Goal: Task Accomplishment & Management: Manage account settings

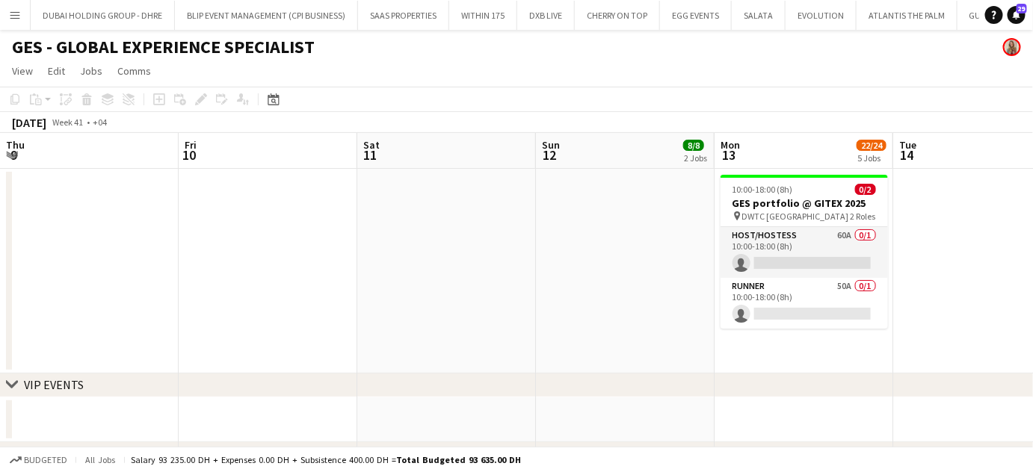
scroll to position [0, 357]
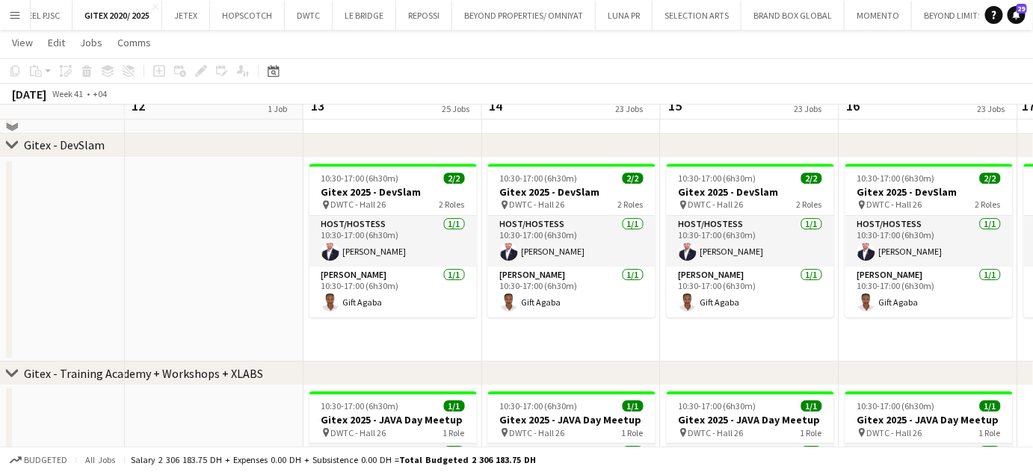
scroll to position [5202, 0]
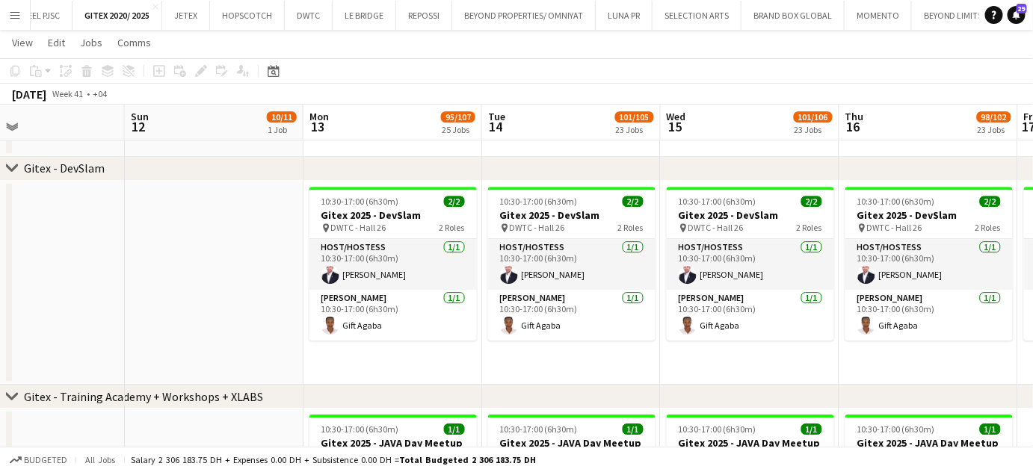
click at [15, 394] on icon at bounding box center [11, 396] width 11 height 6
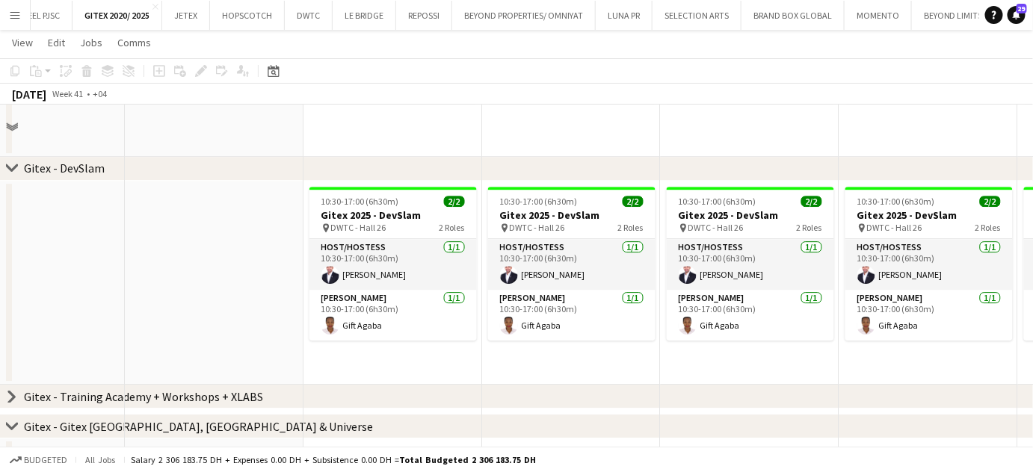
scroll to position [4998, 0]
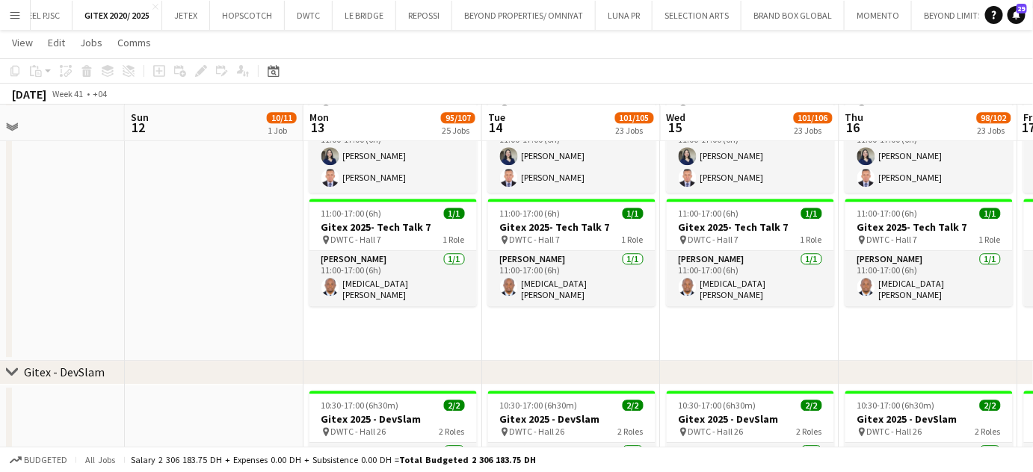
click at [13, 371] on icon at bounding box center [11, 372] width 11 height 6
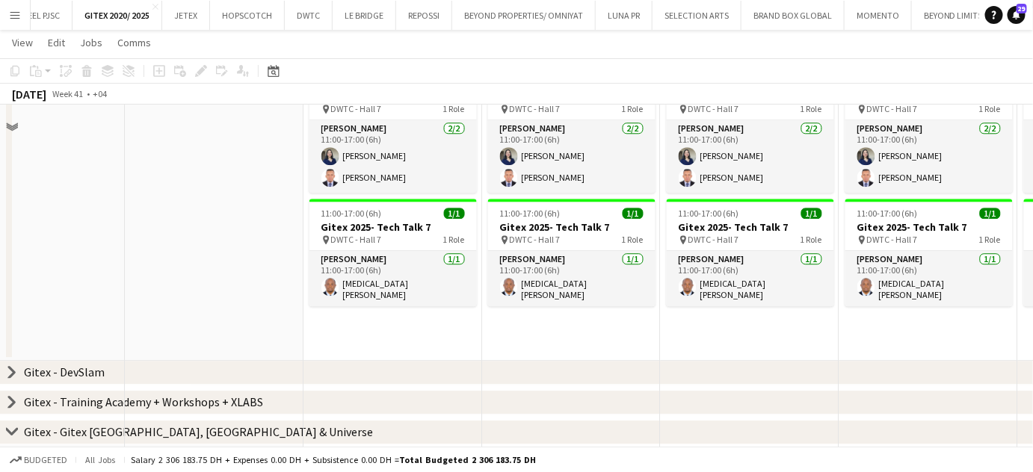
scroll to position [4795, 0]
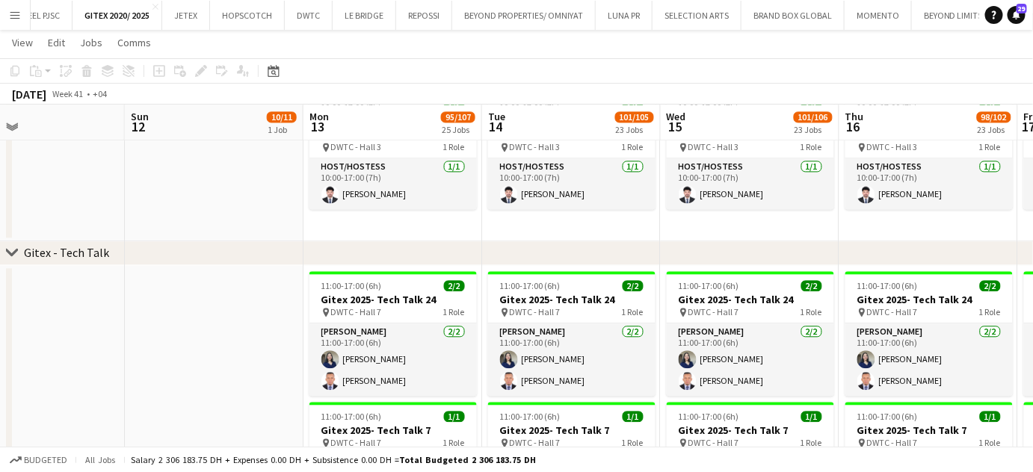
drag, startPoint x: 398, startPoint y: 397, endPoint x: 505, endPoint y: 398, distance: 107.6
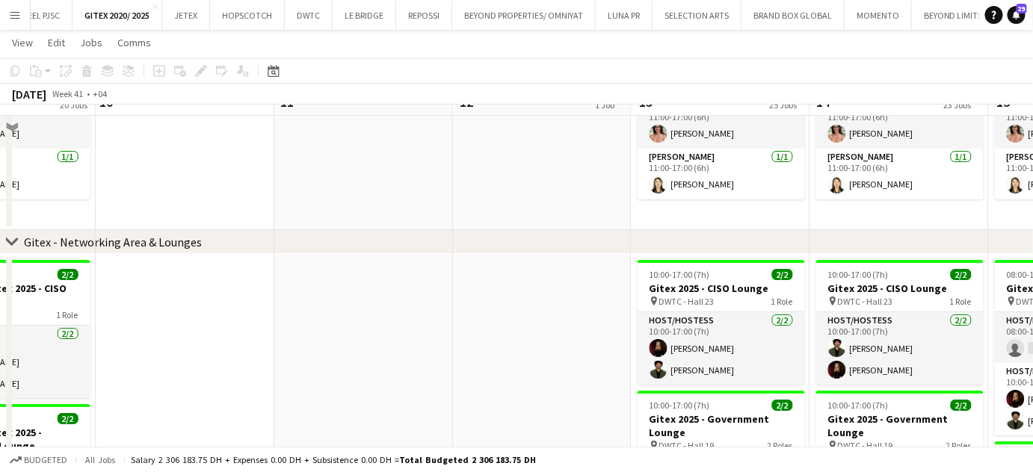
scroll to position [3504, 0]
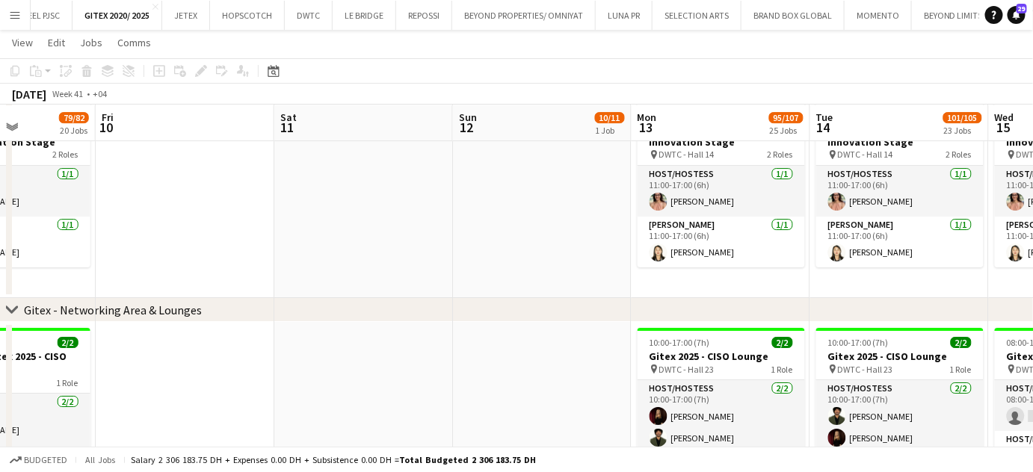
click at [14, 308] on icon at bounding box center [11, 309] width 11 height 6
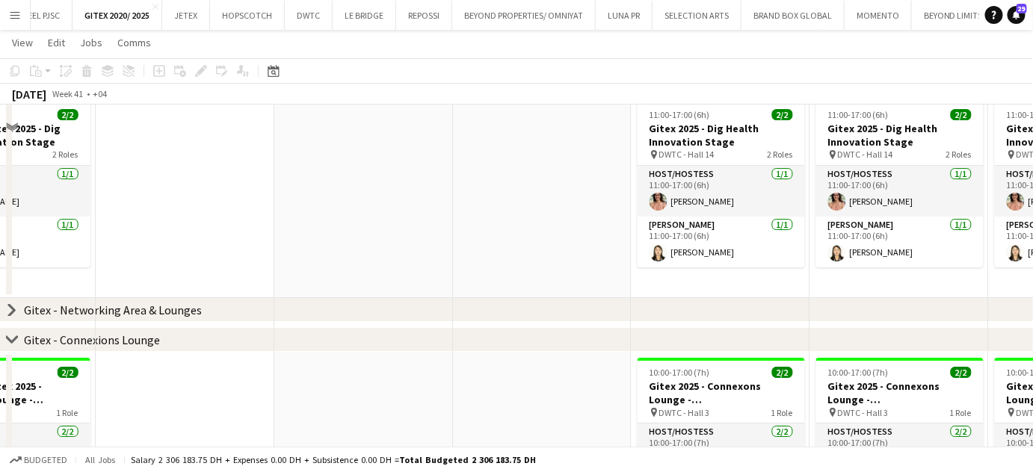
scroll to position [3232, 0]
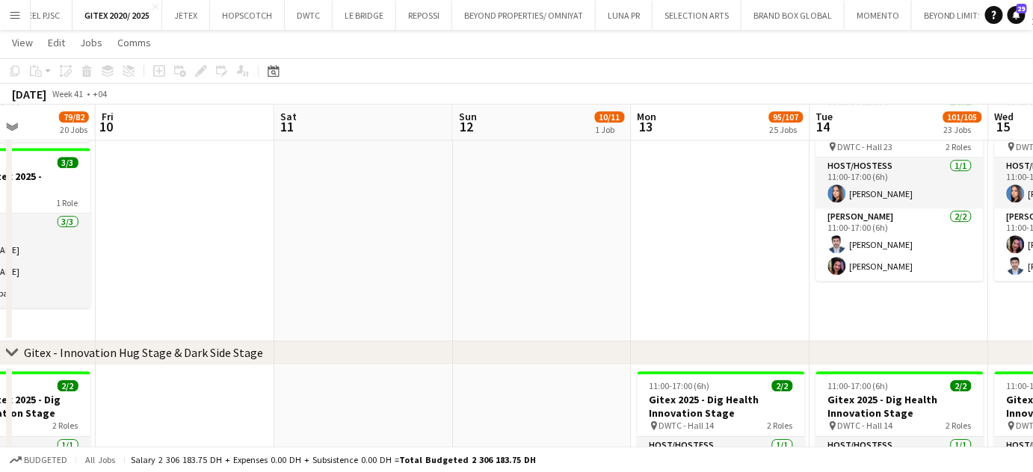
click at [10, 353] on icon at bounding box center [11, 353] width 11 height 6
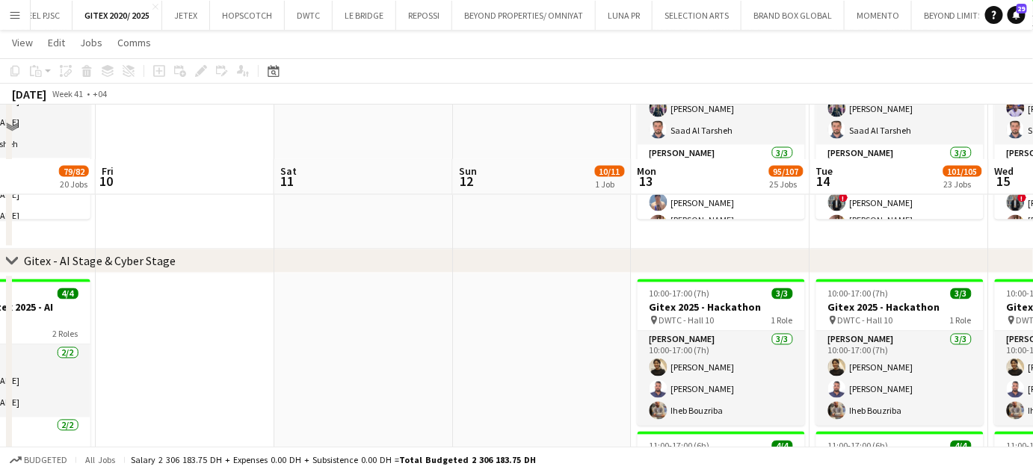
scroll to position [2688, 0]
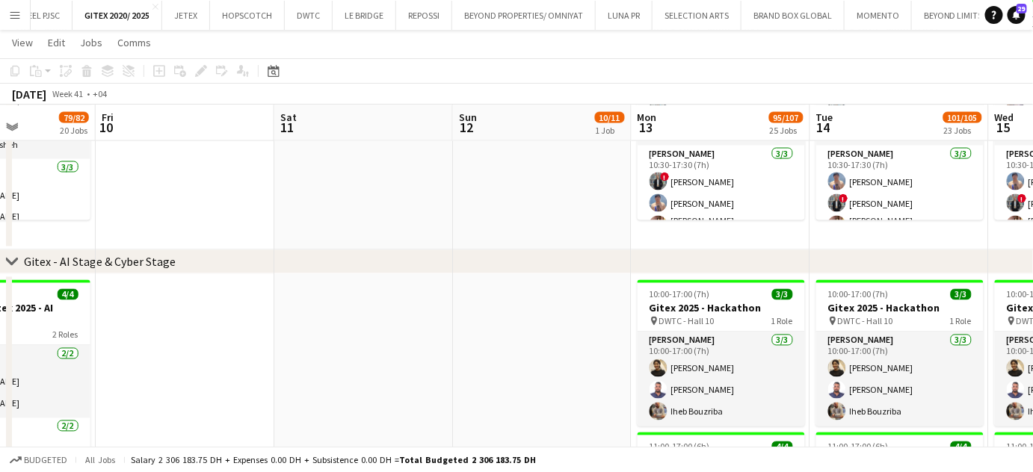
click at [10, 260] on icon "chevron-right" at bounding box center [12, 262] width 12 height 12
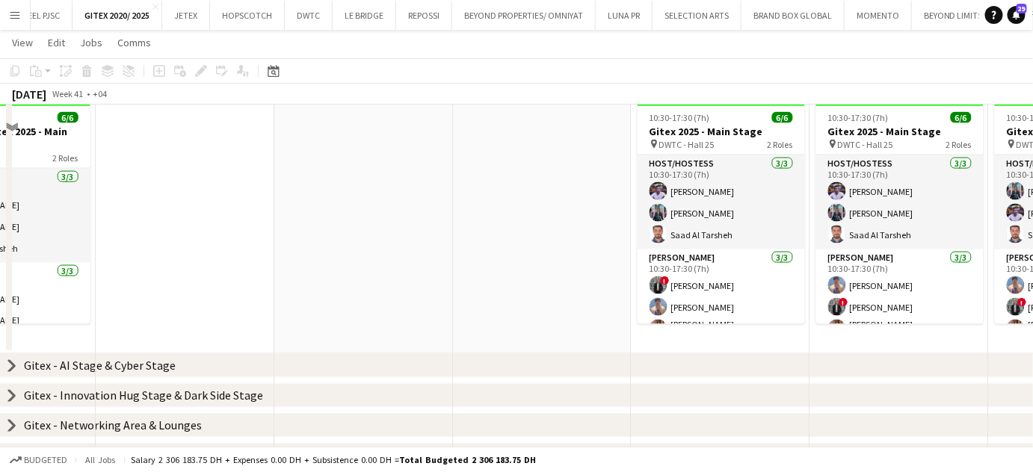
scroll to position [2485, 0]
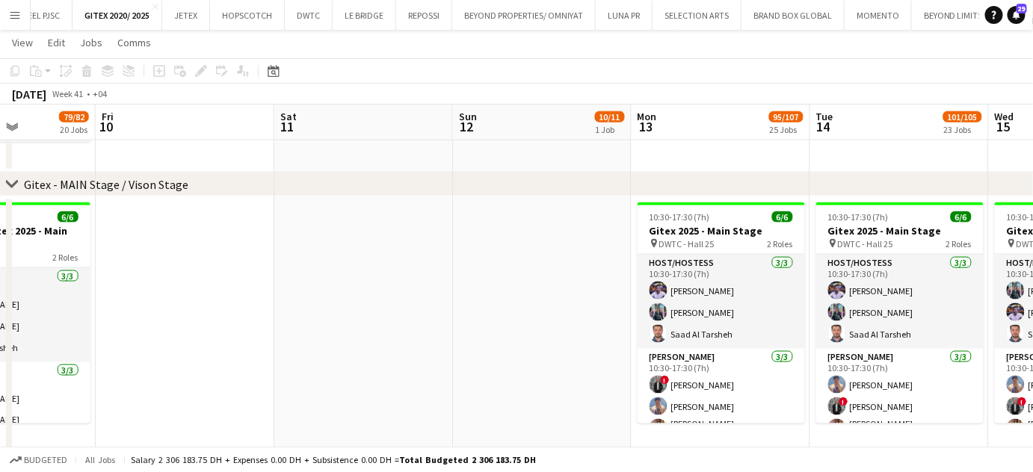
click at [10, 186] on icon at bounding box center [11, 184] width 11 height 6
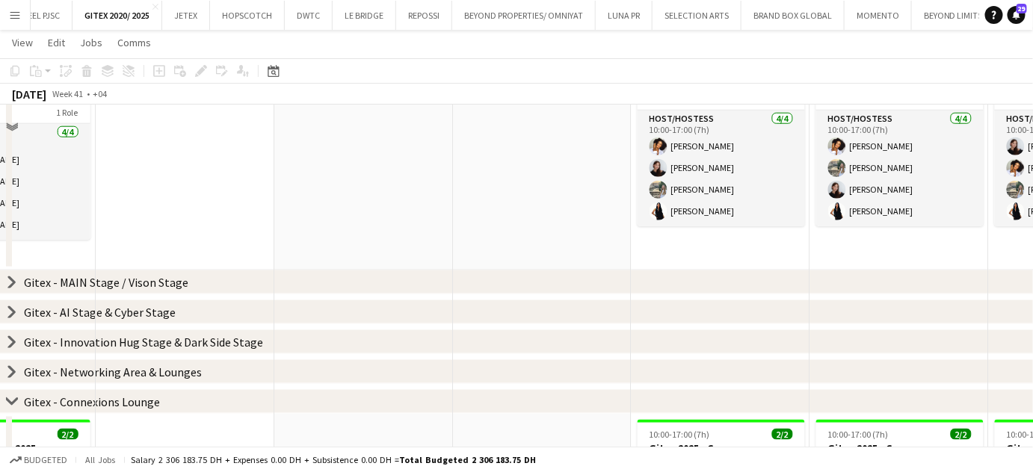
scroll to position [2417, 0]
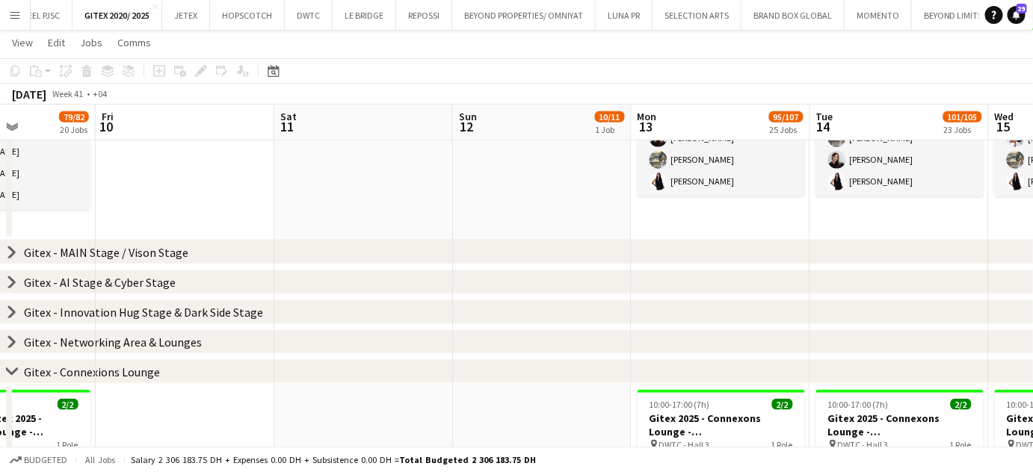
click at [11, 374] on icon at bounding box center [11, 371] width 11 height 6
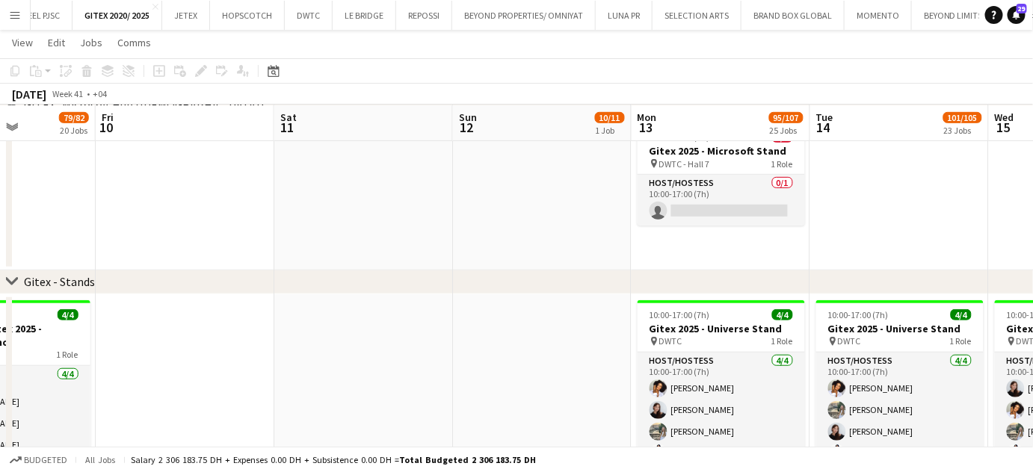
scroll to position [0, 444]
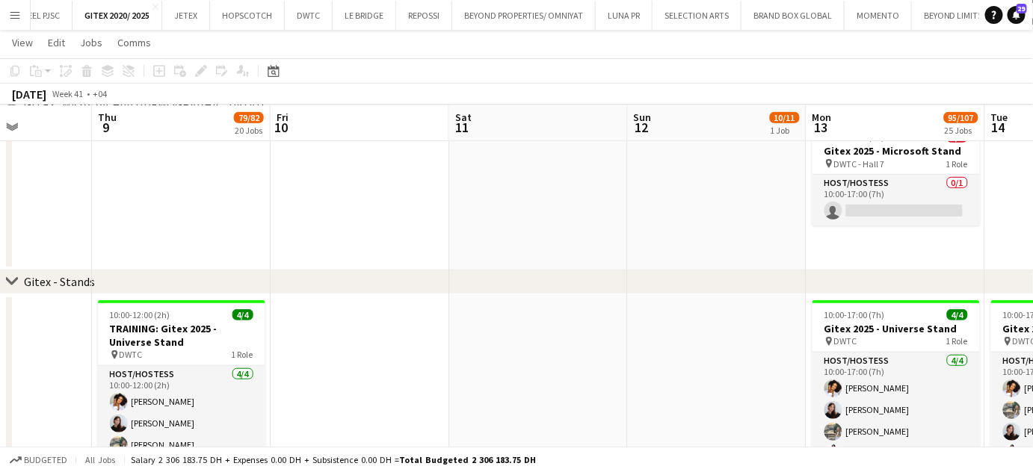
drag, startPoint x: 225, startPoint y: 346, endPoint x: 323, endPoint y: 361, distance: 99.0
click at [323, 361] on app-calendar-viewport "Mon 6 Tue 7 Wed 8 Thu 9 79/82 20 Jobs Fri 10 Sat 11 Sun 12 10/11 1 Job Mon 13 9…" at bounding box center [516, 109] width 1033 height 4393
click at [7, 280] on icon at bounding box center [11, 282] width 11 height 6
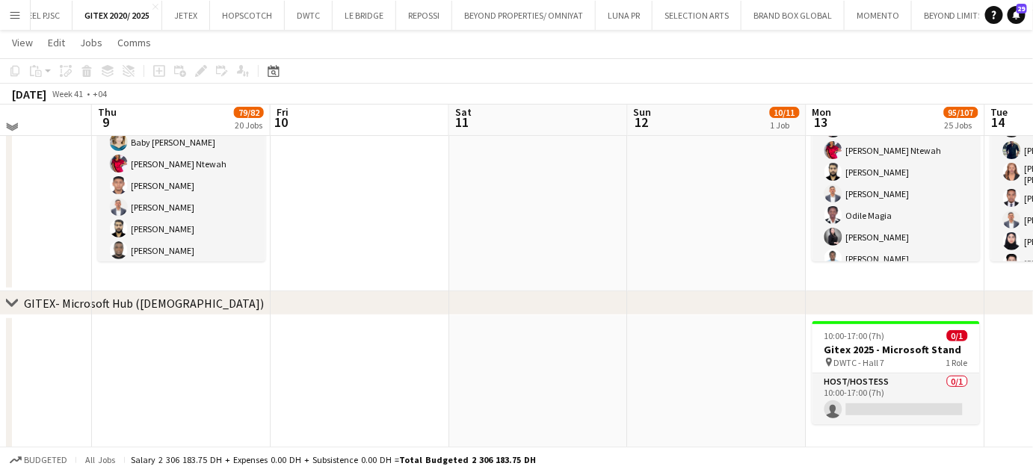
scroll to position [1941, 0]
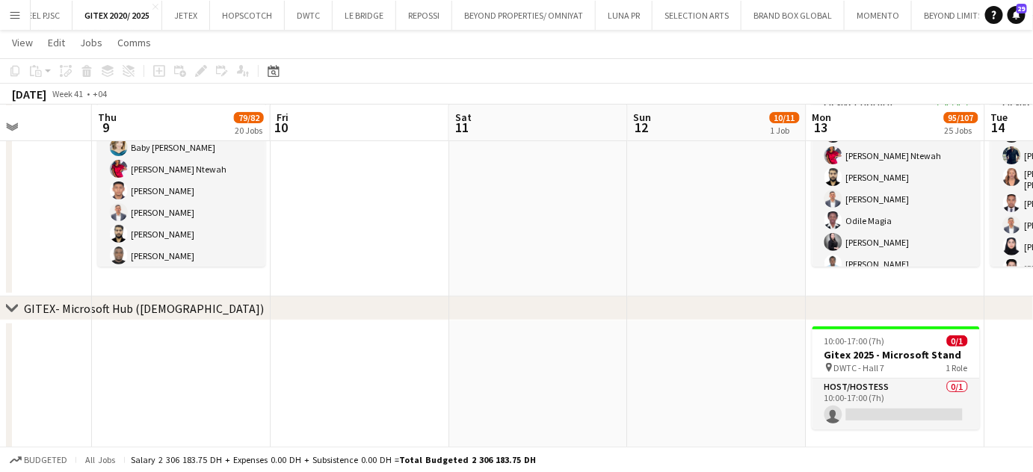
click at [12, 306] on icon "chevron-right" at bounding box center [12, 309] width 12 height 12
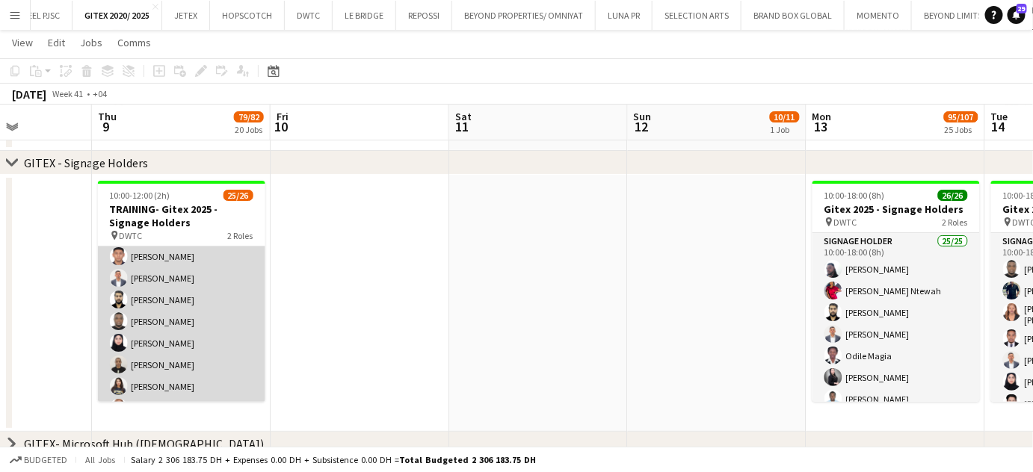
scroll to position [135, 0]
click at [190, 306] on app-card-role "Signage Holder 24/25 10:00-12:00 (2h) Baby [PERSON_NAME] [PERSON_NAME] Ntewah […" at bounding box center [181, 398] width 167 height 575
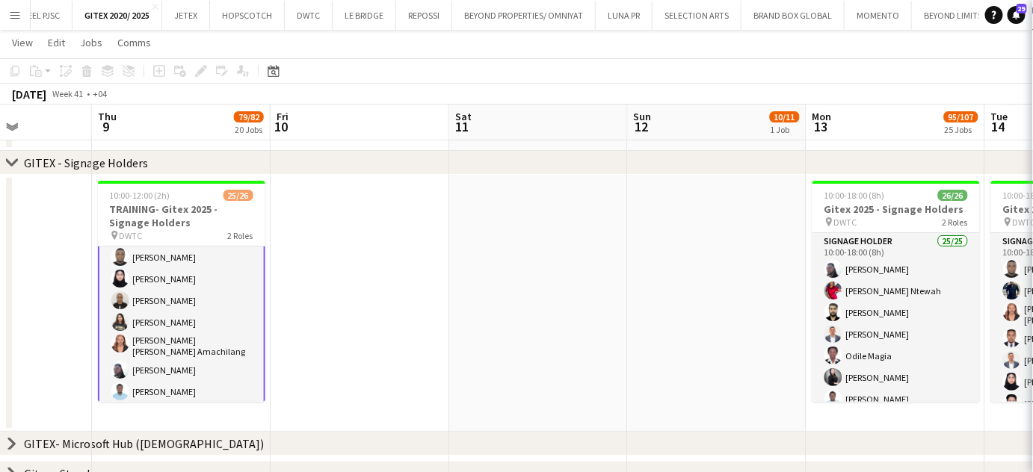
scroll to position [137, 0]
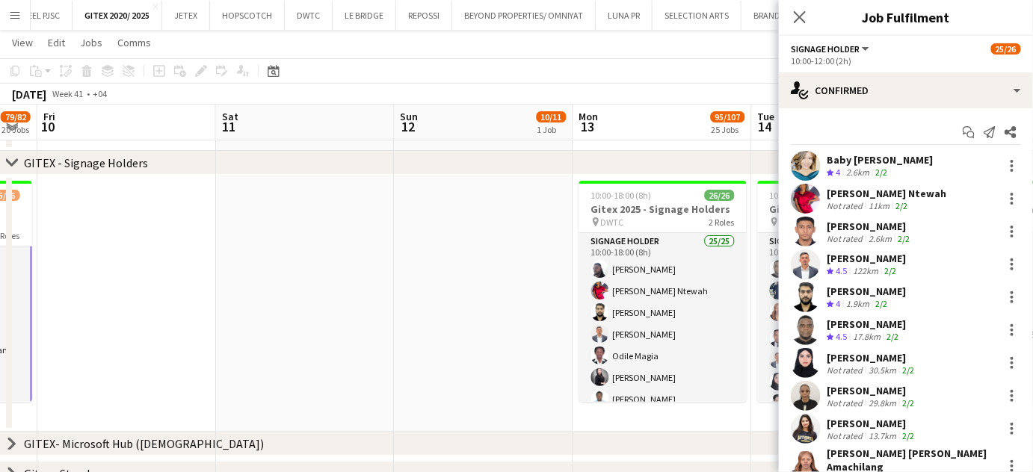
drag, startPoint x: 547, startPoint y: 339, endPoint x: 158, endPoint y: 244, distance: 400.6
click at [121, 244] on app-calendar-viewport "Mon 6 Tue 7 Wed 8 Thu 9 79/82 20 Jobs Fri 10 Sat 11 Sun 12 10/11 1 Job Mon 13 9…" at bounding box center [516, 269] width 1033 height 4033
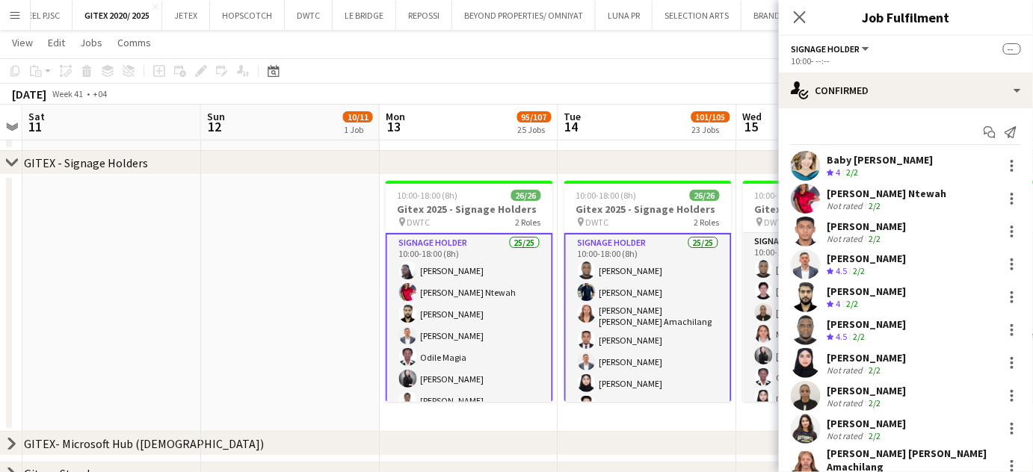
drag, startPoint x: 660, startPoint y: 330, endPoint x: 367, endPoint y: 292, distance: 295.4
click at [345, 293] on app-calendar-viewport "Wed 8 Thu 9 79/82 20 Jobs Fri 10 Sat 11 Sun 12 10/11 1 Job Mon 13 95/107 25 Job…" at bounding box center [516, 269] width 1033 height 4033
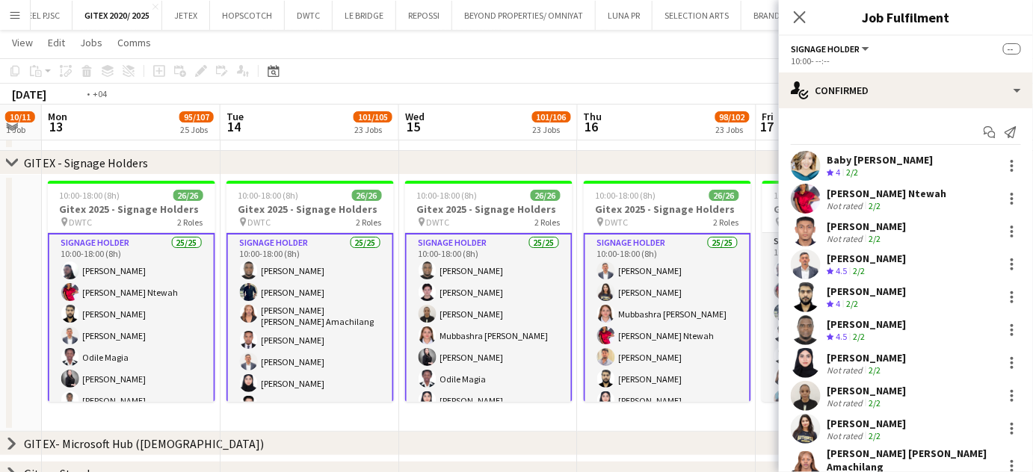
drag, startPoint x: 693, startPoint y: 324, endPoint x: 469, endPoint y: 324, distance: 223.5
click at [469, 324] on app-calendar-viewport "Fri 10 Sat 11 Sun 12 10/11 1 Job Mon 13 95/107 25 Jobs Tue 14 101/105 23 Jobs W…" at bounding box center [516, 269] width 1033 height 4033
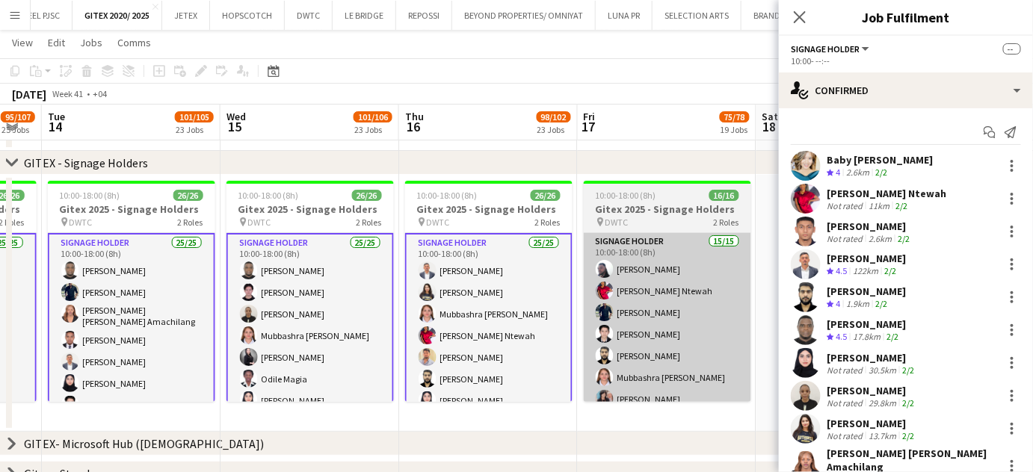
scroll to position [0, 516]
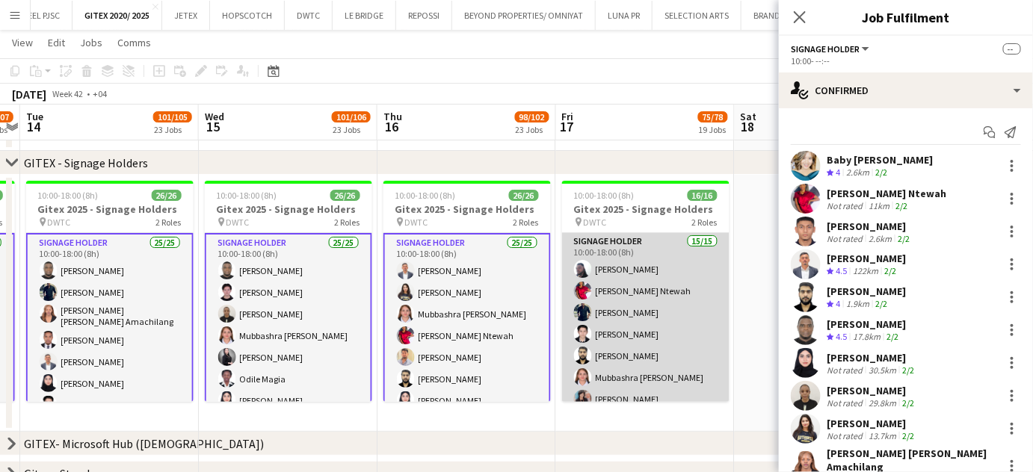
click at [644, 326] on app-card-role "Signage Holder 15/15 10:00-18:00 (8h) [PERSON_NAME] [PERSON_NAME] Ntewah [PERSO…" at bounding box center [645, 412] width 167 height 359
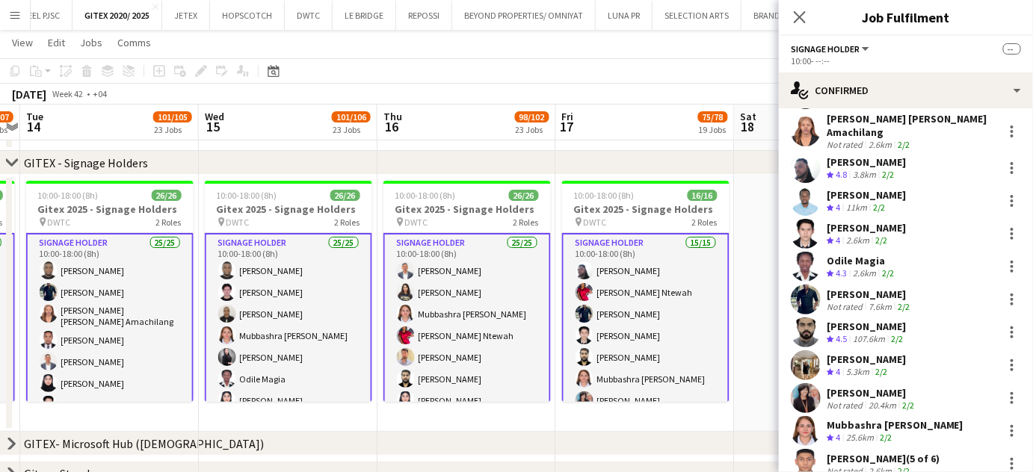
scroll to position [271, 0]
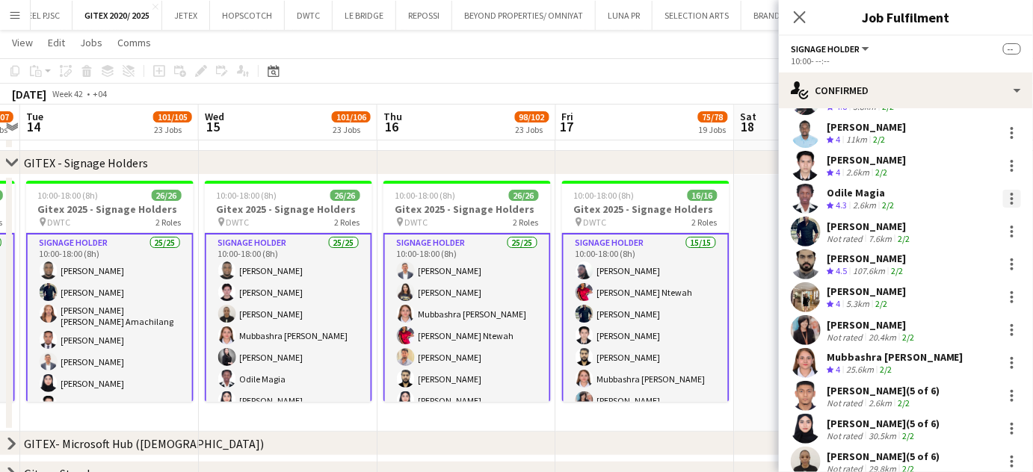
click at [1010, 197] on div at bounding box center [1011, 198] width 3 height 3
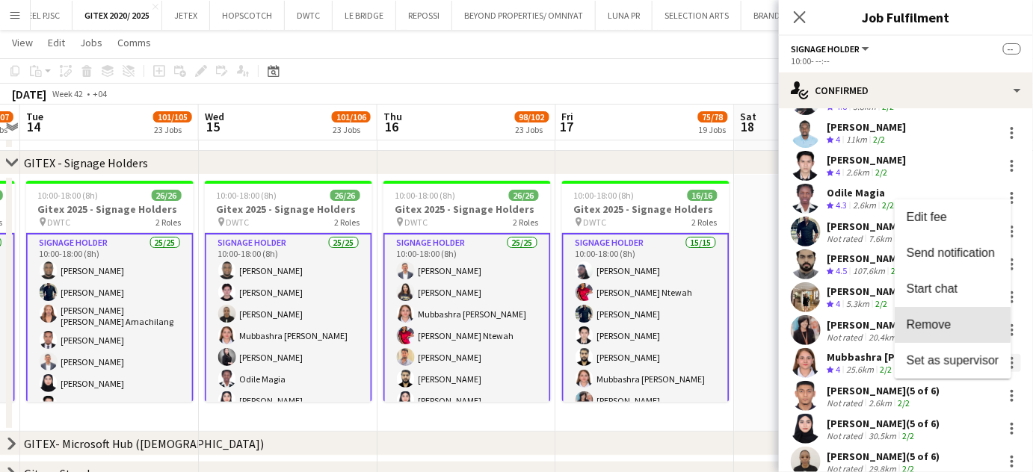
drag, startPoint x: 951, startPoint y: 324, endPoint x: 996, endPoint y: 318, distance: 46.0
click at [950, 324] on span "Remove" at bounding box center [929, 324] width 45 height 13
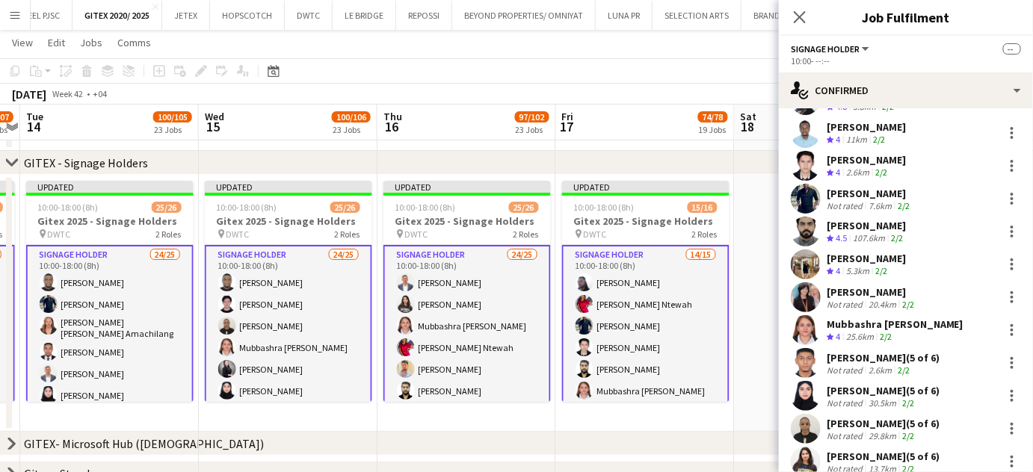
click at [759, 271] on app-date-cell at bounding box center [824, 303] width 179 height 257
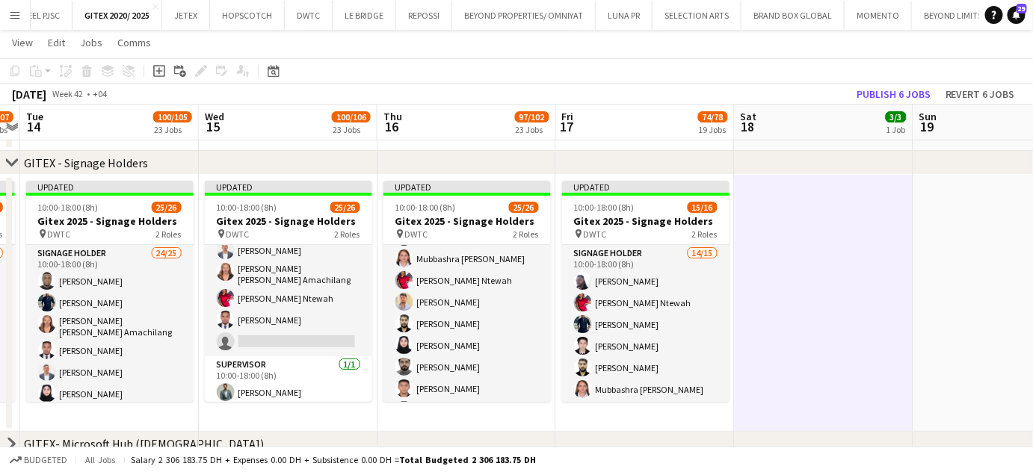
scroll to position [56, 0]
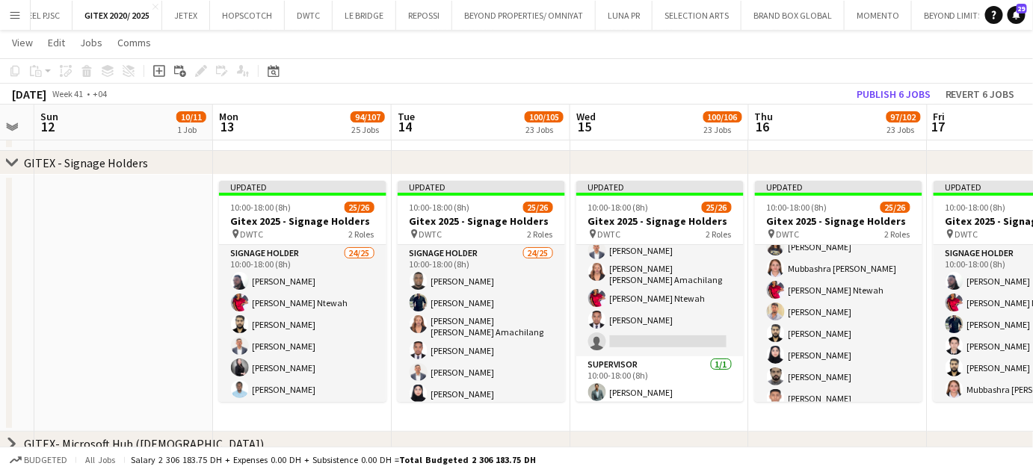
drag, startPoint x: 268, startPoint y: 301, endPoint x: 663, endPoint y: 306, distance: 394.6
click at [663, 306] on app-calendar-viewport "Fri 10 Sat 11 Sun 12 10/11 1 Job Mon 13 94/107 25 Jobs Tue 14 100/105 23 Jobs W…" at bounding box center [516, 269] width 1033 height 4033
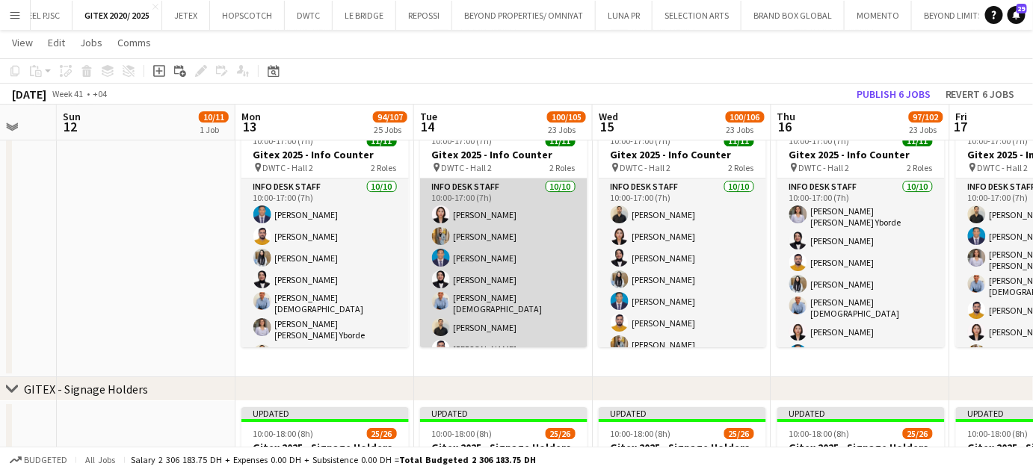
scroll to position [1534, 0]
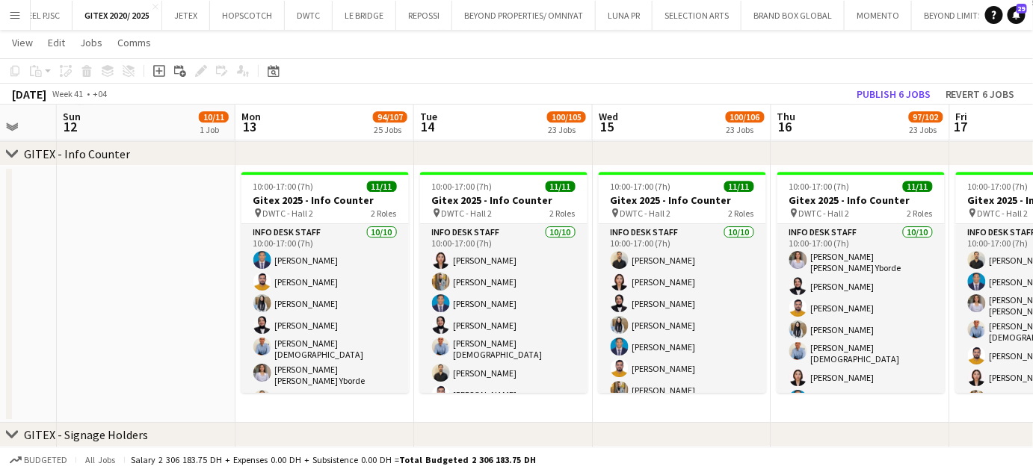
click at [14, 155] on icon "chevron-right" at bounding box center [12, 154] width 12 height 12
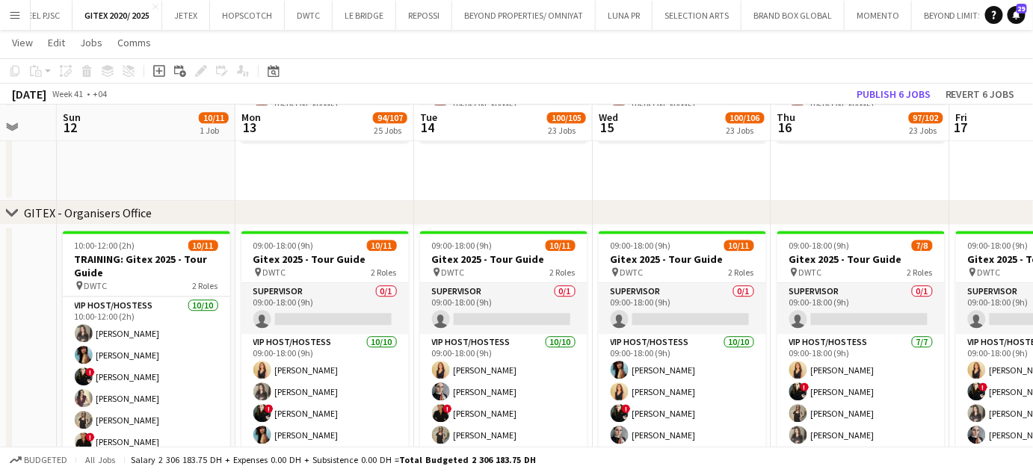
scroll to position [67, 0]
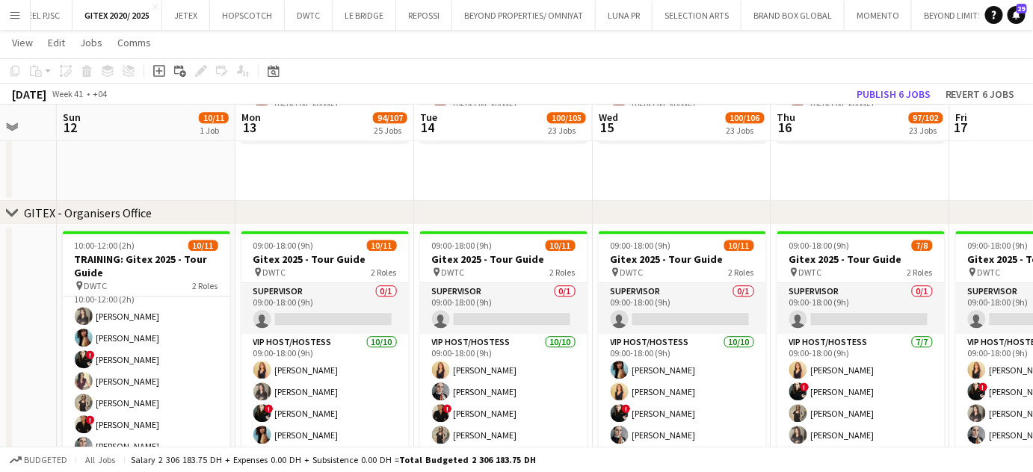
click at [9, 205] on div "chevron-right GITEX - Organisers Office" at bounding box center [516, 213] width 1033 height 24
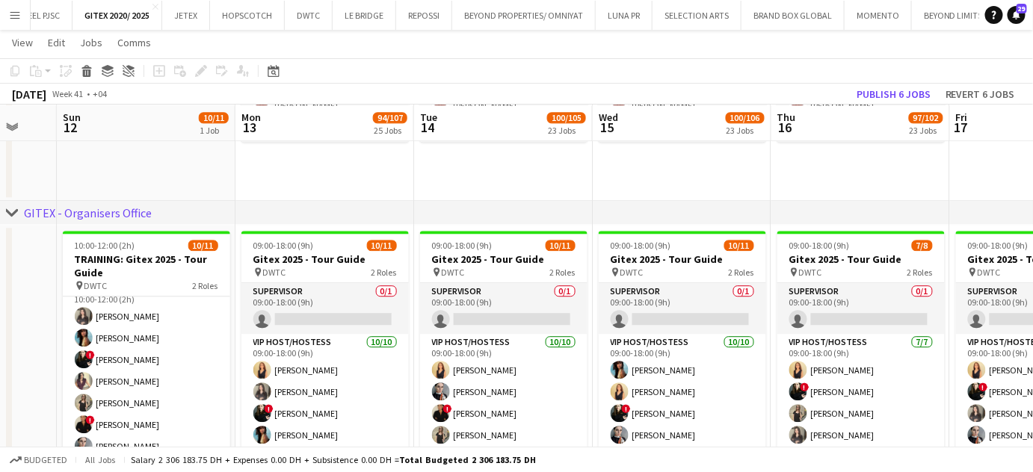
click at [13, 209] on icon "chevron-right" at bounding box center [12, 213] width 12 height 12
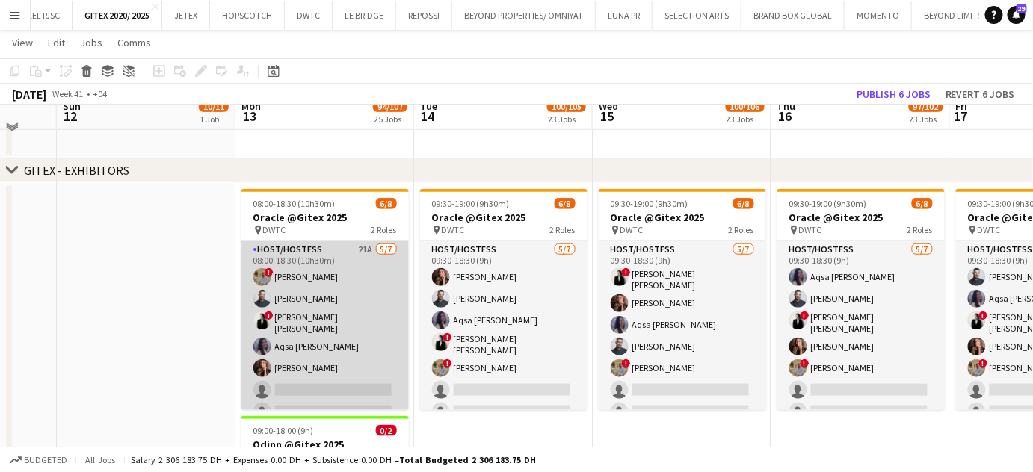
scroll to position [378, 0]
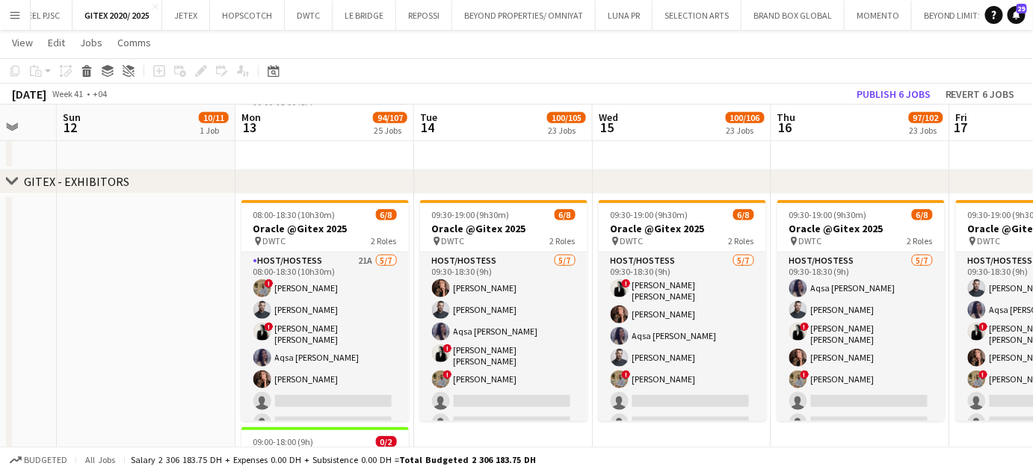
click at [16, 181] on icon "chevron-right" at bounding box center [12, 182] width 12 height 12
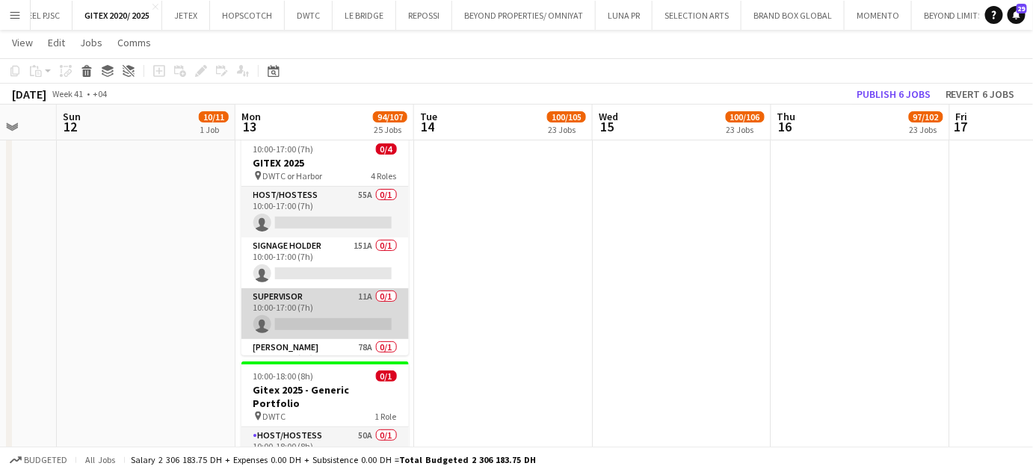
scroll to position [34, 0]
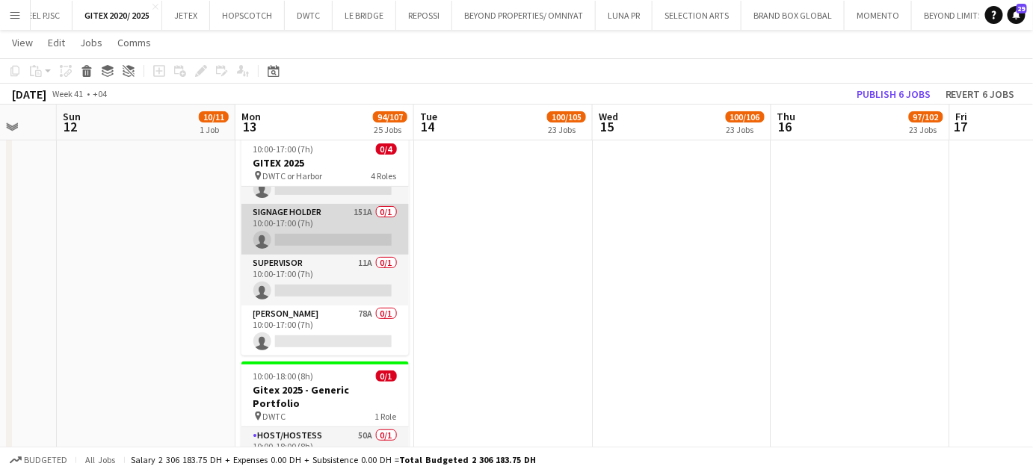
click at [335, 223] on app-card-role "Signage Holder 151A 0/1 10:00-17:00 (7h) single-neutral-actions" at bounding box center [324, 229] width 167 height 51
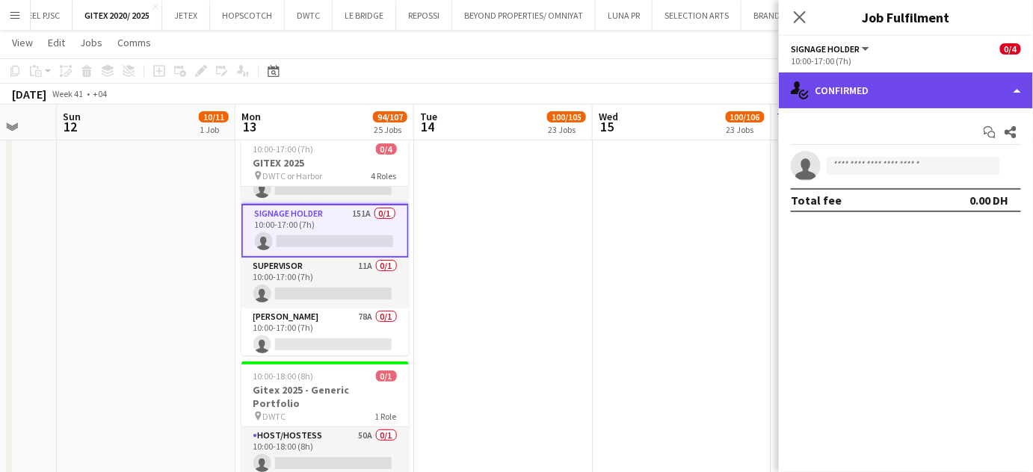
click at [1004, 93] on div "single-neutral-actions-check-2 Confirmed" at bounding box center [906, 90] width 254 height 36
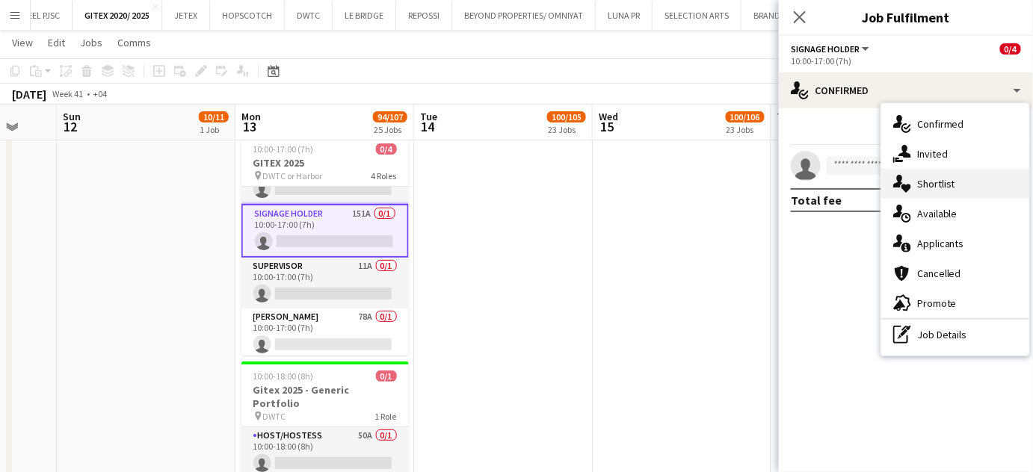
click at [957, 176] on div "single-neutral-actions-heart Shortlist" at bounding box center [955, 184] width 148 height 30
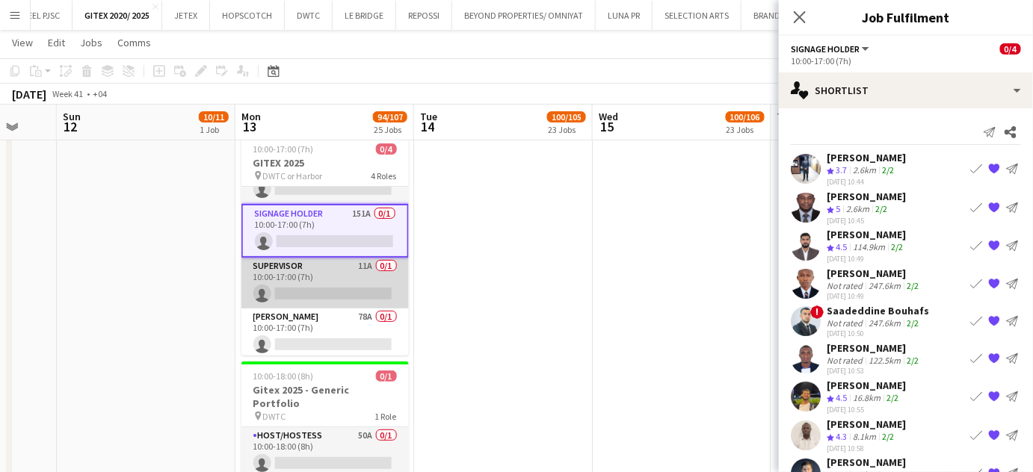
scroll to position [36, 0]
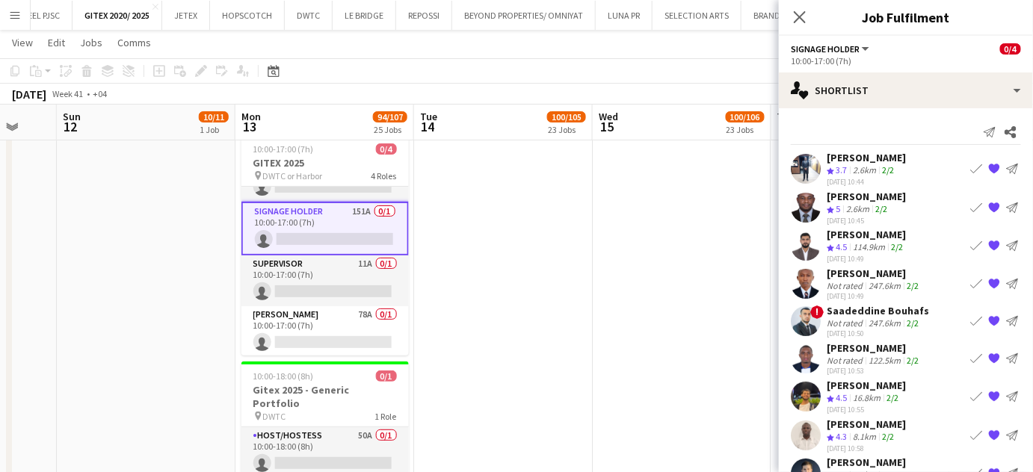
click at [318, 326] on app-card-role "[PERSON_NAME] 78A 0/1 10:00-17:00 (7h) single-neutral-actions" at bounding box center [324, 331] width 167 height 51
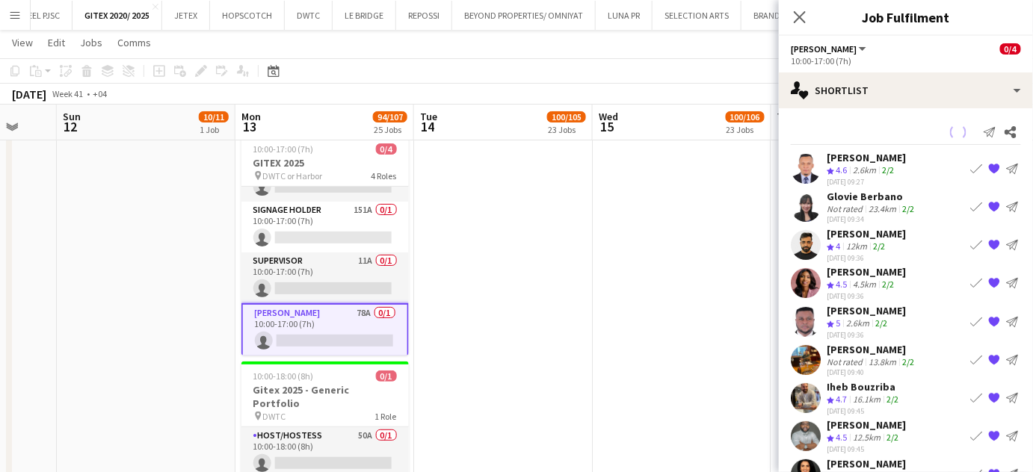
scroll to position [0, 302]
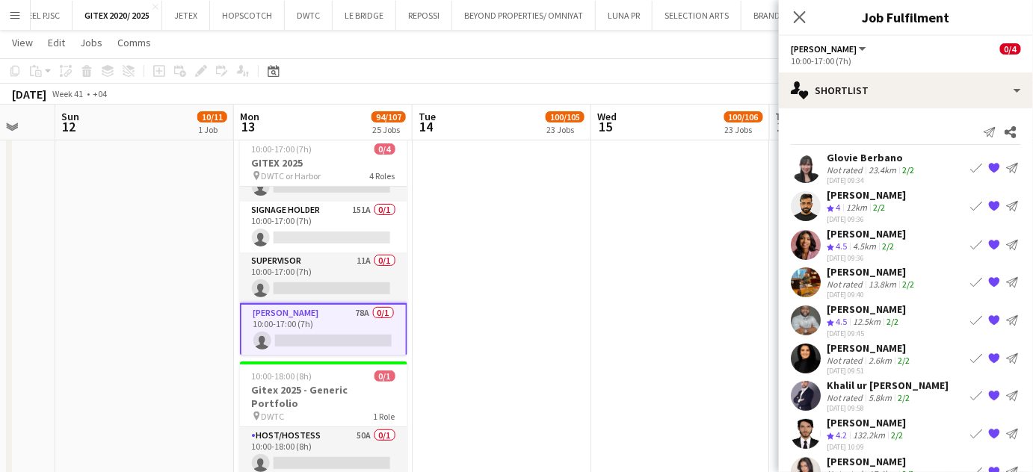
drag, startPoint x: 910, startPoint y: 195, endPoint x: 827, endPoint y: 194, distance: 83.0
click at [827, 194] on div "[PERSON_NAME] Crew rating 4 12km 2/2 [DATE] 09:36 Book crew {{ spriteTitle }} S…" at bounding box center [906, 206] width 254 height 36
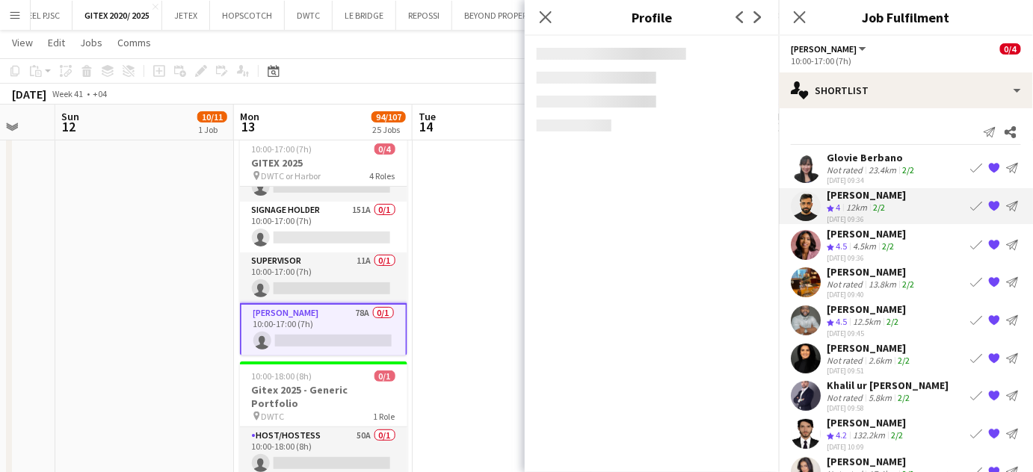
copy div "[PERSON_NAME]"
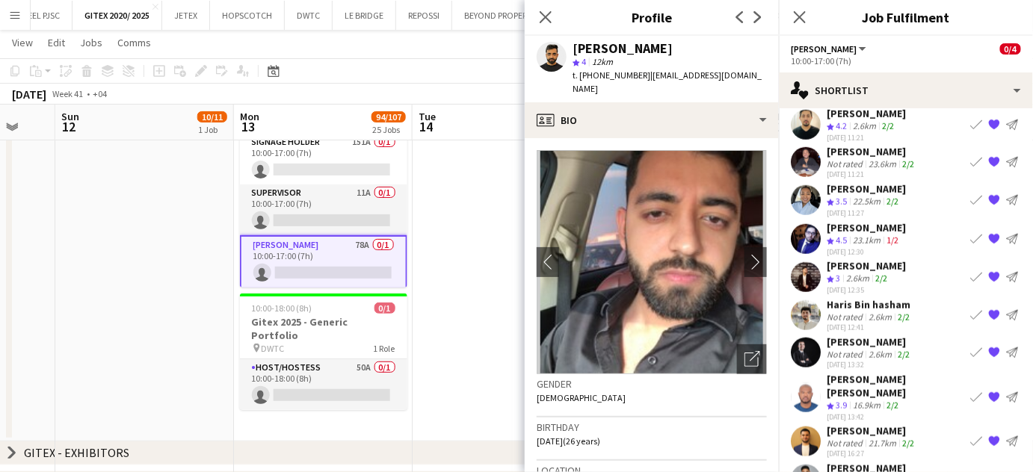
scroll to position [414, 0]
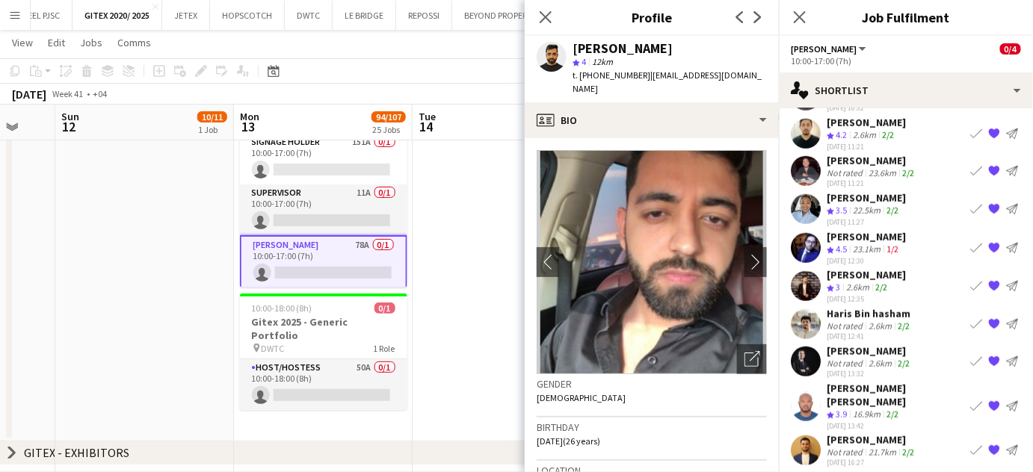
click at [482, 263] on app-date-cell at bounding box center [502, 251] width 179 height 381
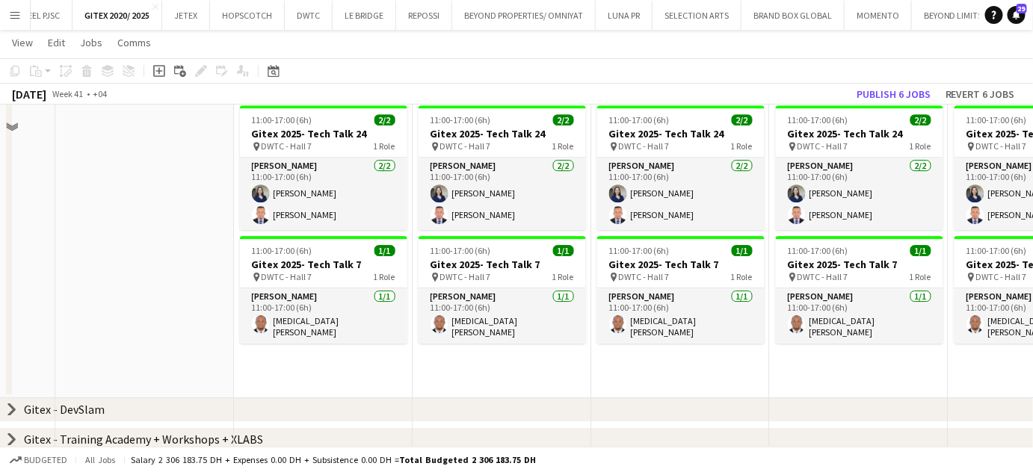
scroll to position [1602, 0]
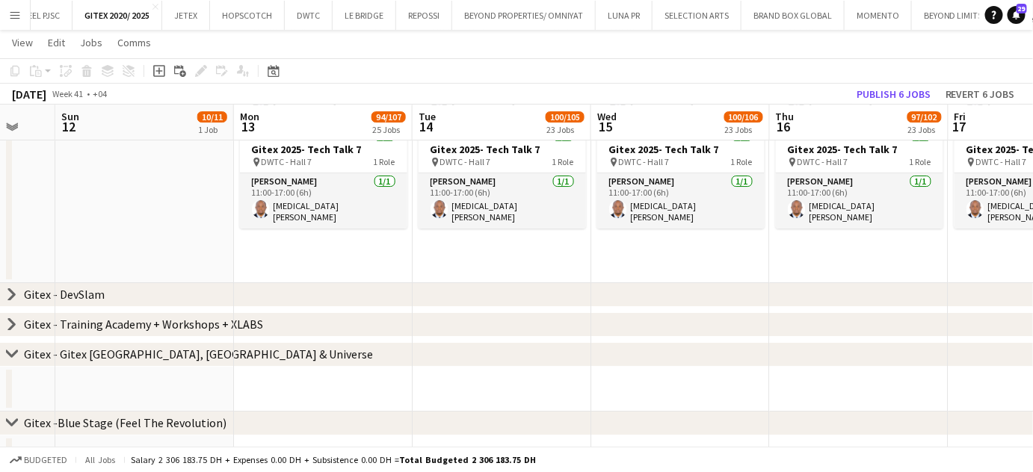
click at [161, 296] on div "chevron-right Gitex - DevSlam" at bounding box center [516, 295] width 1033 height 24
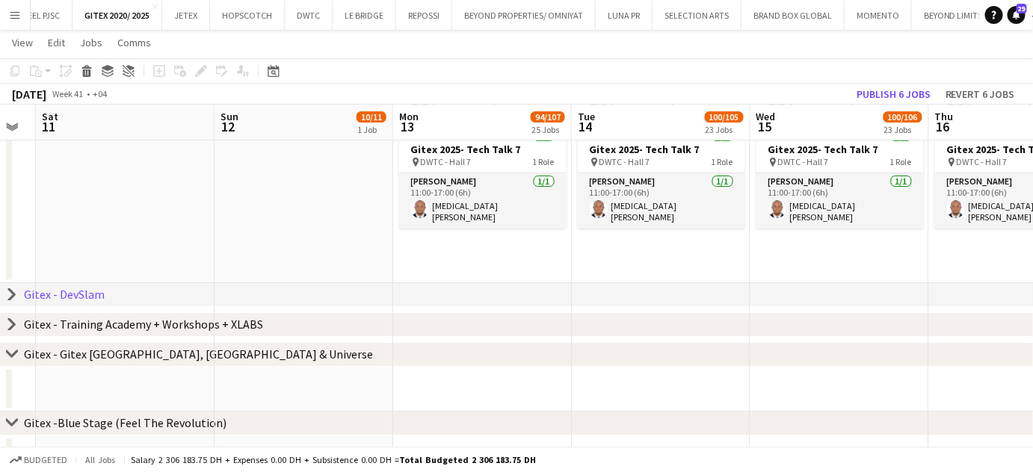
scroll to position [0, 312]
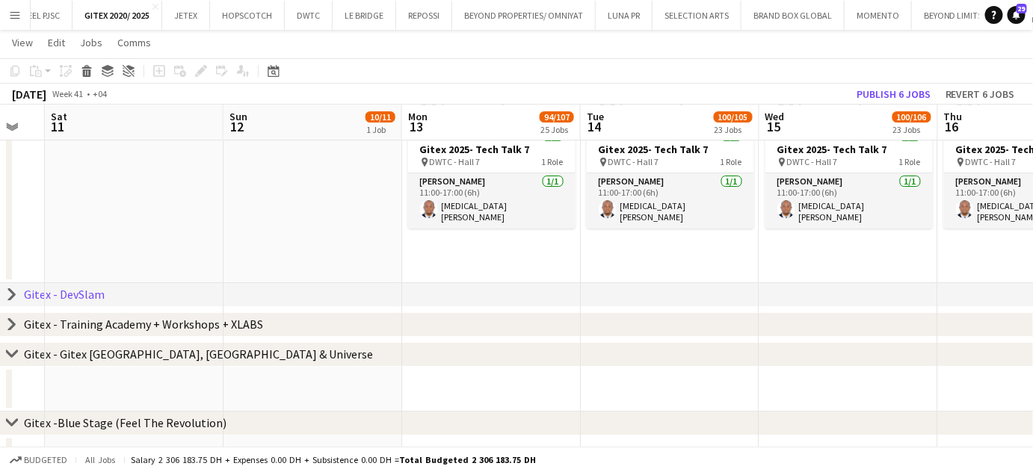
drag, startPoint x: 161, startPoint y: 209, endPoint x: 329, endPoint y: 226, distance: 169.0
click at [329, 226] on app-calendar-viewport "Thu 9 78/82 20 Jobs Fri 10 Sat 11 Sun 12 10/11 1 Job Mon 13 94/107 25 Jobs Tue …" at bounding box center [516, 31] width 1033 height 3148
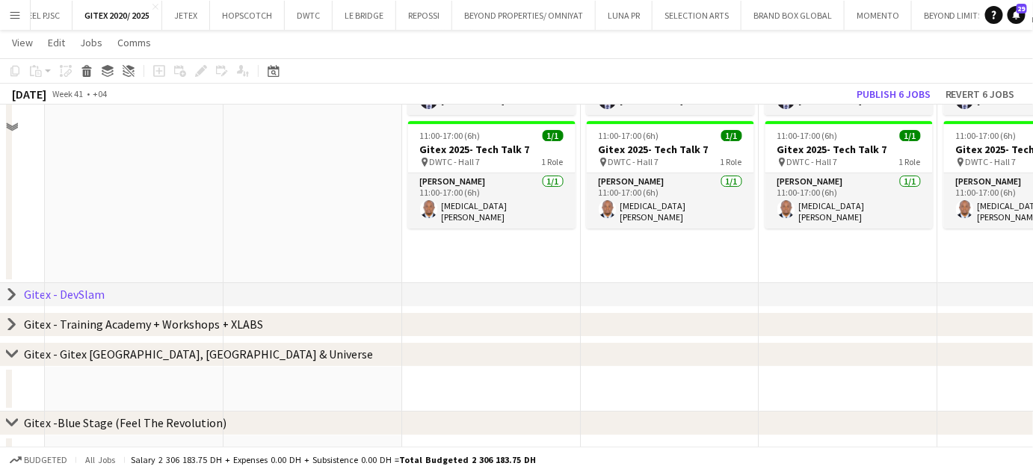
scroll to position [1330, 0]
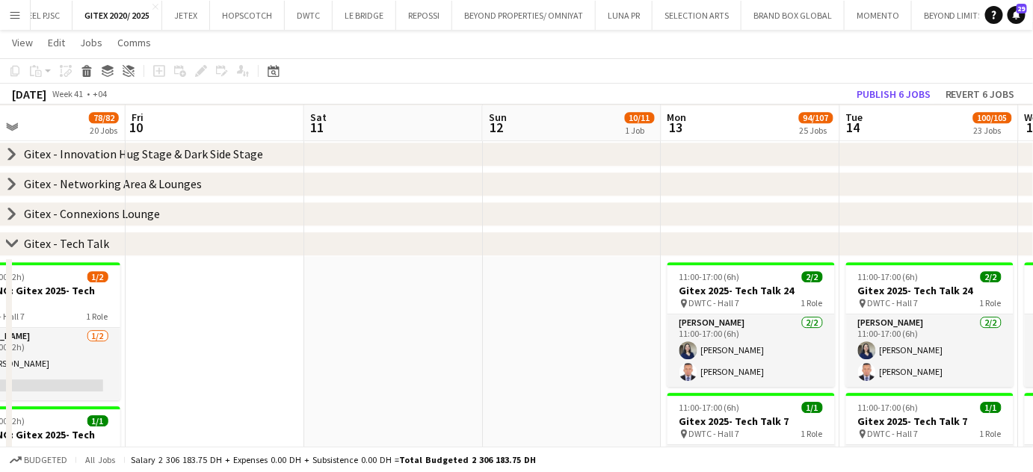
drag, startPoint x: 159, startPoint y: 312, endPoint x: 419, endPoint y: 330, distance: 260.0
click at [419, 330] on app-calendar-viewport "Tue 7 Wed 8 Thu 9 78/82 20 Jobs Fri 10 Sat 11 Sun 12 10/11 1 Job Mon 13 94/107 …" at bounding box center [516, 303] width 1033 height 3148
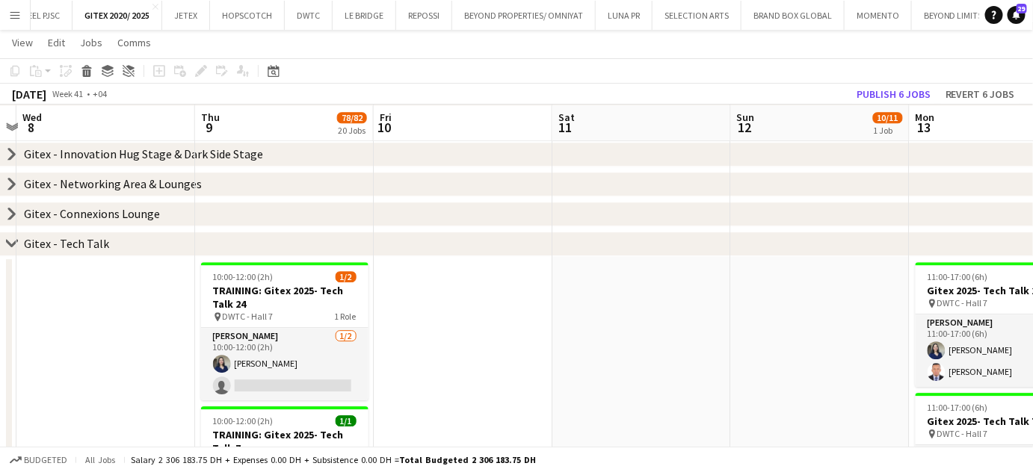
drag, startPoint x: 282, startPoint y: 339, endPoint x: 480, endPoint y: 346, distance: 198.2
click at [480, 346] on app-calendar-viewport "Mon 6 Tue 7 Wed 8 Thu 9 78/82 20 Jobs Fri 10 Sat 11 Sun 12 10/11 1 Job Mon 13 9…" at bounding box center [516, 303] width 1033 height 3148
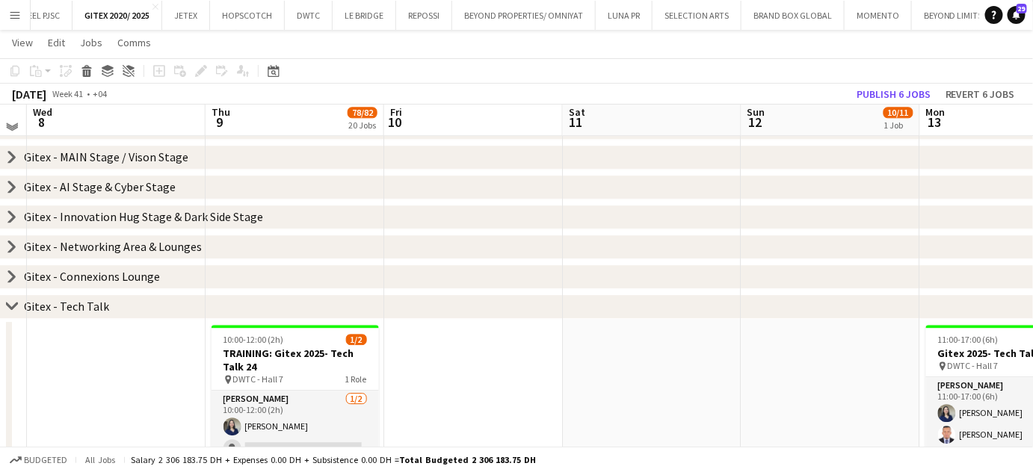
scroll to position [1262, 0]
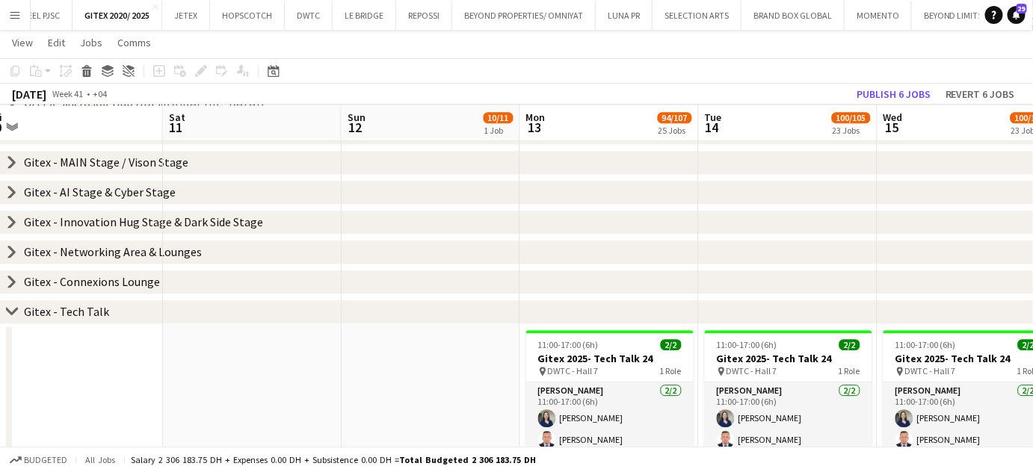
drag, startPoint x: 840, startPoint y: 412, endPoint x: 407, endPoint y: 405, distance: 432.8
click at [407, 405] on app-calendar-viewport "Tue 7 Wed 8 Thu 9 78/82 20 Jobs Fri 10 Sat 11 Sun 12 10/11 1 Job Mon 13 94/107 …" at bounding box center [516, 371] width 1033 height 3148
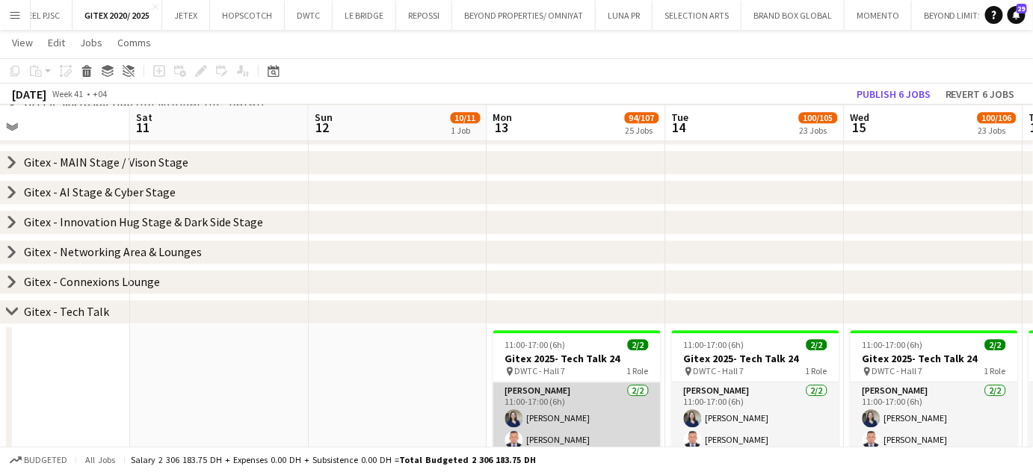
click at [560, 432] on app-card-role "[PERSON_NAME] [DATE] 11:00-17:00 (6h) [PERSON_NAME] [PERSON_NAME]" at bounding box center [576, 419] width 167 height 72
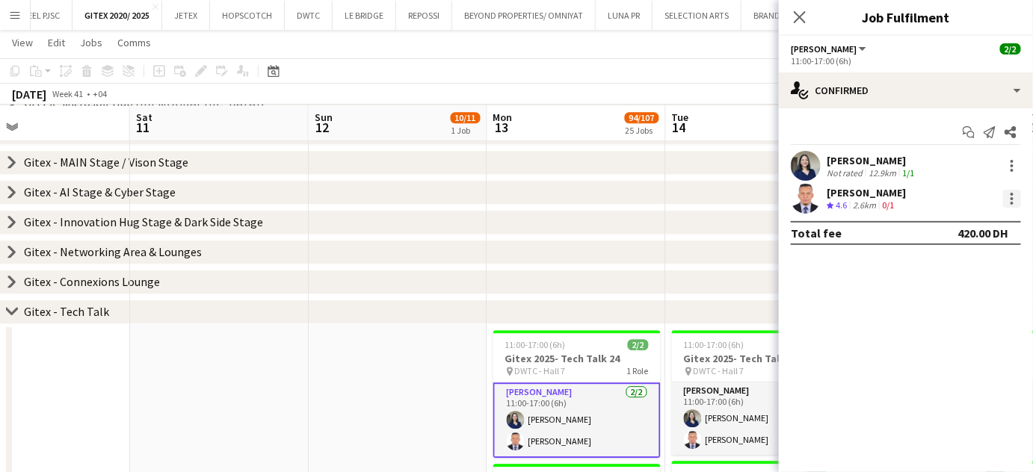
click at [1015, 200] on div at bounding box center [1012, 199] width 18 height 18
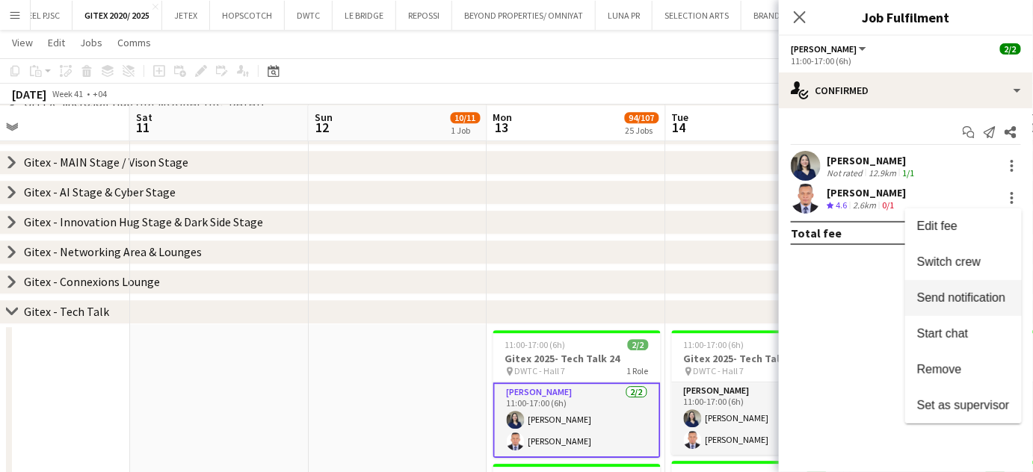
click at [975, 263] on span "Switch crew" at bounding box center [949, 262] width 64 height 13
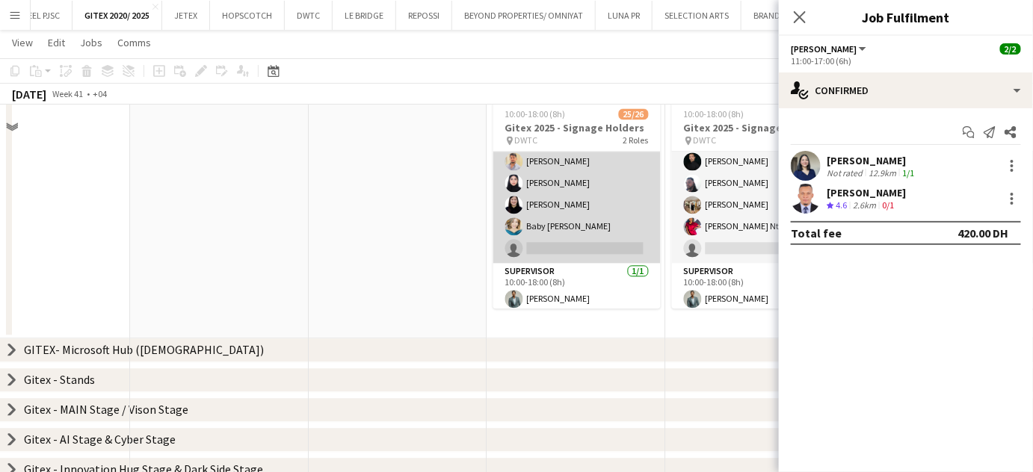
scroll to position [990, 0]
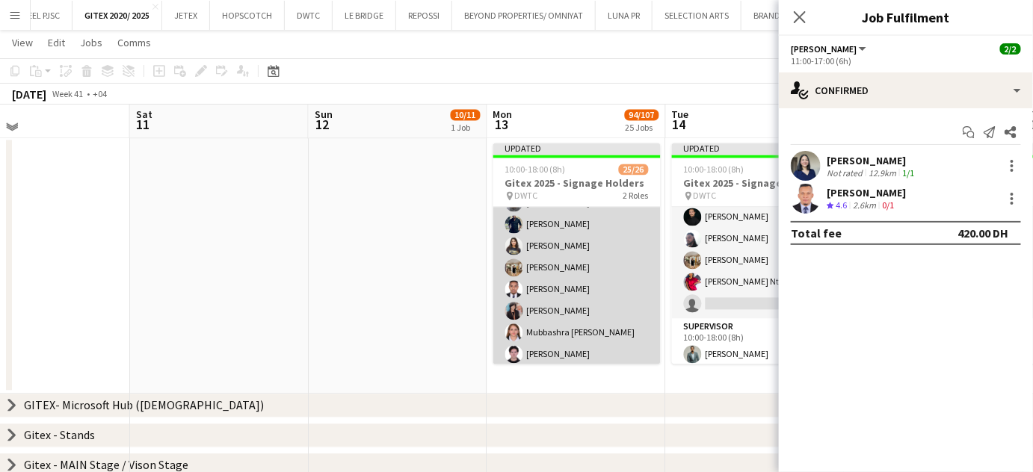
click at [564, 277] on app-card-role "Signage Holder 24/25 10:00-18:00 (8h) [PERSON_NAME] [PERSON_NAME] Ntewah [PERSO…" at bounding box center [576, 302] width 167 height 575
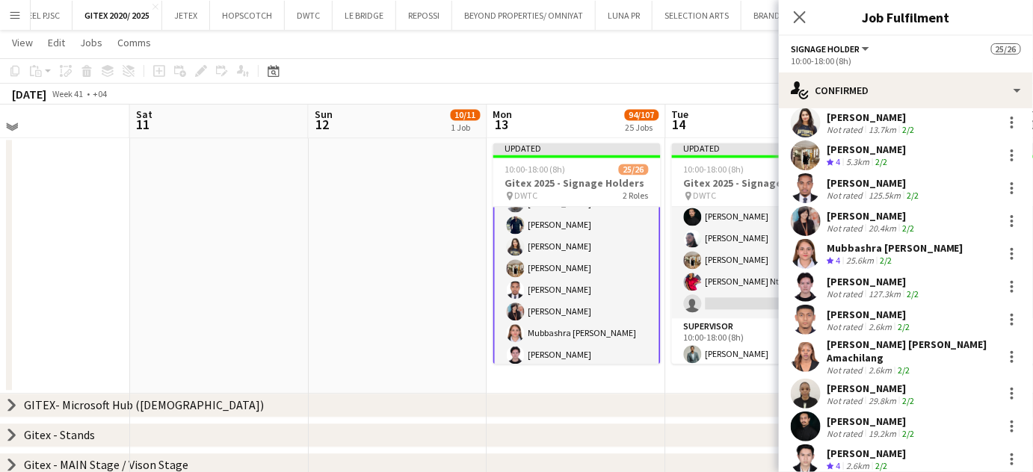
scroll to position [584, 0]
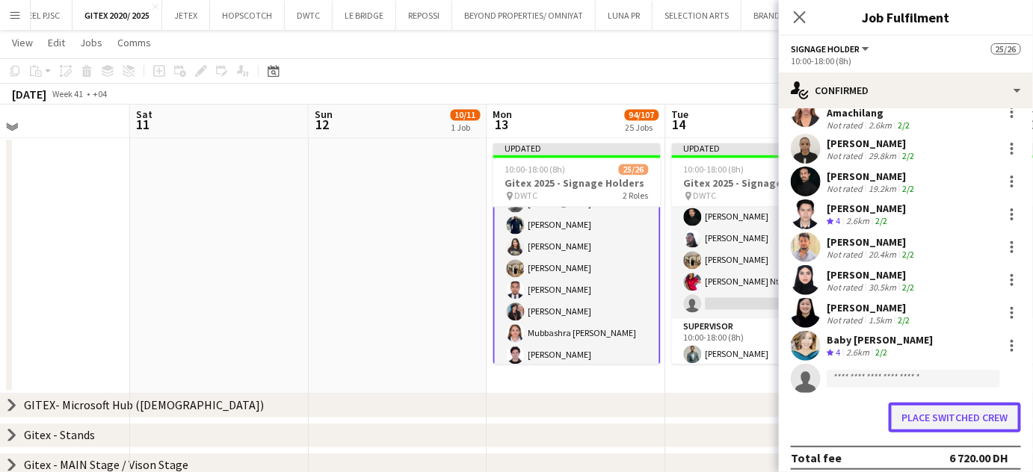
click at [960, 410] on button "Place switched crew" at bounding box center [955, 418] width 132 height 30
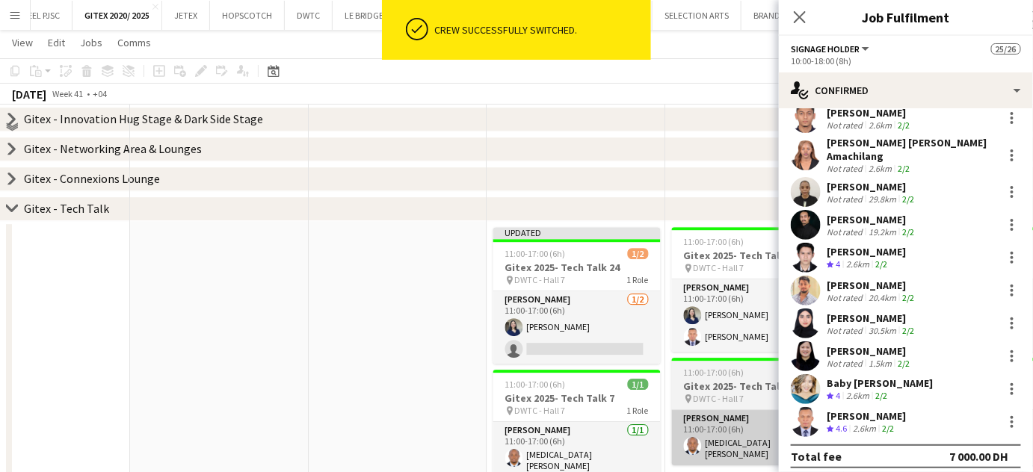
scroll to position [1466, 0]
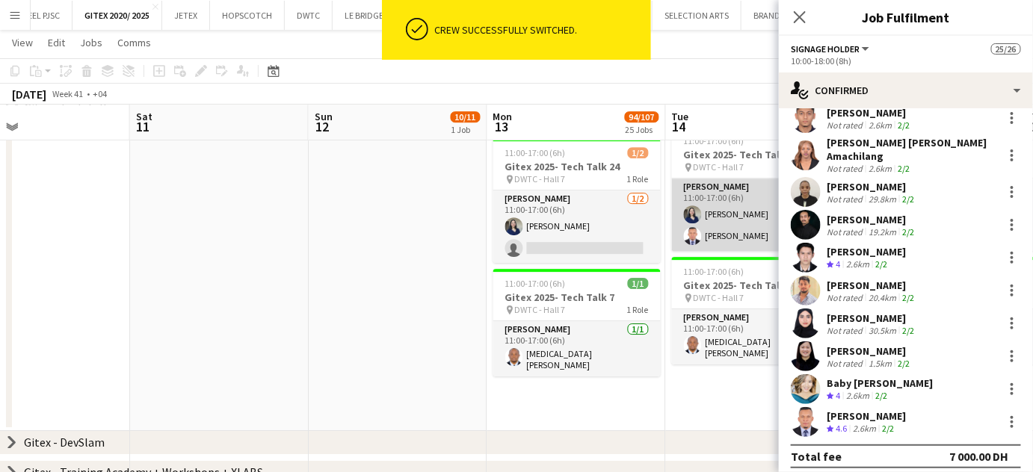
click at [723, 238] on app-card-role "[PERSON_NAME] [DATE] 11:00-17:00 (6h) [PERSON_NAME] [PERSON_NAME]" at bounding box center [755, 215] width 167 height 72
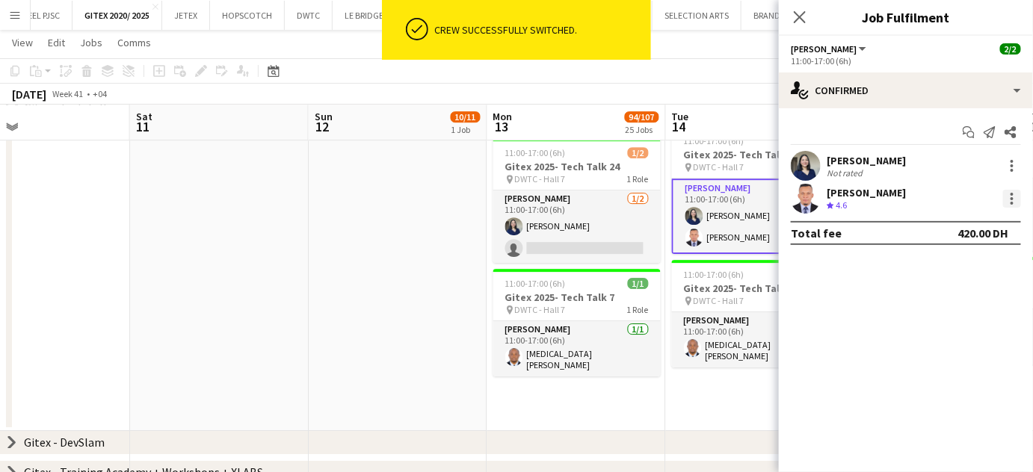
click at [1009, 195] on div at bounding box center [1012, 199] width 18 height 18
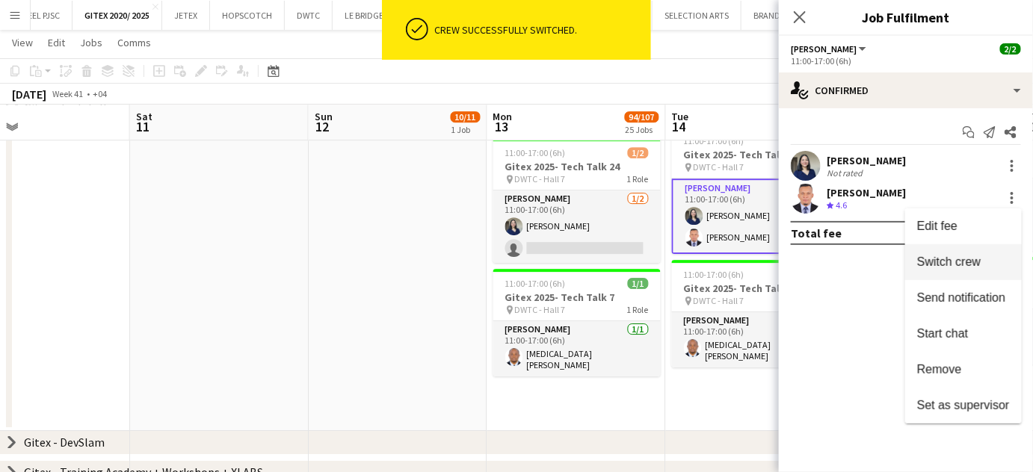
click at [970, 265] on span "Switch crew" at bounding box center [949, 262] width 64 height 13
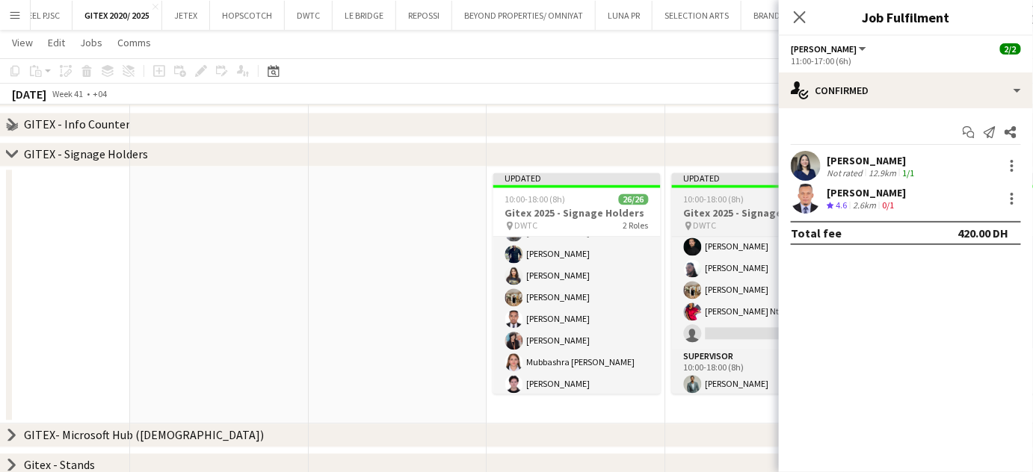
scroll to position [1058, 0]
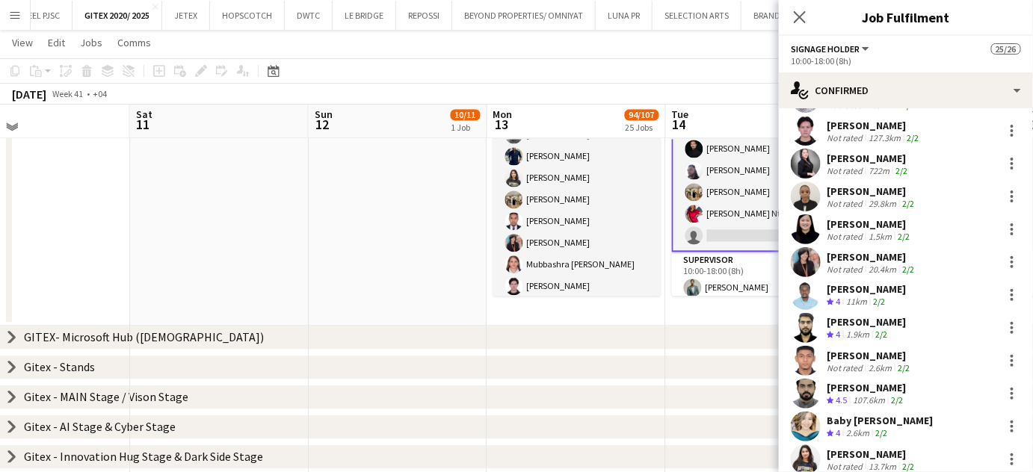
scroll to position [584, 0]
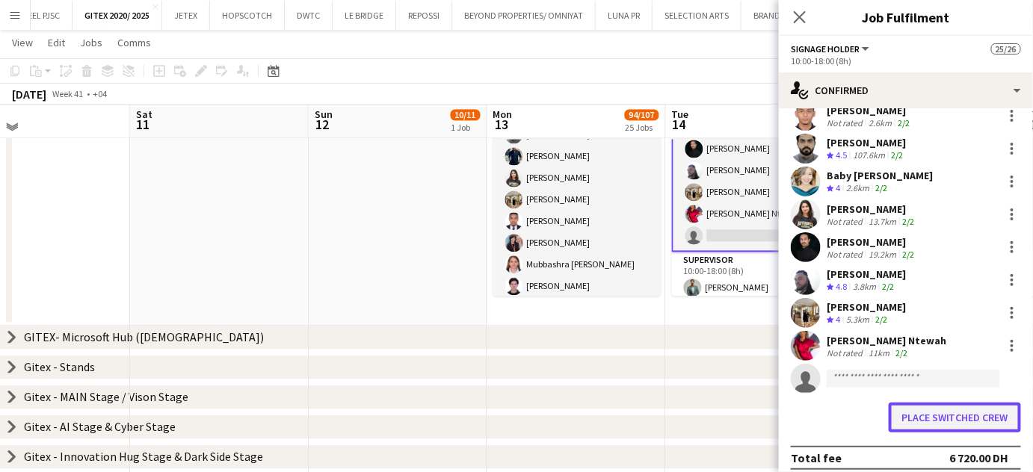
click at [935, 405] on button "Place switched crew" at bounding box center [955, 418] width 132 height 30
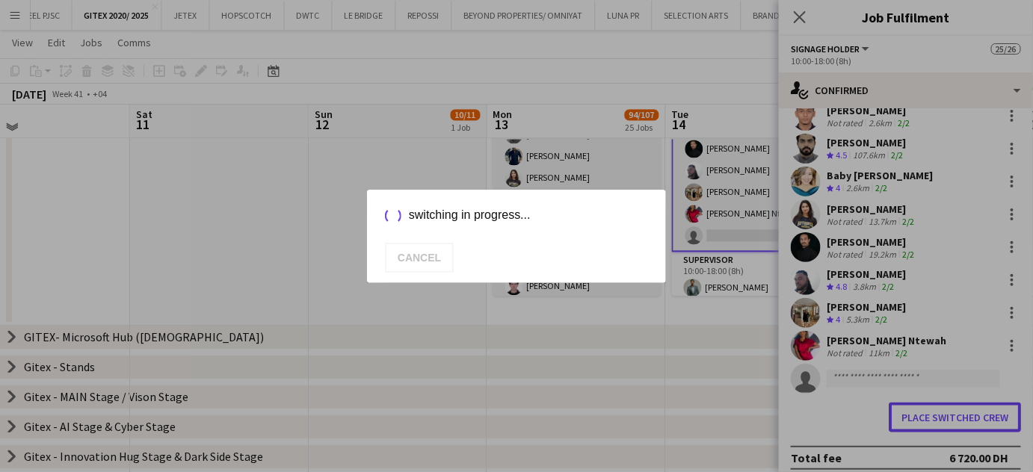
scroll to position [0, 0]
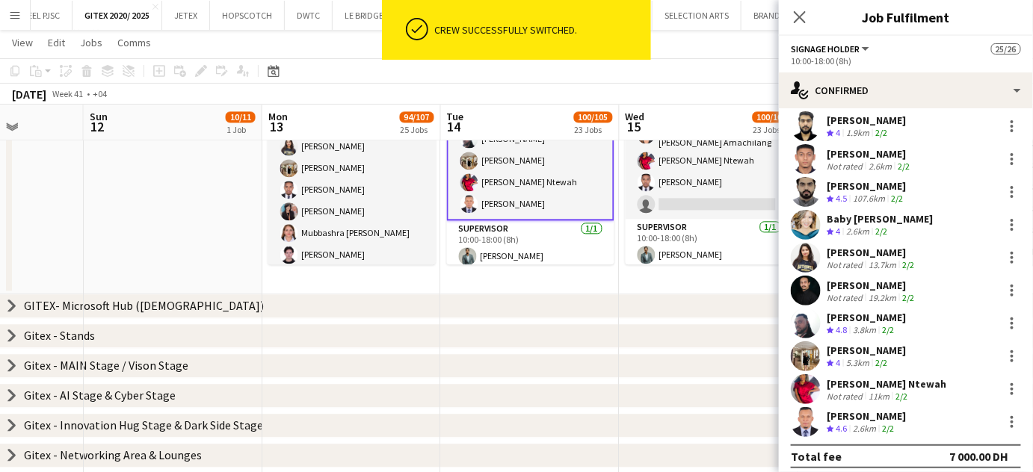
drag, startPoint x: 709, startPoint y: 271, endPoint x: 484, endPoint y: 271, distance: 224.9
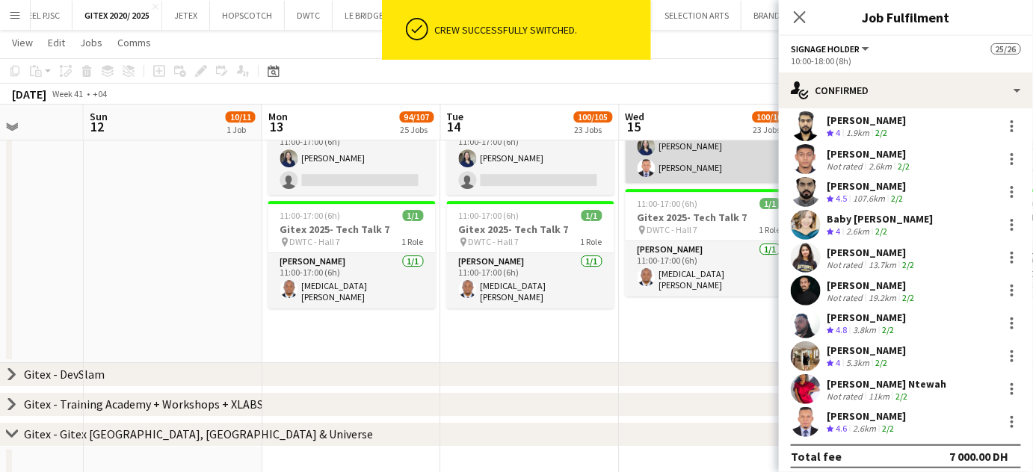
click at [705, 169] on app-card-role "[PERSON_NAME] [DATE] 11:00-17:00 (6h) [PERSON_NAME] [PERSON_NAME]" at bounding box center [709, 147] width 167 height 72
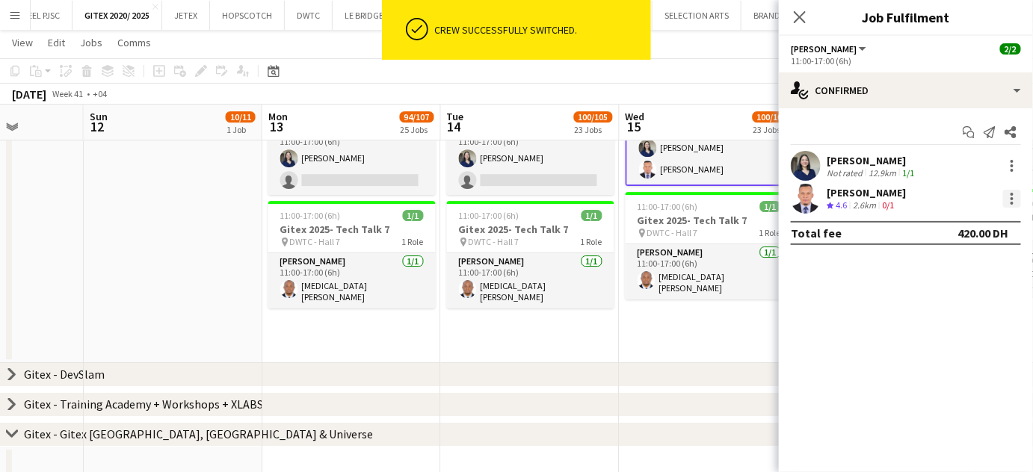
click at [1014, 199] on div at bounding box center [1012, 199] width 18 height 18
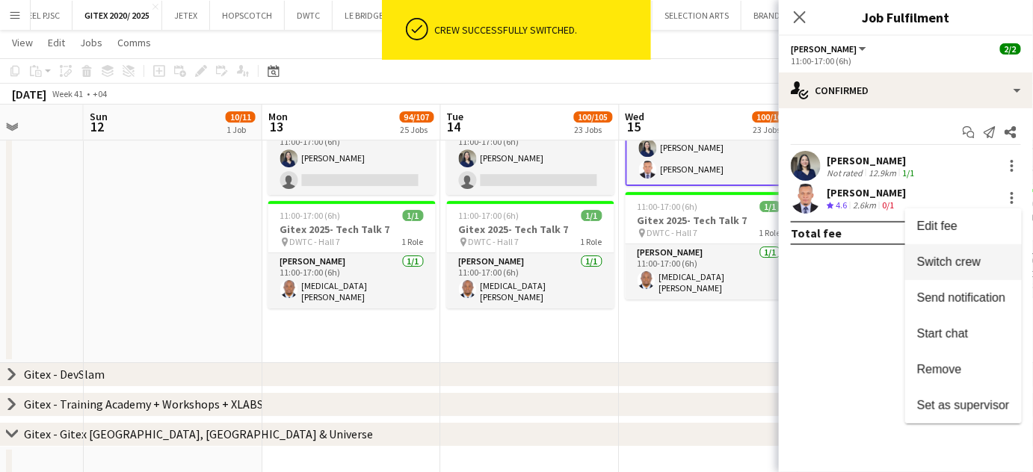
drag, startPoint x: 973, startPoint y: 262, endPoint x: 899, endPoint y: 268, distance: 74.2
click at [972, 262] on span "Switch crew" at bounding box center [949, 262] width 64 height 13
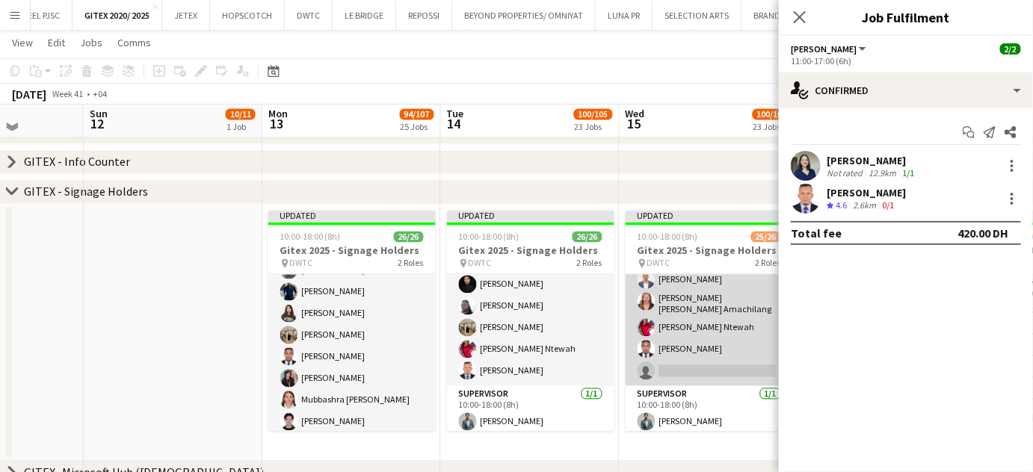
click at [694, 356] on app-card-role "Signage Holder 24/25 10:00-18:00 (8h) [PERSON_NAME] [PERSON_NAME] [PERSON_NAME]…" at bounding box center [709, 98] width 167 height 575
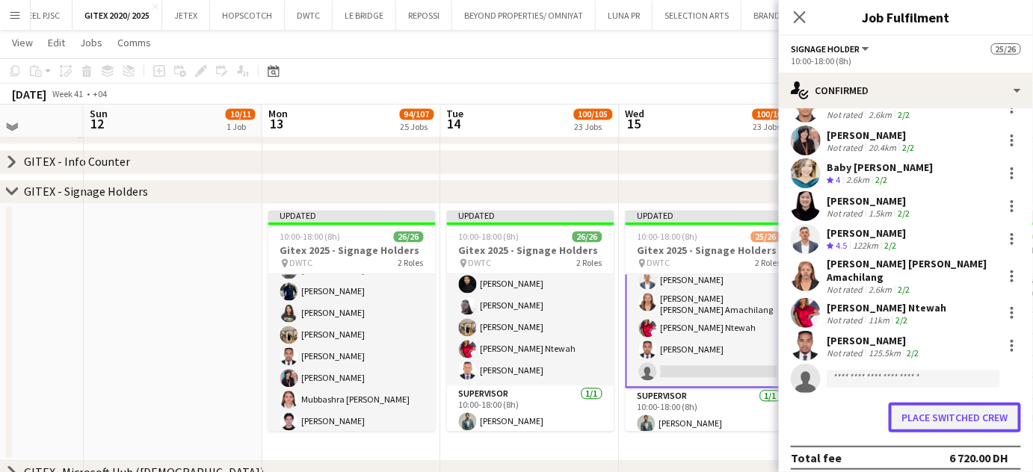
click at [951, 403] on button "Place switched crew" at bounding box center [955, 418] width 132 height 30
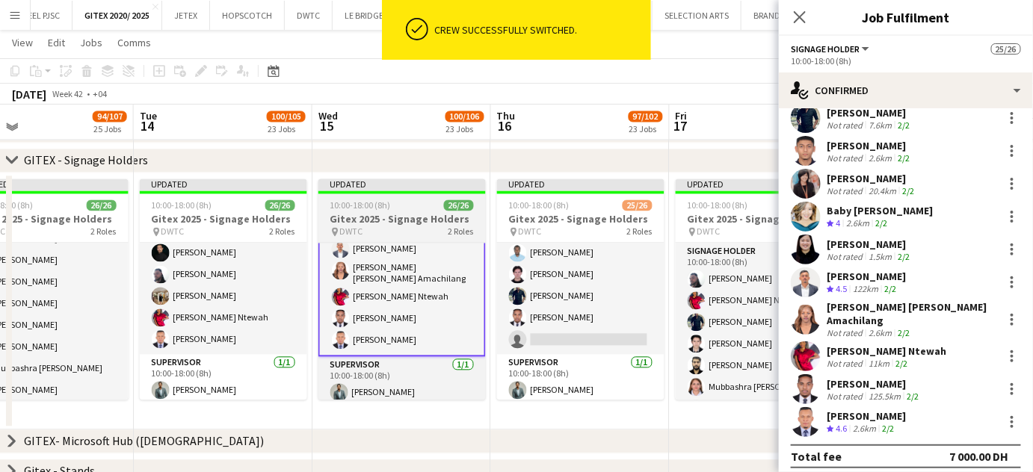
drag, startPoint x: 690, startPoint y: 341, endPoint x: 365, endPoint y: 301, distance: 327.5
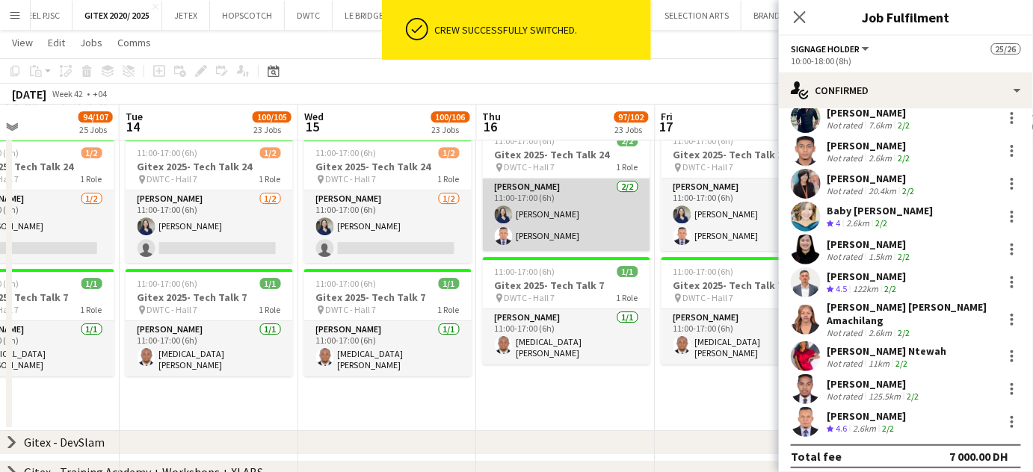
click at [592, 234] on app-card-role "[PERSON_NAME] [DATE] 11:00-17:00 (6h) [PERSON_NAME] [PERSON_NAME]" at bounding box center [566, 215] width 167 height 72
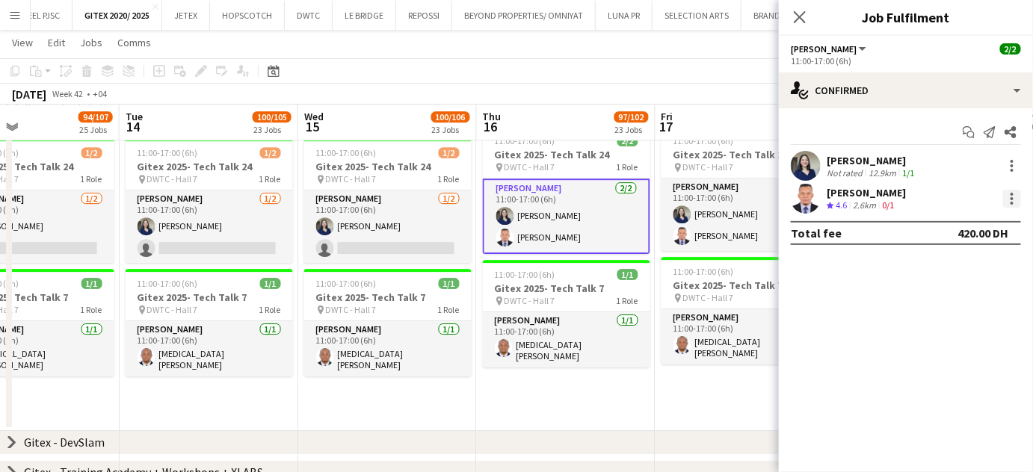
click at [1014, 199] on div at bounding box center [1012, 199] width 18 height 18
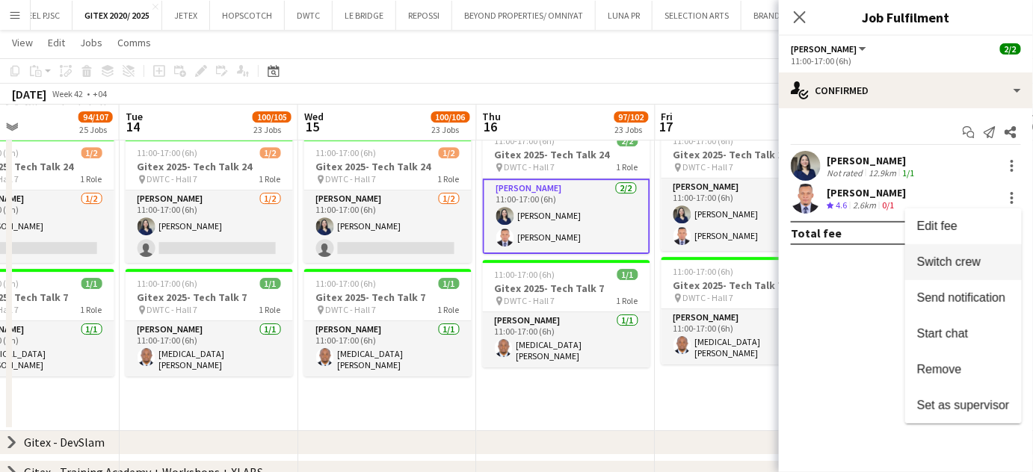
click at [984, 265] on span "Switch crew" at bounding box center [963, 262] width 93 height 13
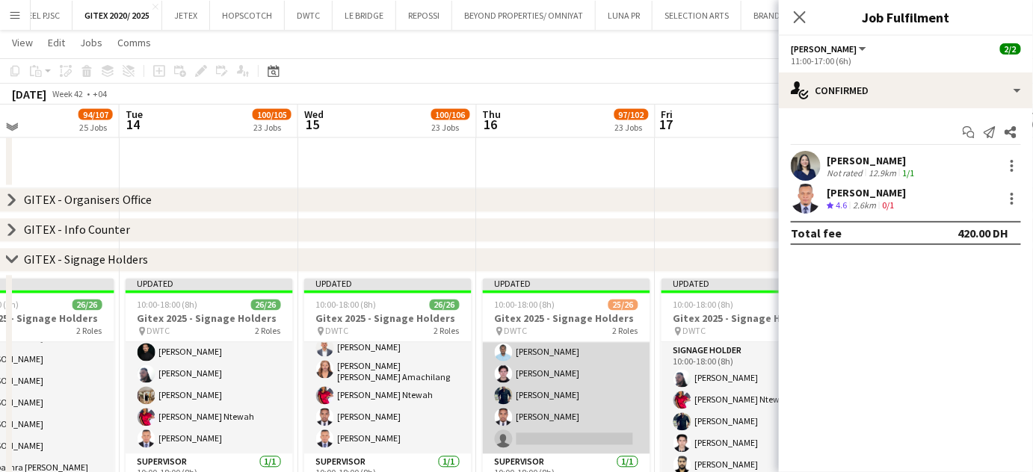
click at [561, 420] on app-card-role "Signage Holder 24/25 10:00-18:00 (8h) [PERSON_NAME] Insha [PERSON_NAME] Mubbash…" at bounding box center [566, 166] width 167 height 575
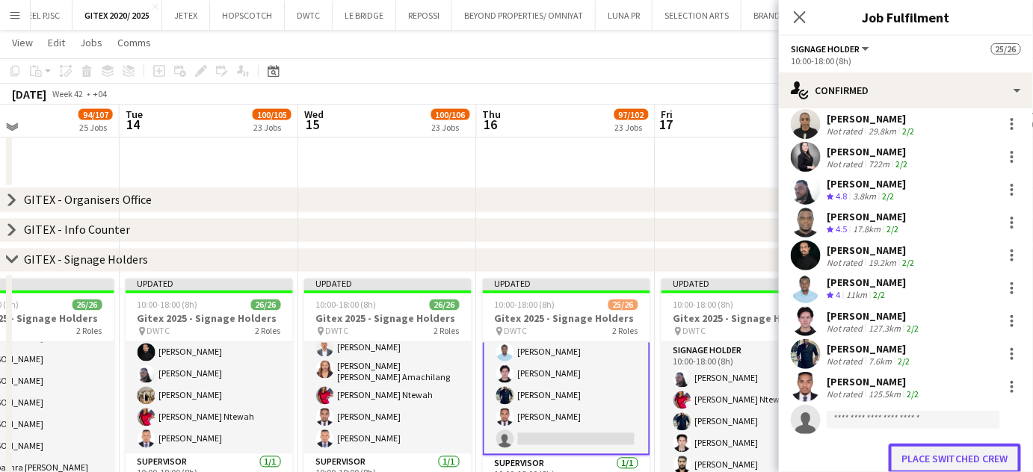
click at [934, 448] on button "Place switched crew" at bounding box center [955, 459] width 132 height 30
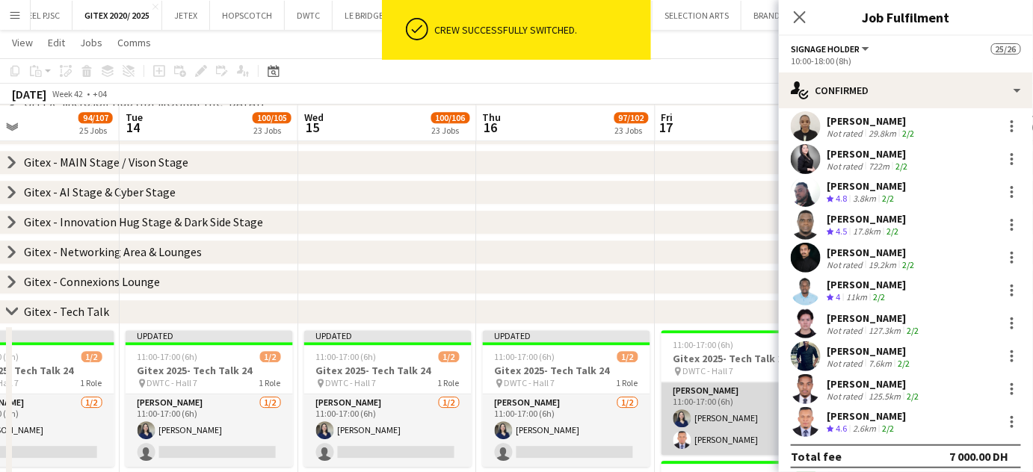
click at [723, 435] on app-card-role "[PERSON_NAME] [DATE] 11:00-17:00 (6h) [PERSON_NAME] [PERSON_NAME]" at bounding box center [744, 419] width 167 height 72
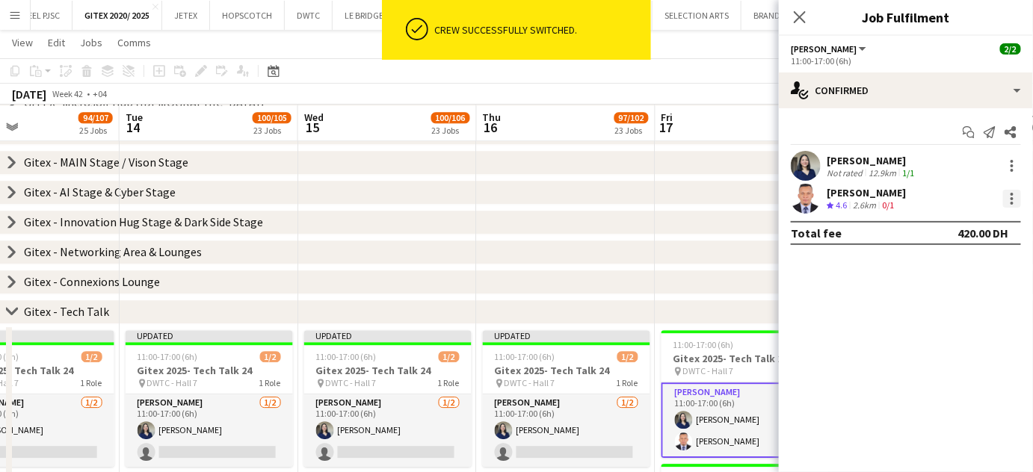
click at [1014, 199] on div at bounding box center [1012, 199] width 18 height 18
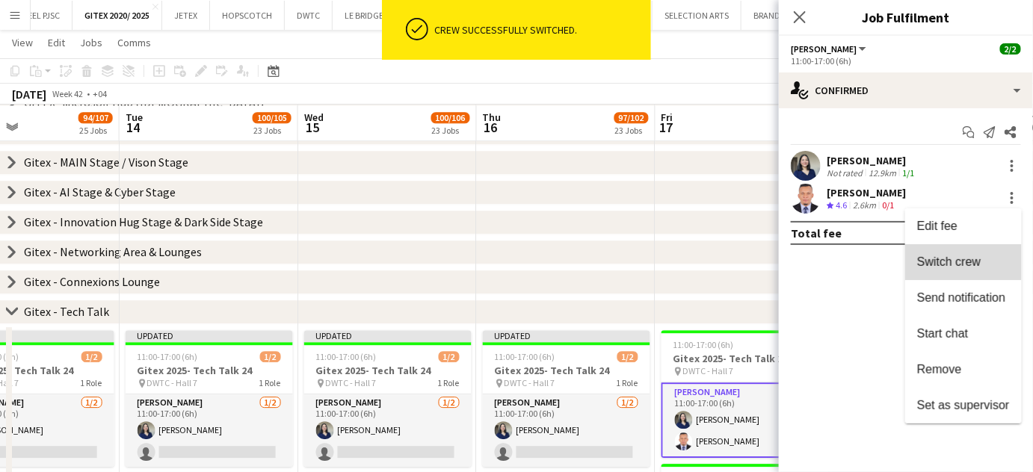
click at [973, 269] on button "Switch crew" at bounding box center [963, 262] width 117 height 36
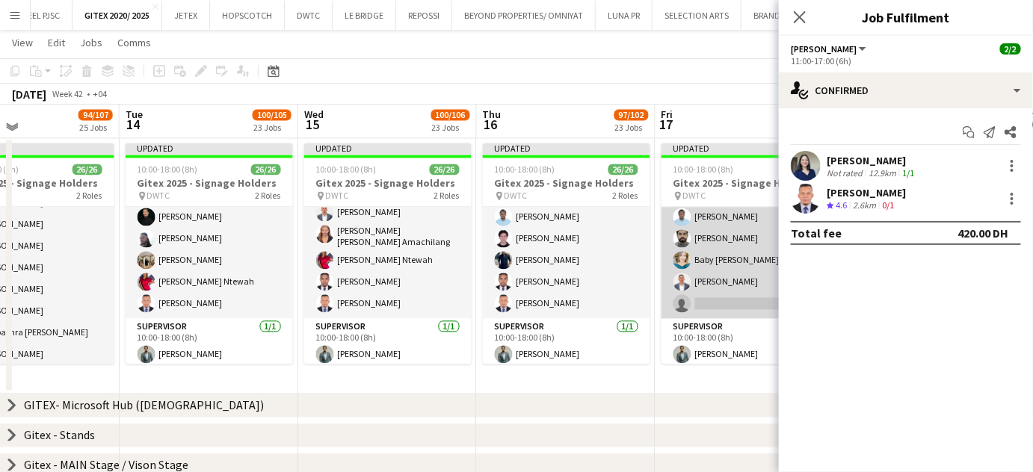
click at [723, 289] on app-card-role "Signage Holder 14/15 10:00-18:00 (8h) [PERSON_NAME] [PERSON_NAME] Ntewah [PERSO…" at bounding box center [744, 139] width 167 height 359
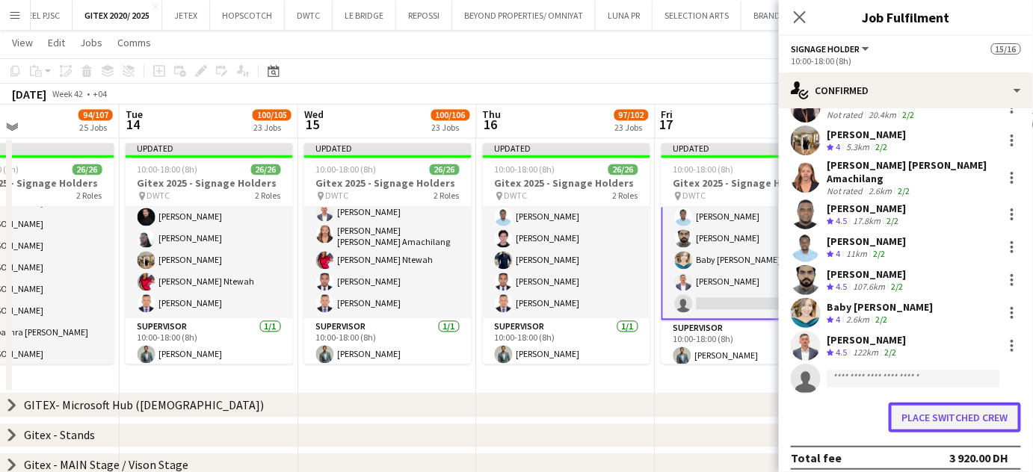
click at [954, 412] on button "Place switched crew" at bounding box center [955, 418] width 132 height 30
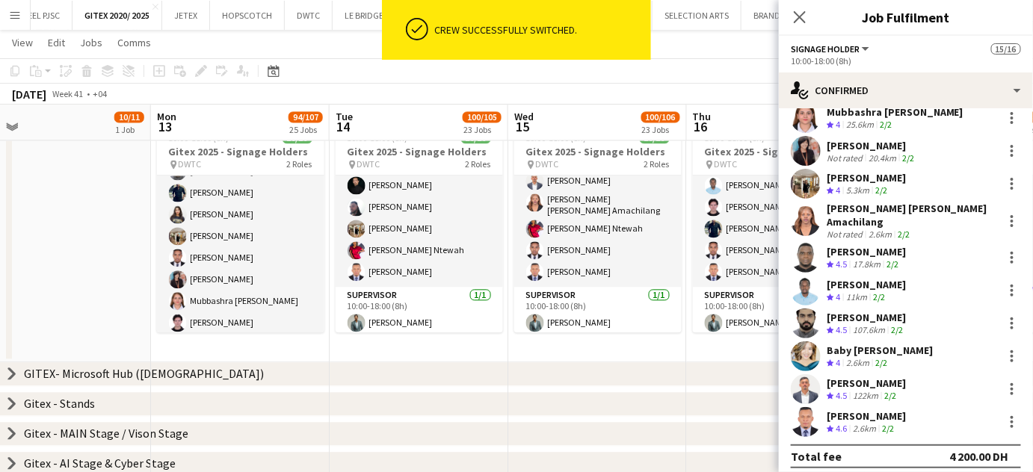
drag, startPoint x: 420, startPoint y: 259, endPoint x: 673, endPoint y: 254, distance: 253.4
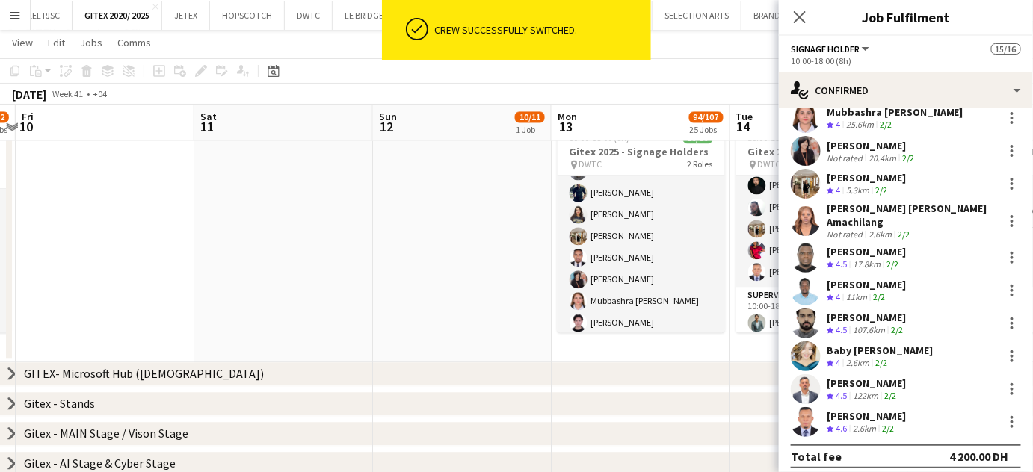
drag, startPoint x: 91, startPoint y: 230, endPoint x: 504, endPoint y: 259, distance: 413.5
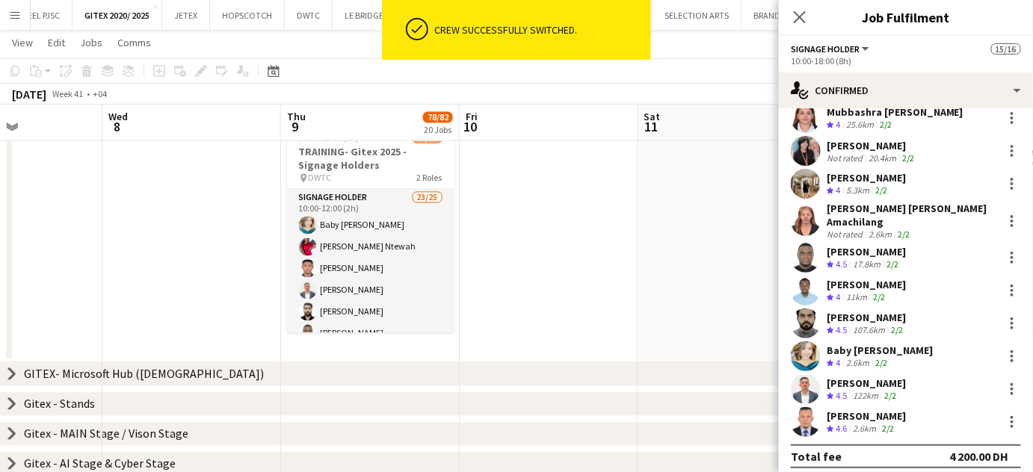
drag, startPoint x: 252, startPoint y: 259, endPoint x: 538, endPoint y: 275, distance: 286.7
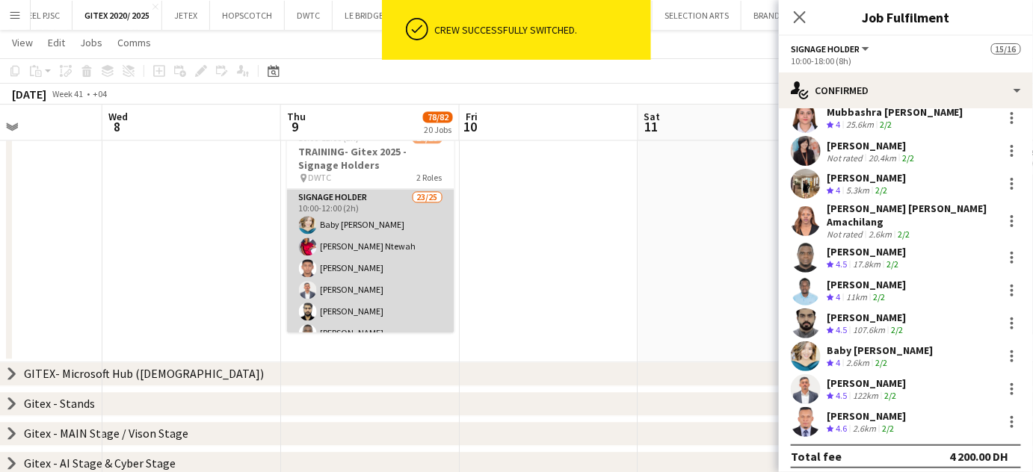
click at [362, 275] on app-card-role "Signage Holder 23/25 10:00-12:00 (2h) Baby [PERSON_NAME] [PERSON_NAME] Ntewah […" at bounding box center [370, 476] width 167 height 575
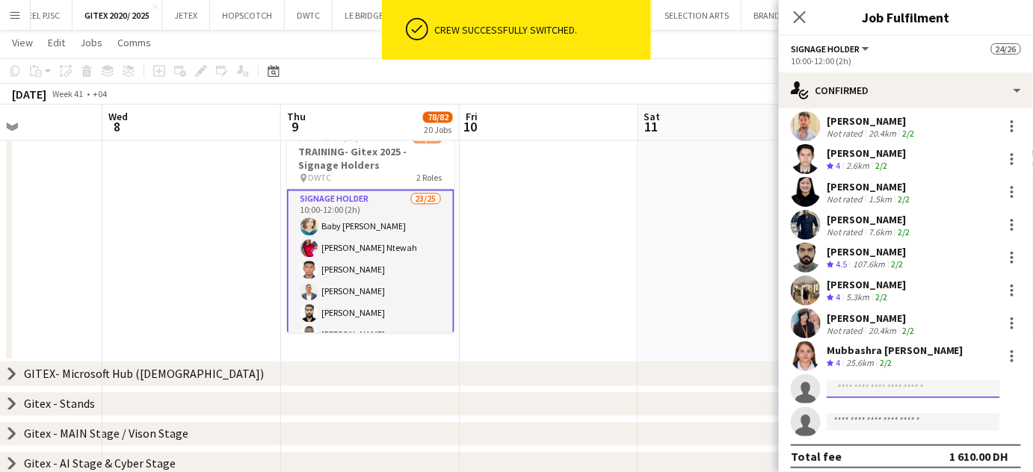
click at [881, 380] on input at bounding box center [913, 389] width 173 height 18
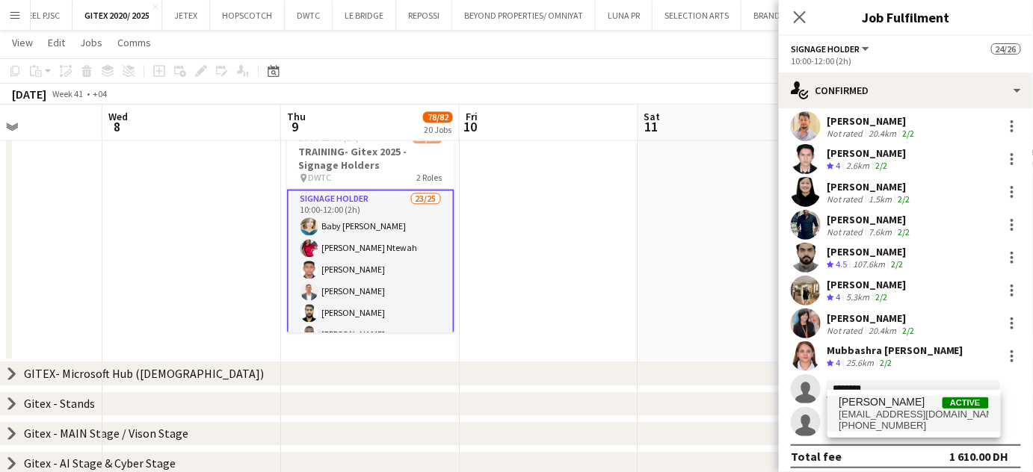
type input "********"
click at [879, 416] on span "[EMAIL_ADDRESS][DOMAIN_NAME]" at bounding box center [913, 415] width 149 height 12
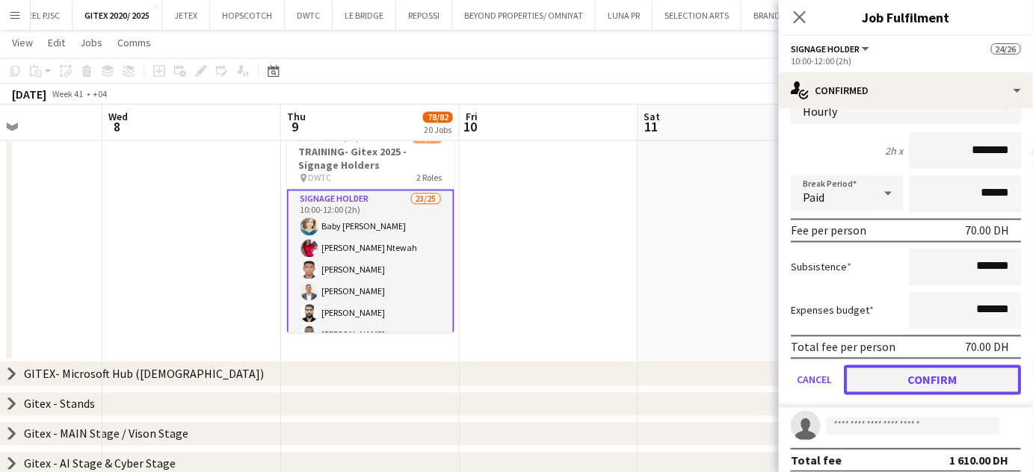
click at [918, 372] on button "Confirm" at bounding box center [932, 380] width 177 height 30
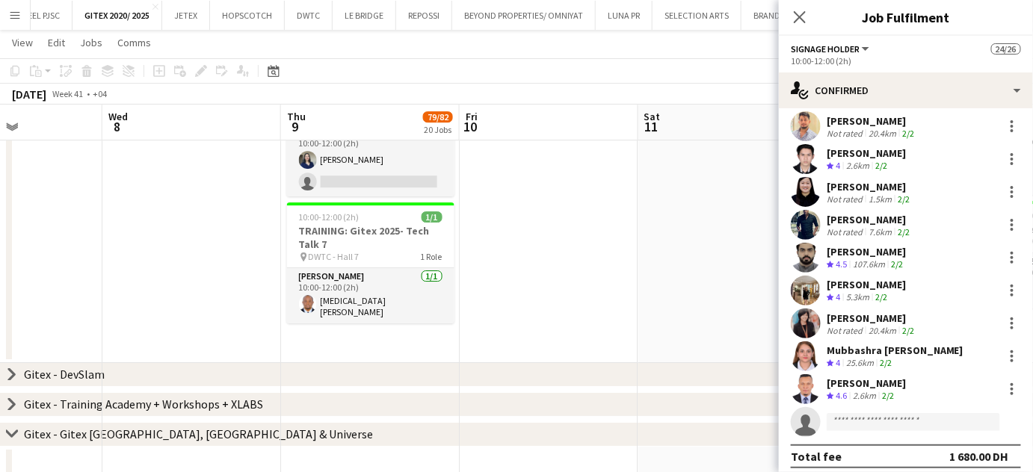
click at [605, 269] on app-date-cell at bounding box center [549, 207] width 179 height 311
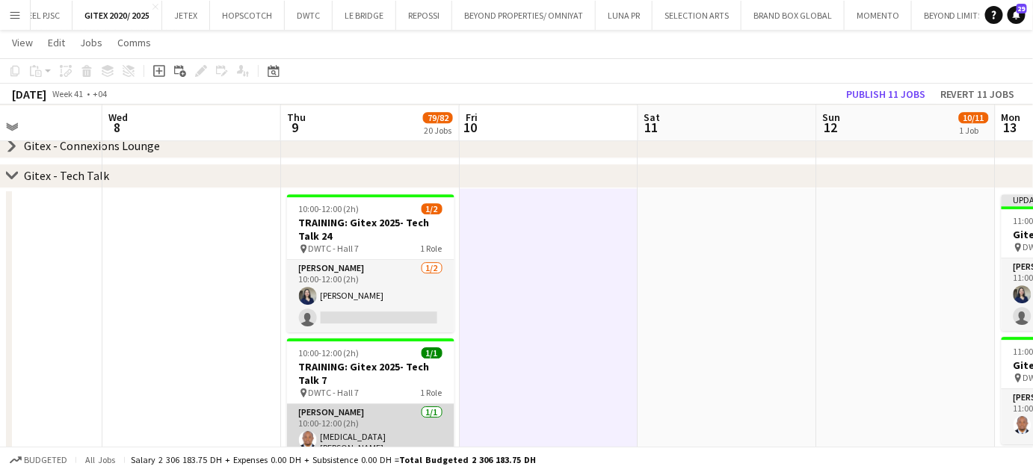
click at [374, 431] on app-card-role "[PERSON_NAME] [DATE] 10:00-12:00 (2h) [MEDICAL_DATA][PERSON_NAME]" at bounding box center [370, 431] width 167 height 55
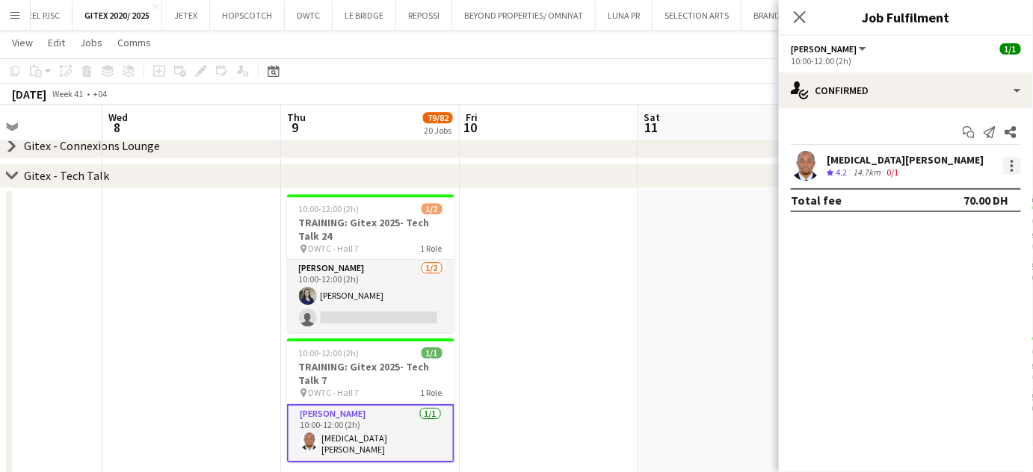
click at [1010, 162] on div at bounding box center [1012, 166] width 18 height 18
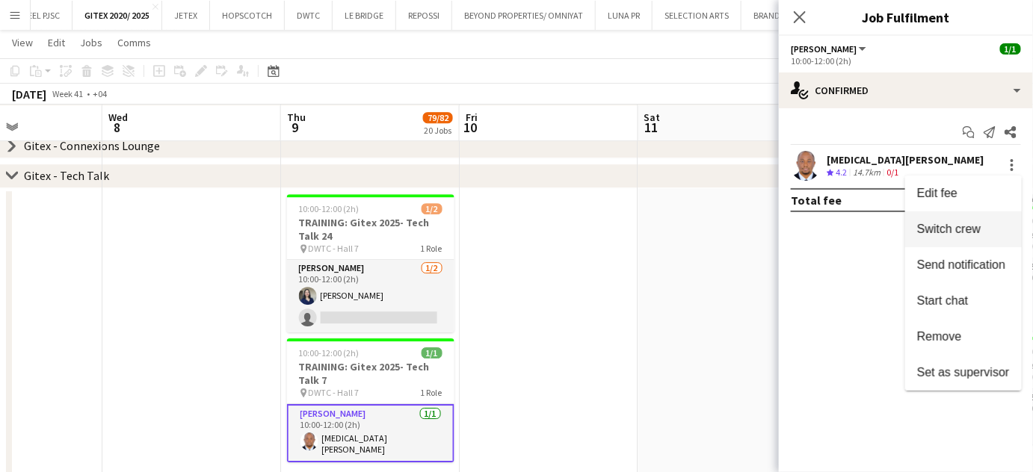
click at [969, 229] on span "Switch crew" at bounding box center [949, 229] width 64 height 13
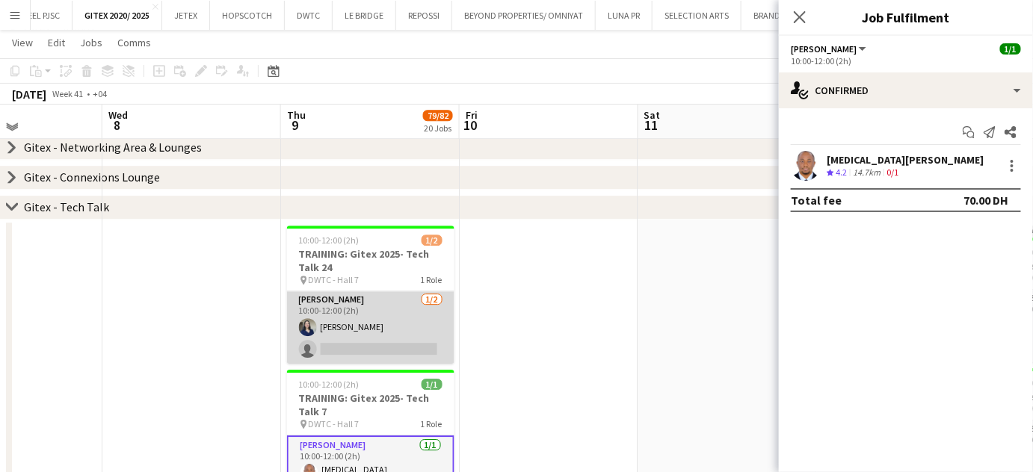
drag, startPoint x: 362, startPoint y: 335, endPoint x: 373, endPoint y: 330, distance: 11.4
click at [362, 336] on app-card-role "[PERSON_NAME] [DATE] 10:00-12:00 (2h) [PERSON_NAME] single-neutral-actions" at bounding box center [370, 327] width 167 height 72
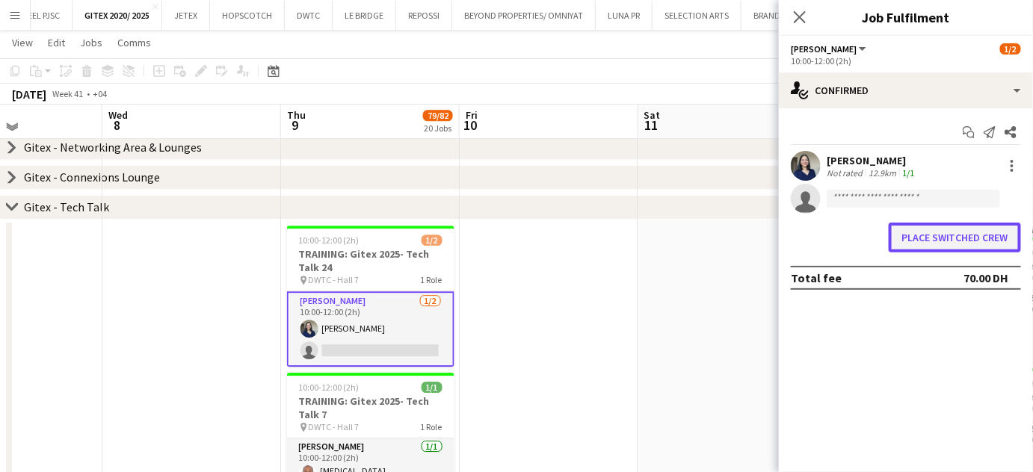
click at [926, 235] on button "Place switched crew" at bounding box center [955, 238] width 132 height 30
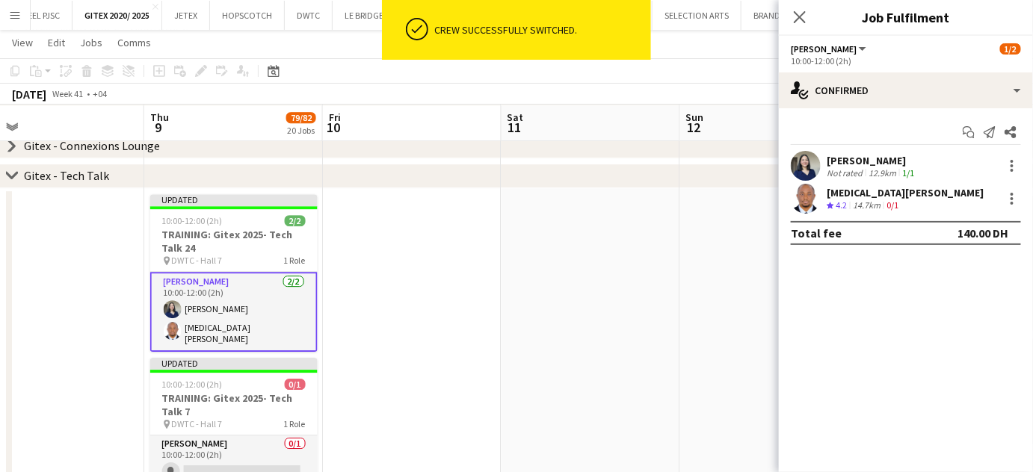
drag, startPoint x: 661, startPoint y: 362, endPoint x: 146, endPoint y: 313, distance: 518.0
click at [146, 313] on app-calendar-viewport "Sun 5 Mon 6 Tue 7 Wed 8 Thu 9 79/82 20 Jobs Fri 10 Sat 11 Sun 12 10/11 1 Job Mo…" at bounding box center [516, 247] width 1033 height 3172
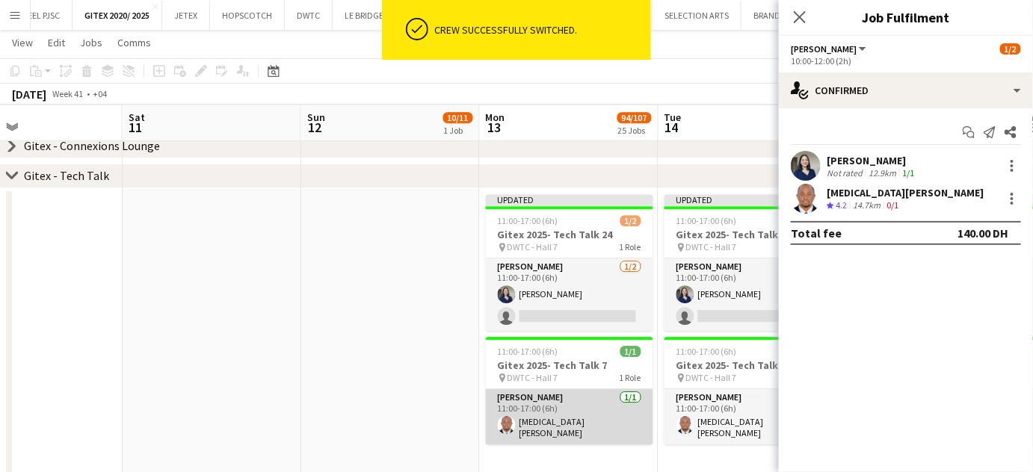
click at [559, 421] on app-card-role "[PERSON_NAME] [DATE] 11:00-17:00 (6h) [MEDICAL_DATA][PERSON_NAME]" at bounding box center [569, 416] width 167 height 55
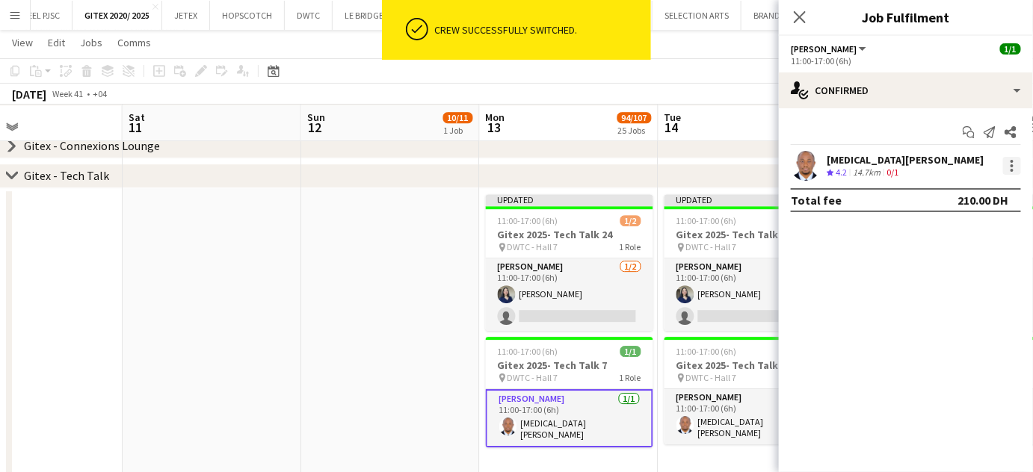
click at [1013, 162] on div at bounding box center [1011, 161] width 3 height 3
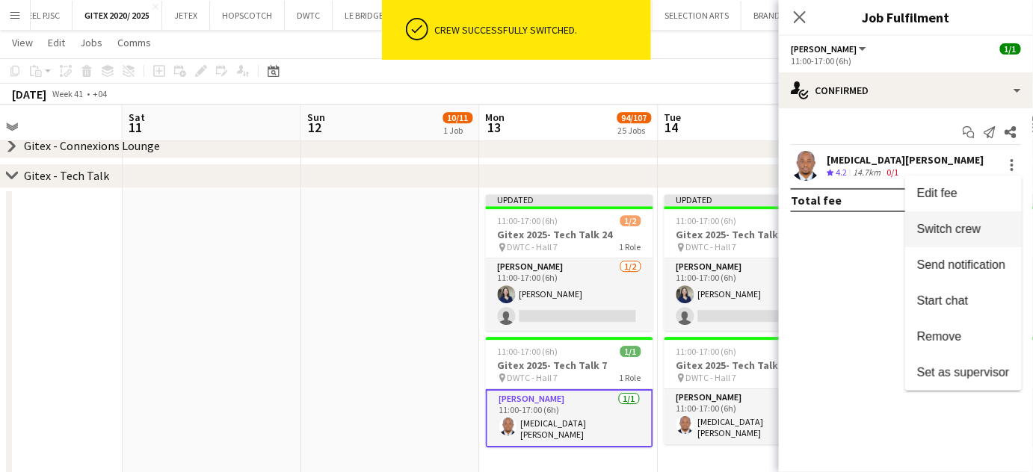
click at [983, 225] on span "Switch crew" at bounding box center [963, 229] width 93 height 13
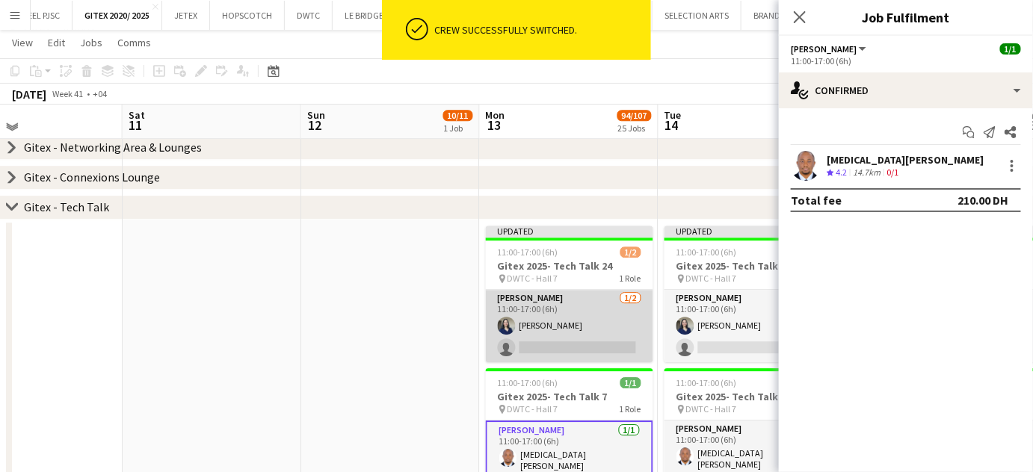
click at [574, 358] on app-card-role "[PERSON_NAME] [DATE] 11:00-17:00 (6h) [PERSON_NAME] single-neutral-actions" at bounding box center [569, 326] width 167 height 72
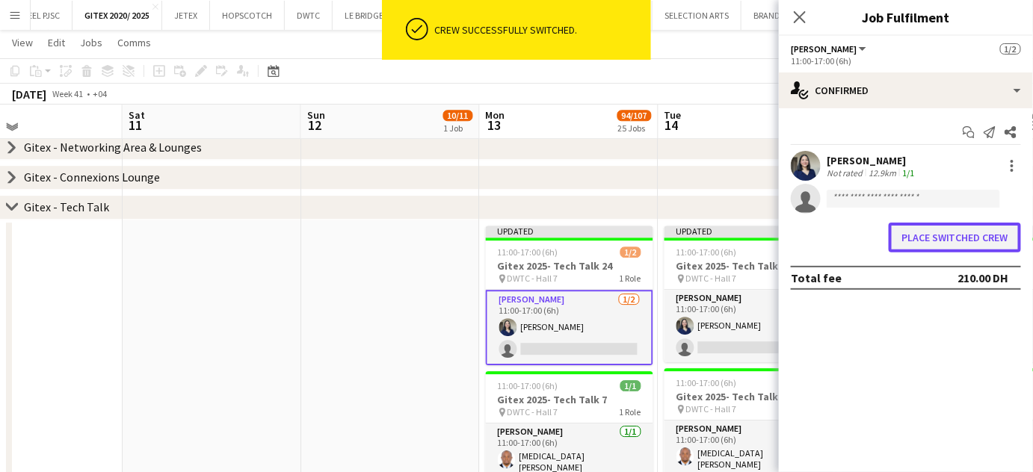
click at [955, 236] on button "Place switched crew" at bounding box center [955, 238] width 132 height 30
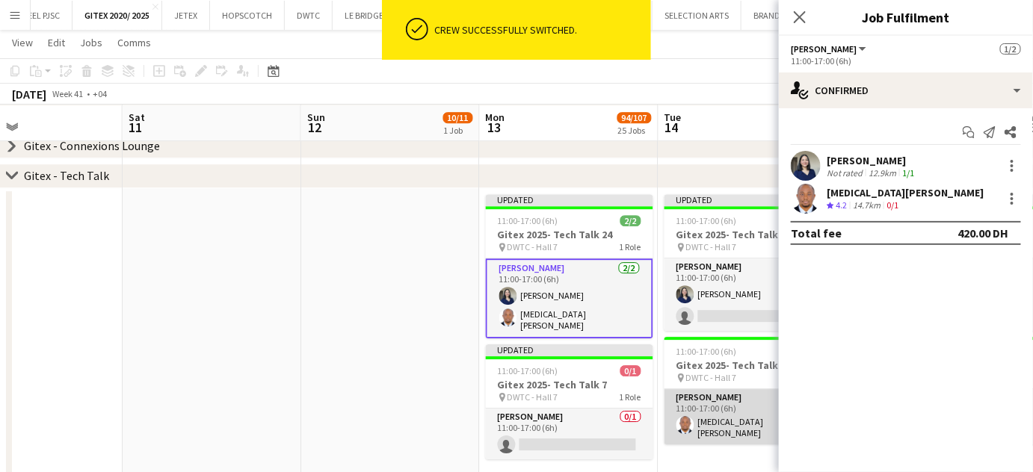
click at [709, 423] on app-card-role "[PERSON_NAME] [DATE] 11:00-17:00 (6h) [MEDICAL_DATA][PERSON_NAME]" at bounding box center [747, 416] width 167 height 55
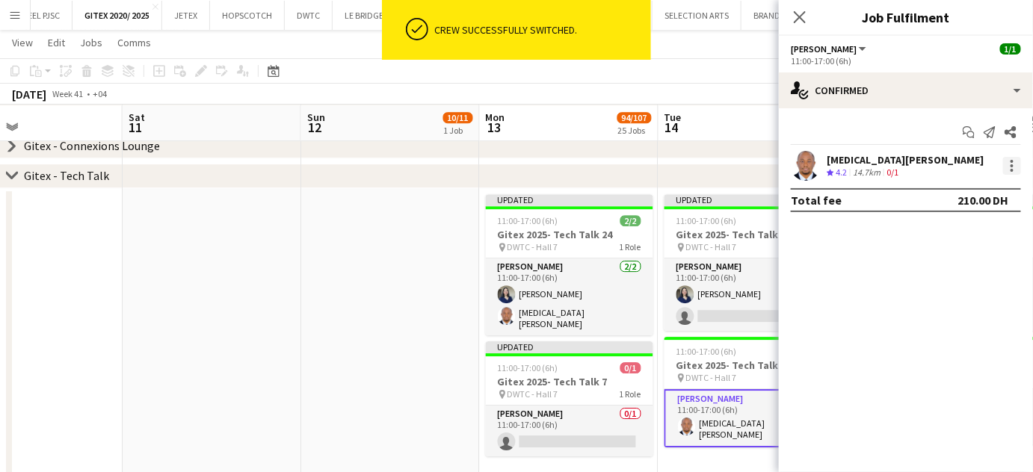
click at [1006, 161] on div at bounding box center [1012, 166] width 18 height 18
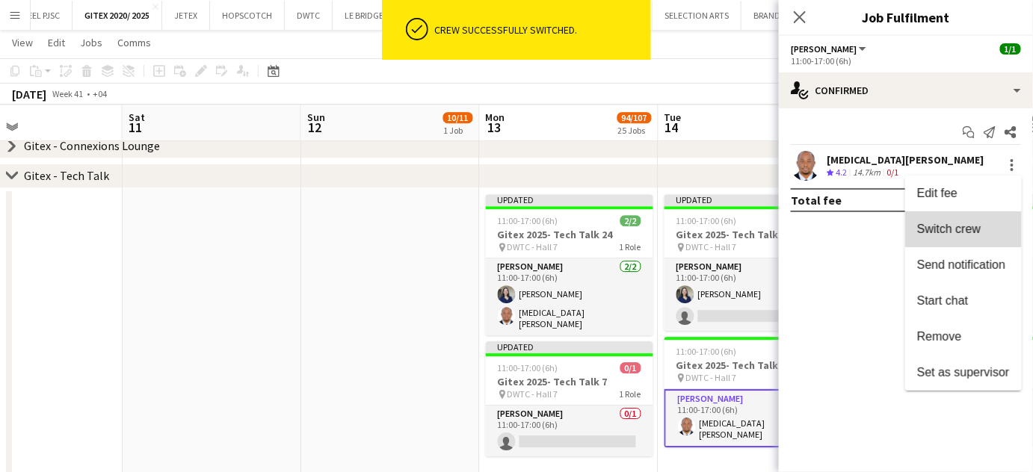
click at [963, 232] on span "Switch crew" at bounding box center [949, 229] width 64 height 13
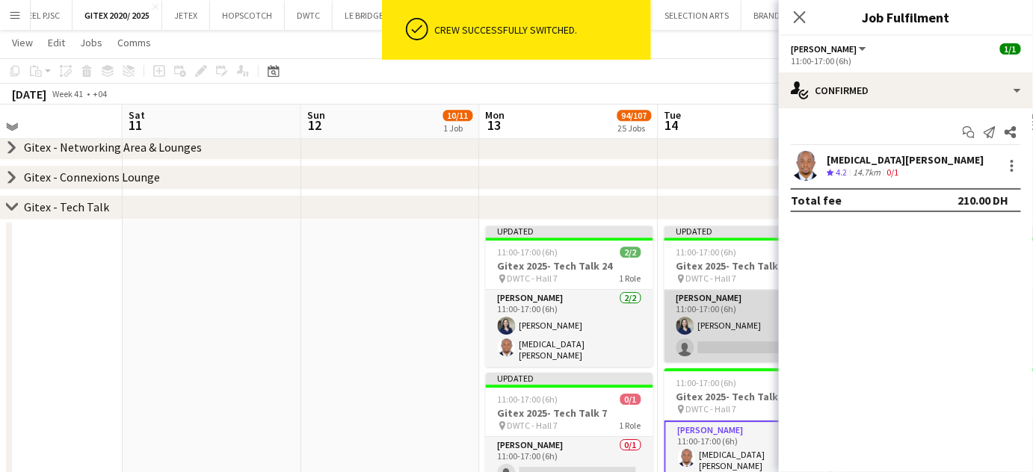
click at [672, 345] on app-card-role "[PERSON_NAME] [DATE] 11:00-17:00 (6h) [PERSON_NAME] single-neutral-actions" at bounding box center [747, 326] width 167 height 72
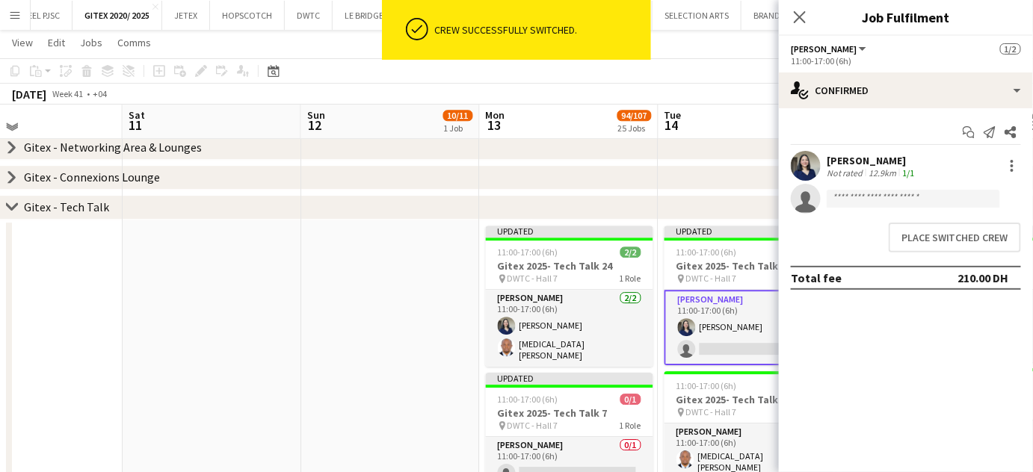
click at [922, 220] on div "Place switched crew" at bounding box center [906, 238] width 254 height 42
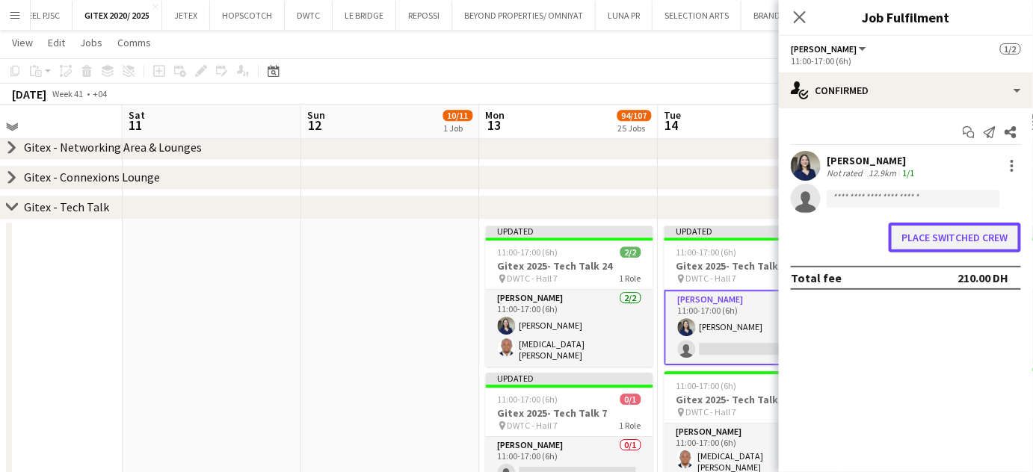
click at [924, 243] on button "Place switched crew" at bounding box center [955, 238] width 132 height 30
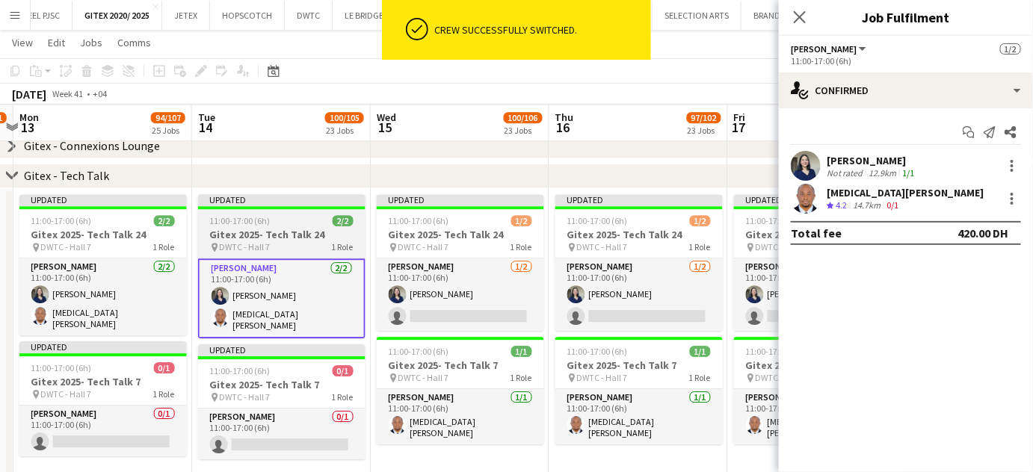
drag, startPoint x: 494, startPoint y: 318, endPoint x: 269, endPoint y: 307, distance: 225.2
click at [253, 302] on app-calendar-viewport "Fri 10 Sat 11 Sun 12 10/11 1 Job Mon 13 94/107 25 Jobs Tue 14 100/105 23 Jobs W…" at bounding box center [516, 247] width 1033 height 3172
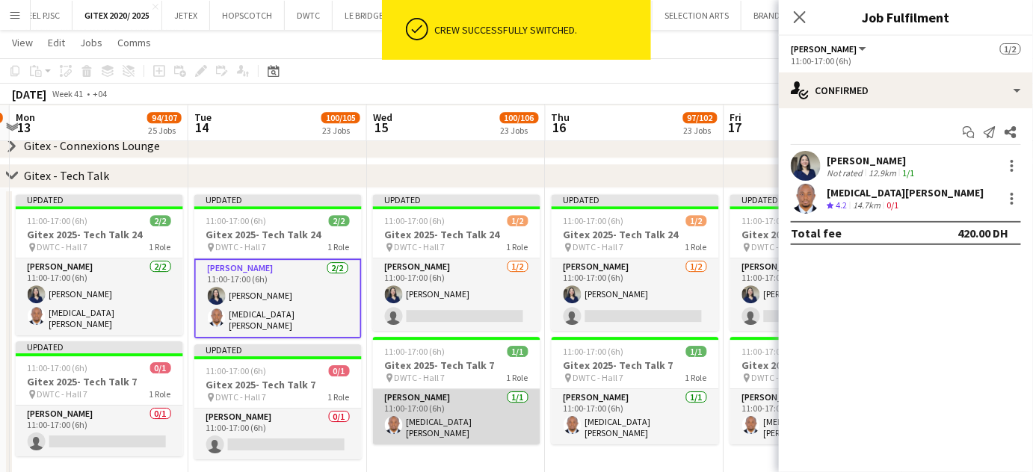
click at [425, 430] on app-card-role "[PERSON_NAME] [DATE] 11:00-17:00 (6h) [MEDICAL_DATA][PERSON_NAME]" at bounding box center [456, 416] width 167 height 55
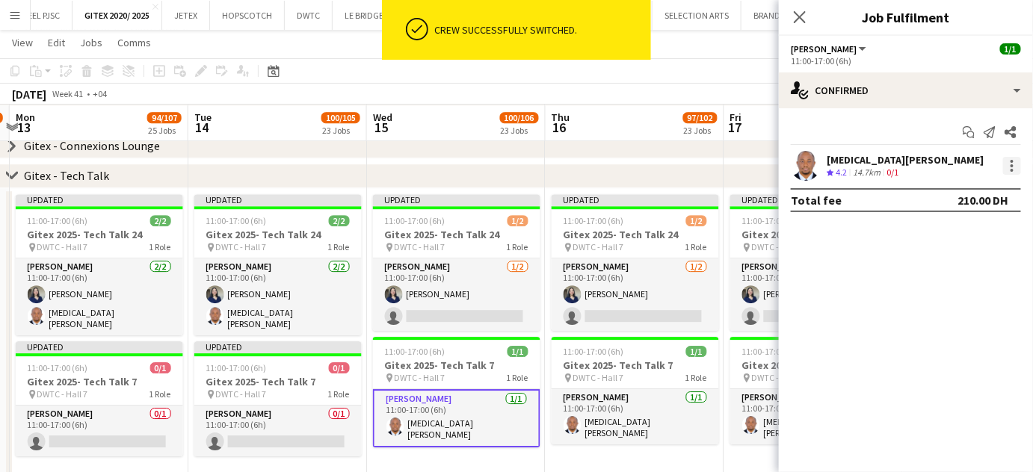
click at [1016, 163] on div at bounding box center [1012, 166] width 18 height 18
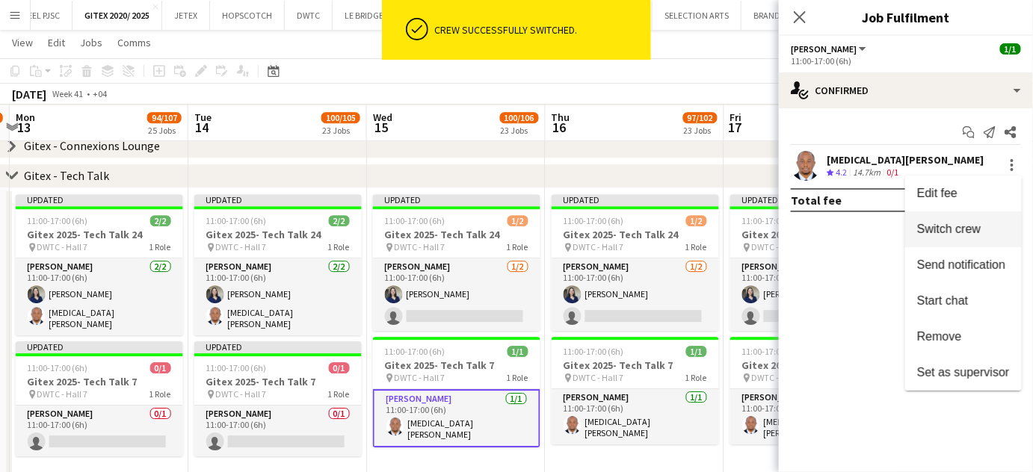
click at [976, 232] on span "Switch crew" at bounding box center [949, 229] width 64 height 13
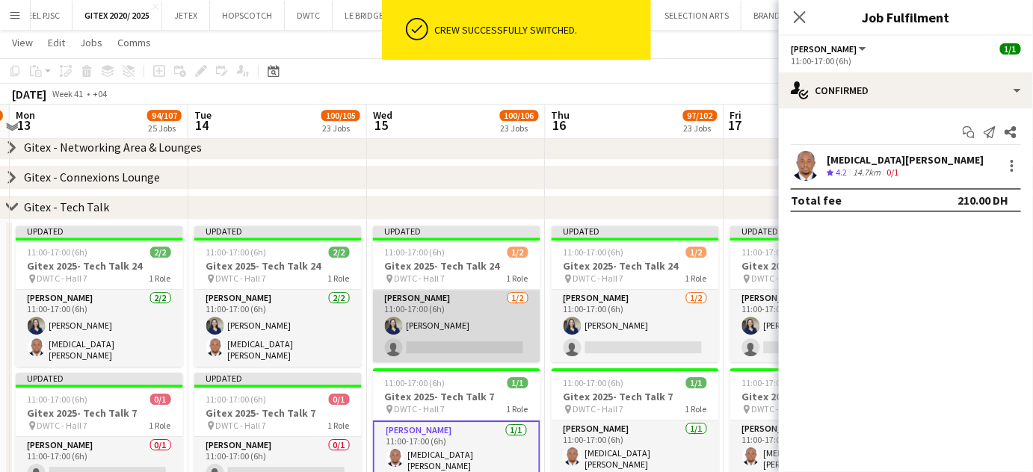
click at [442, 344] on app-card-role "[PERSON_NAME] [DATE] 11:00-17:00 (6h) [PERSON_NAME] single-neutral-actions" at bounding box center [456, 326] width 167 height 72
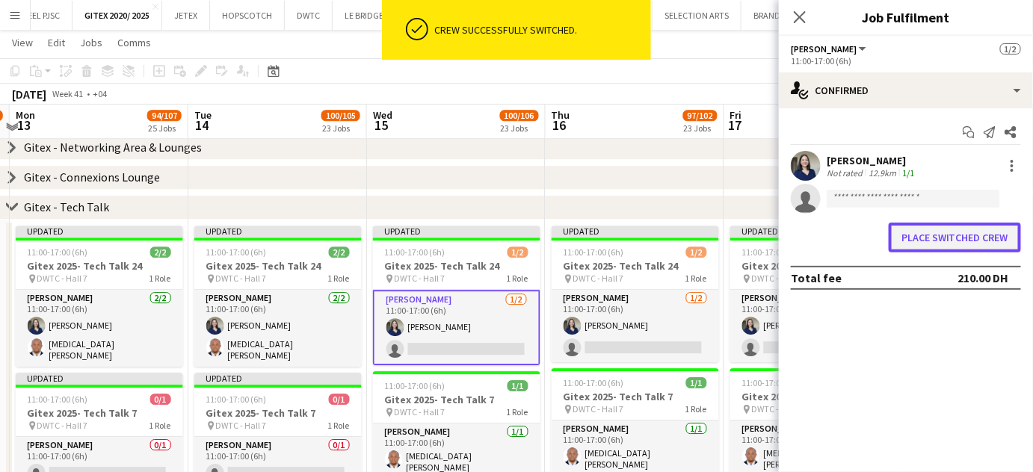
click at [930, 232] on button "Place switched crew" at bounding box center [955, 238] width 132 height 30
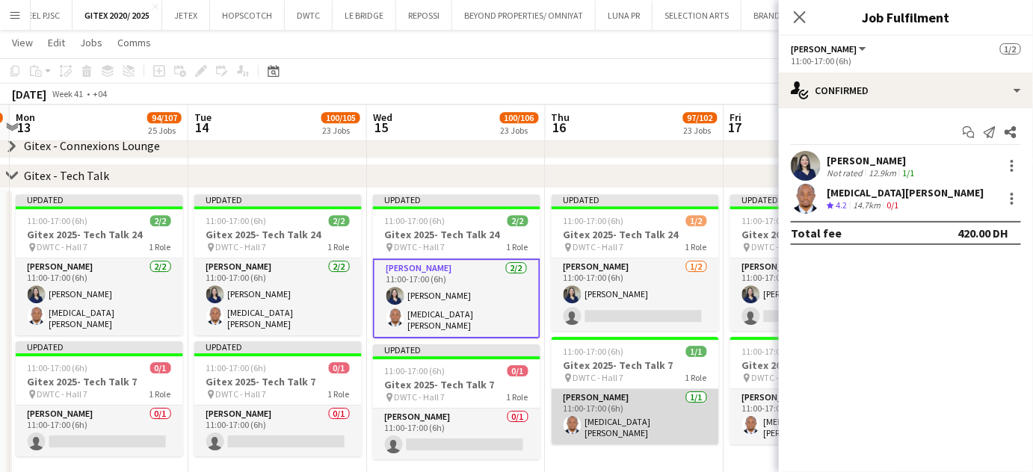
click at [646, 414] on app-card-role "[PERSON_NAME] [DATE] 11:00-17:00 (6h) [MEDICAL_DATA][PERSON_NAME]" at bounding box center [635, 416] width 167 height 55
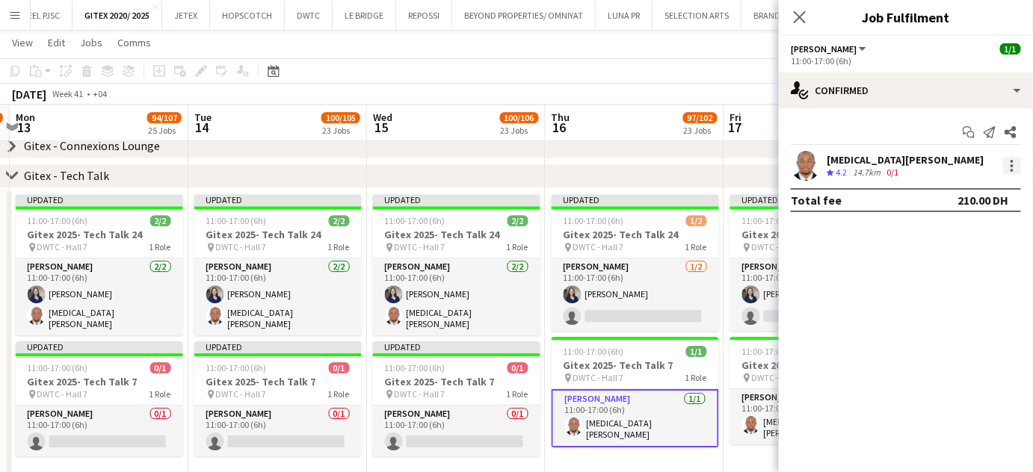
click at [1013, 164] on div at bounding box center [1011, 165] width 3 height 3
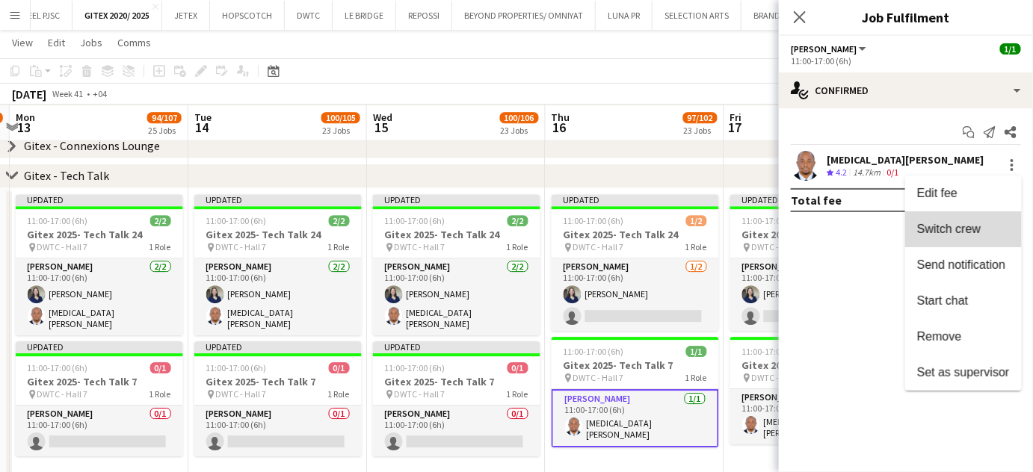
click at [996, 223] on span "Switch crew" at bounding box center [963, 229] width 93 height 13
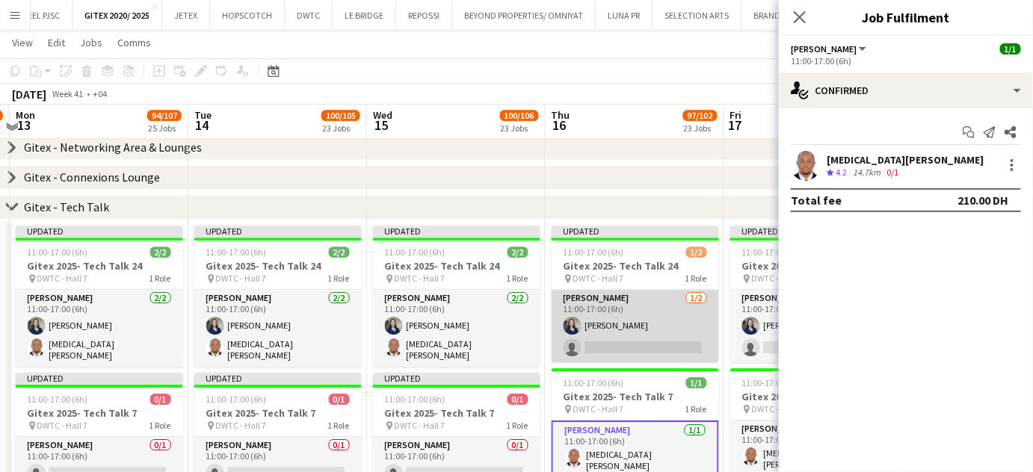
click at [670, 356] on app-card-role "[PERSON_NAME] [DATE] 11:00-17:00 (6h) [PERSON_NAME] single-neutral-actions" at bounding box center [635, 326] width 167 height 72
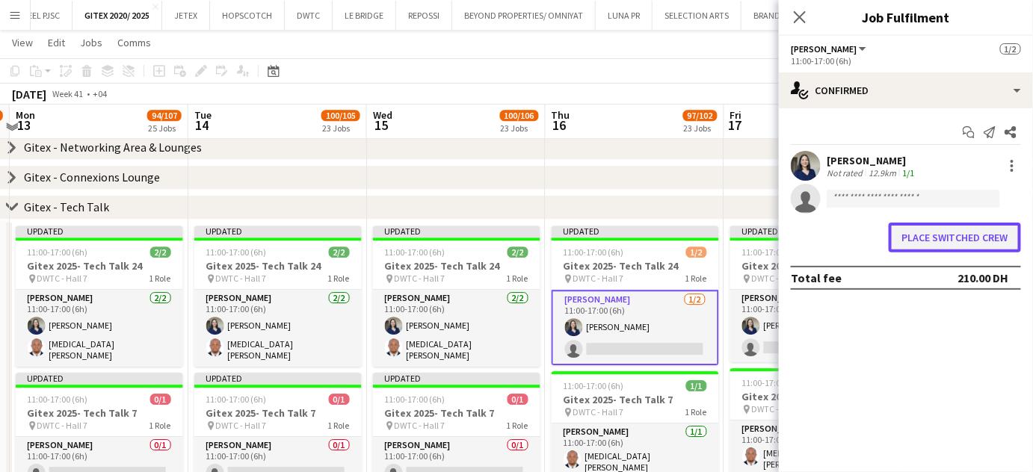
click at [927, 243] on button "Place switched crew" at bounding box center [955, 238] width 132 height 30
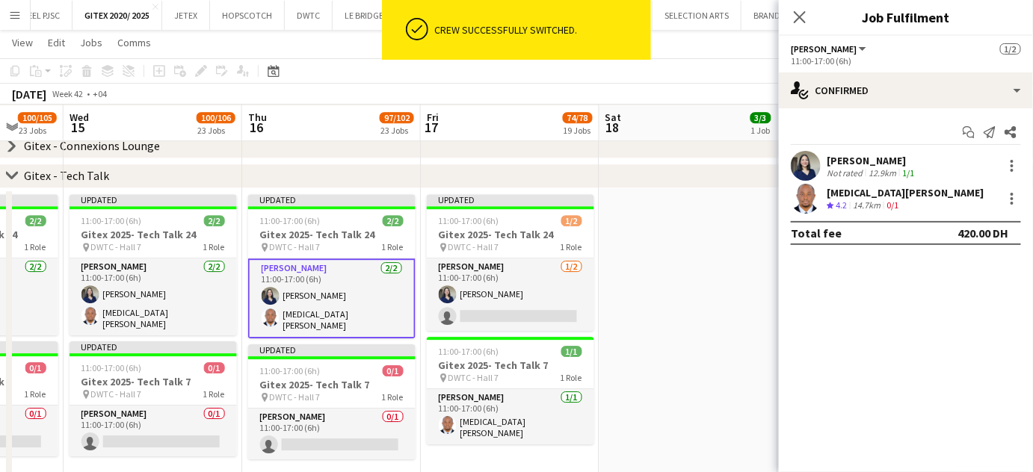
drag, startPoint x: 735, startPoint y: 394, endPoint x: 431, endPoint y: 374, distance: 304.1
click at [431, 374] on app-calendar-viewport "Sun 12 10/11 1 Job Mon 13 94/107 25 Jobs Tue 14 100/105 23 Jobs Wed 15 100/106 …" at bounding box center [516, 247] width 1033 height 3172
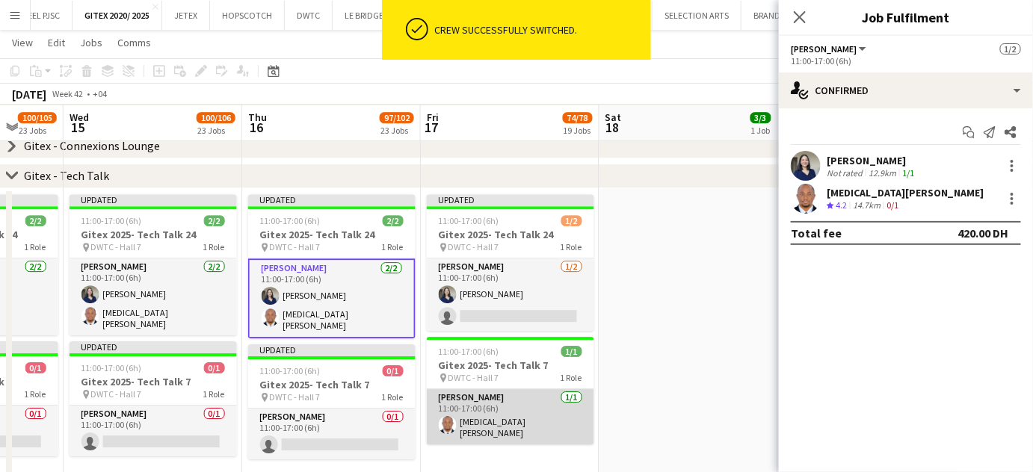
drag, startPoint x: 508, startPoint y: 419, endPoint x: 528, endPoint y: 417, distance: 19.5
click at [508, 419] on app-card-role "[PERSON_NAME] [DATE] 11:00-17:00 (6h) [MEDICAL_DATA][PERSON_NAME]" at bounding box center [510, 416] width 167 height 55
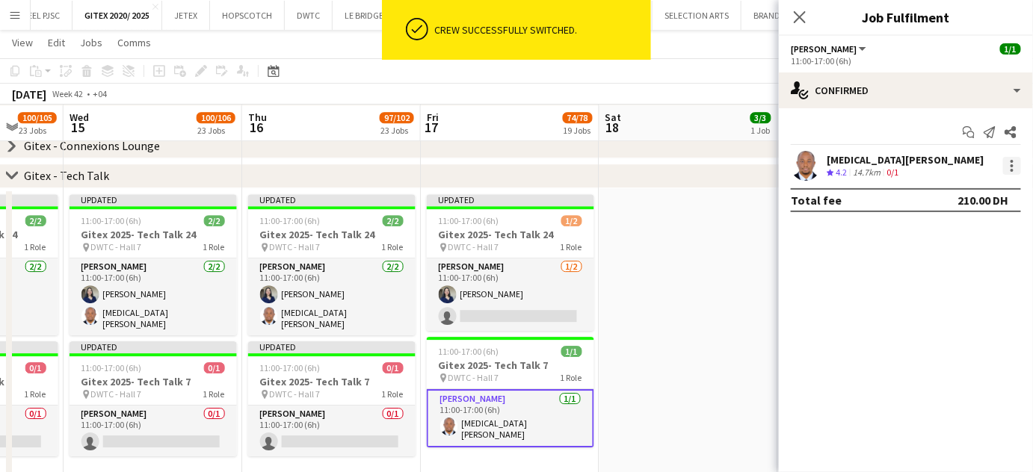
click at [1013, 171] on div at bounding box center [1011, 170] width 3 height 3
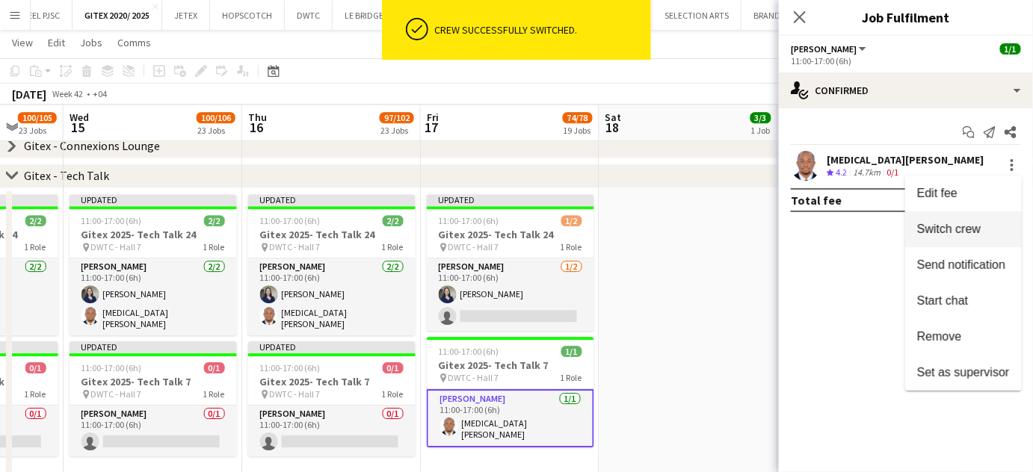
click at [968, 234] on span "Switch crew" at bounding box center [949, 229] width 64 height 13
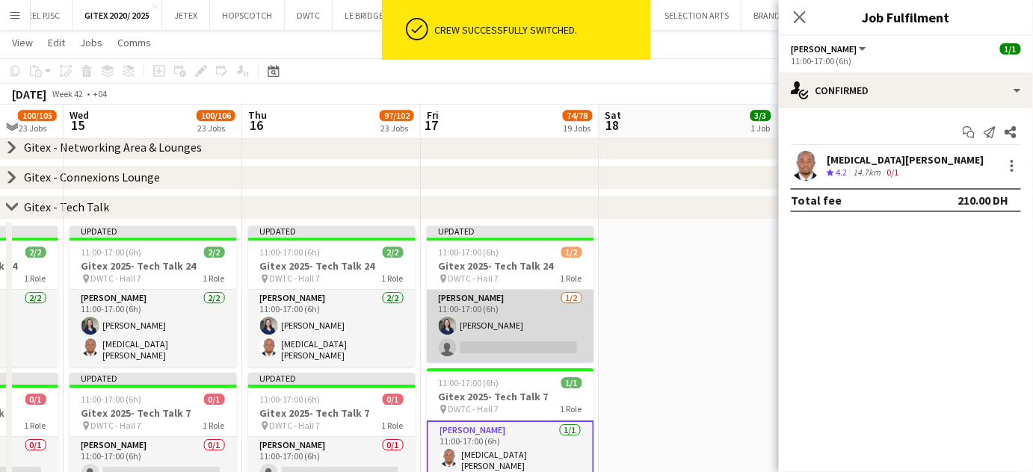
click at [526, 336] on app-card-role "[PERSON_NAME] [DATE] 11:00-17:00 (6h) [PERSON_NAME] single-neutral-actions" at bounding box center [510, 326] width 167 height 72
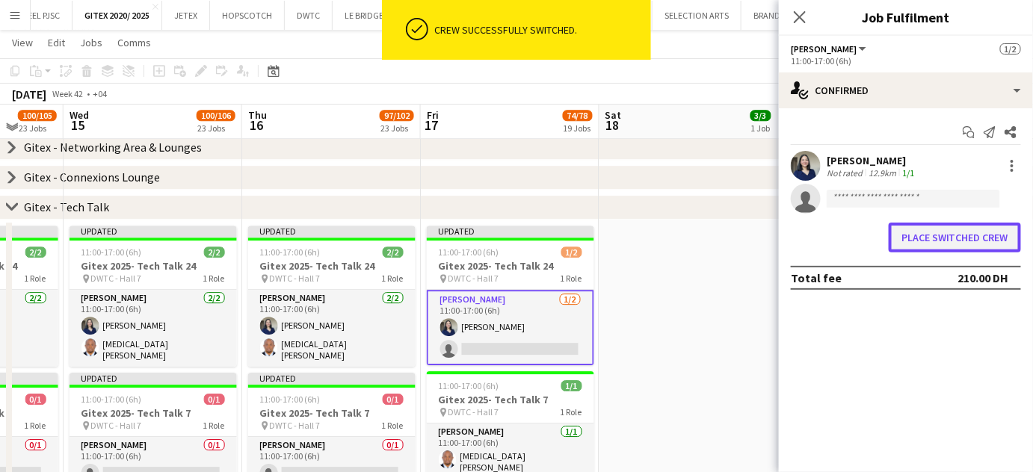
click at [951, 235] on button "Place switched crew" at bounding box center [955, 238] width 132 height 30
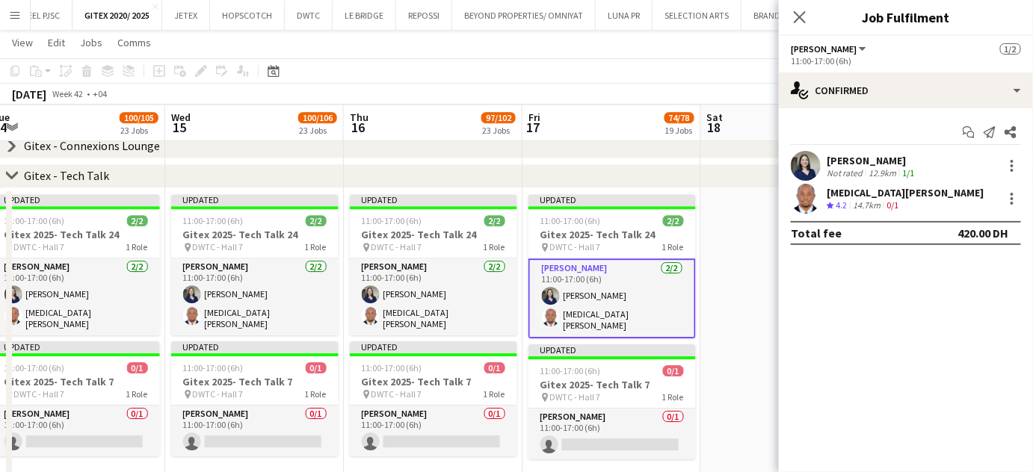
drag, startPoint x: 640, startPoint y: 296, endPoint x: 711, endPoint y: 298, distance: 71.8
click at [708, 298] on app-calendar-viewport "Sun 12 10/11 1 Job Mon 13 94/107 25 Jobs Tue 14 100/105 23 Jobs Wed 15 100/106 …" at bounding box center [516, 247] width 1033 height 3172
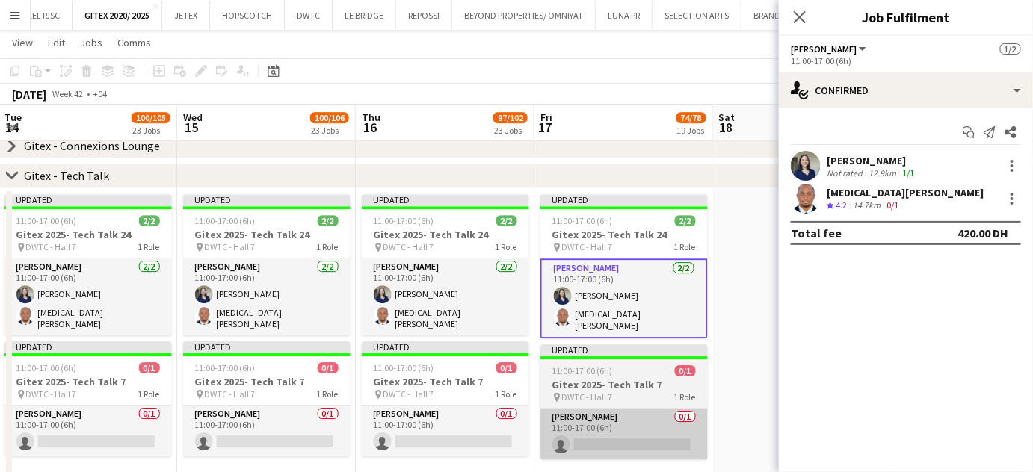
click at [641, 409] on app-card-role "[PERSON_NAME] 0/1 11:00-17:00 (6h) single-neutral-actions" at bounding box center [623, 434] width 167 height 51
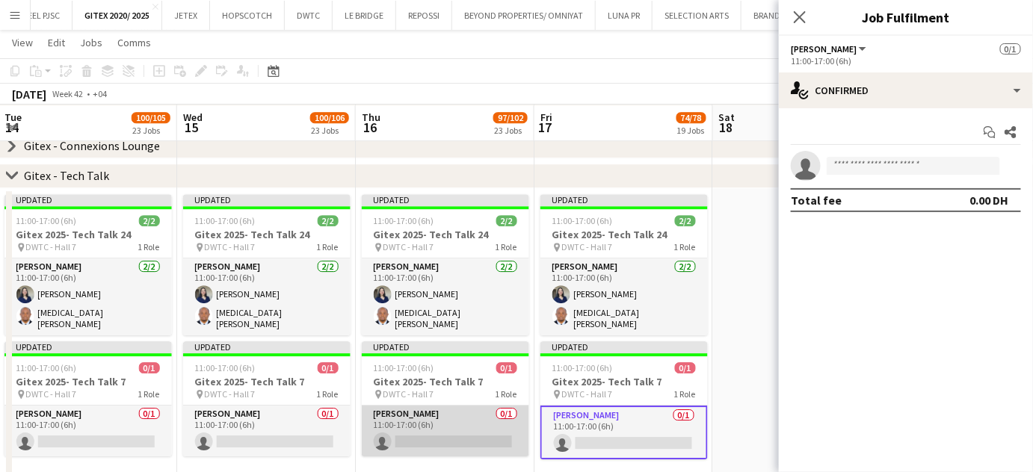
click at [410, 406] on app-card-role "[PERSON_NAME] 0/1 11:00-17:00 (6h) single-neutral-actions" at bounding box center [445, 431] width 167 height 51
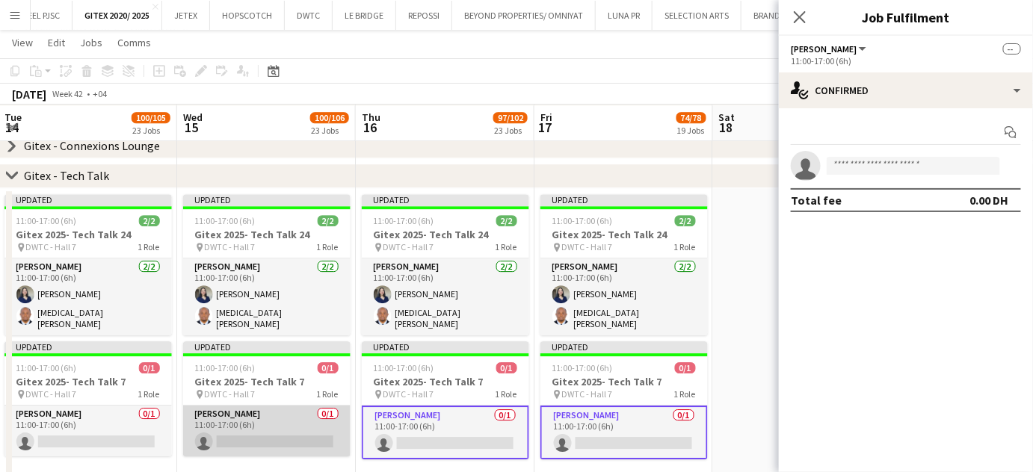
click at [209, 425] on app-card-role "[PERSON_NAME] 0/1 11:00-17:00 (6h) single-neutral-actions" at bounding box center [266, 431] width 167 height 51
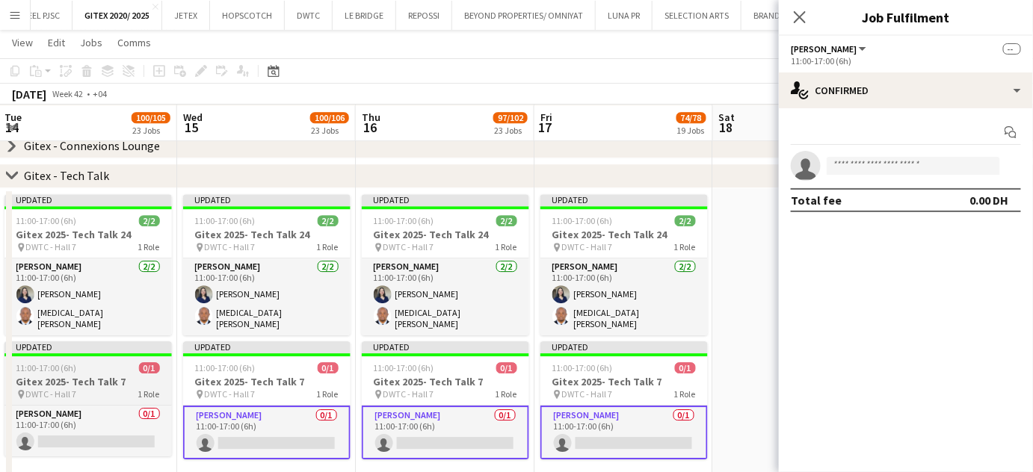
click at [87, 390] on div "pin DWTC - Hall 7 1 Role" at bounding box center [87, 395] width 167 height 12
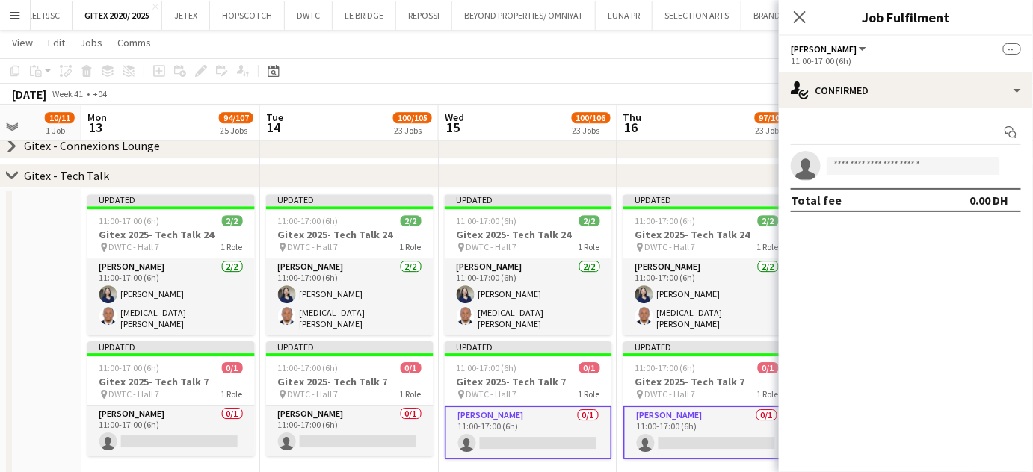
drag, startPoint x: 70, startPoint y: 427, endPoint x: 699, endPoint y: 396, distance: 630.0
click at [699, 396] on app-calendar-viewport "Fri 10 Sat 11 Sun 12 10/11 1 Job Mon 13 94/107 25 Jobs Tue 14 100/105 23 Jobs W…" at bounding box center [516, 247] width 1033 height 3172
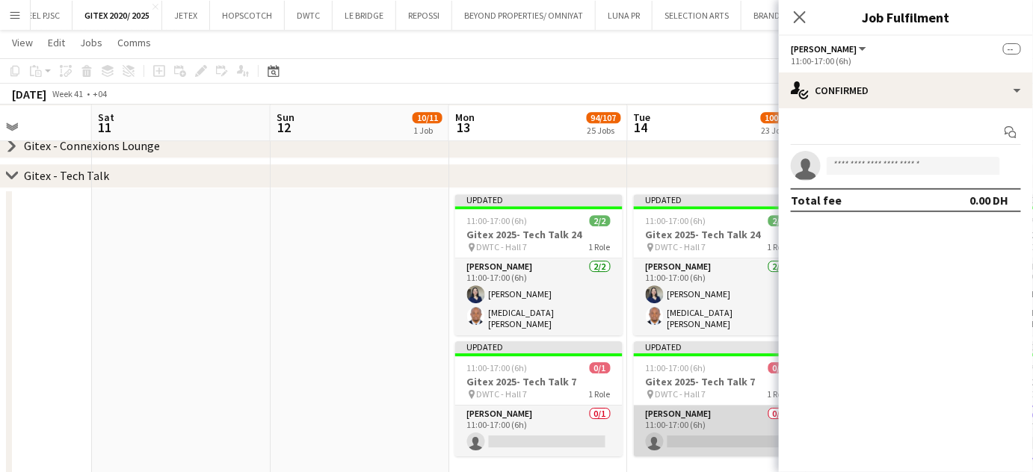
click at [689, 422] on app-card-role "[PERSON_NAME] 0/1 11:00-17:00 (6h) single-neutral-actions" at bounding box center [717, 431] width 167 height 51
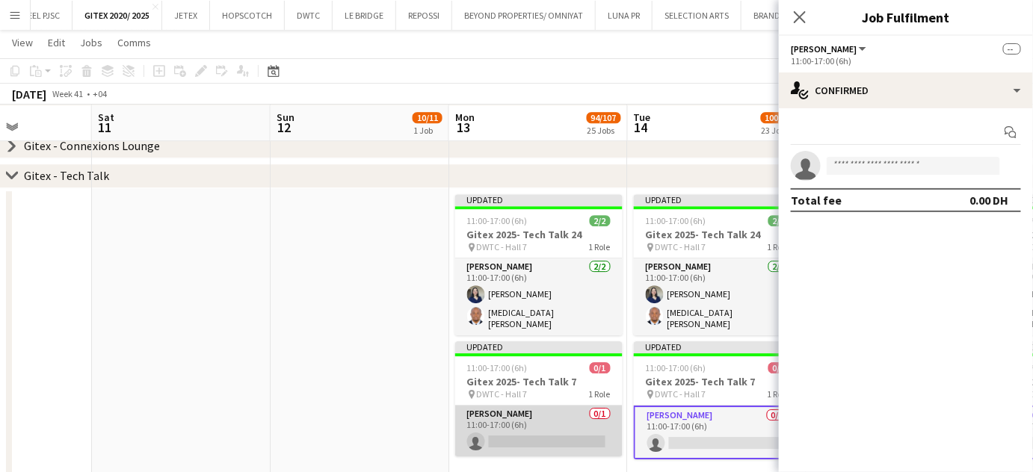
click at [568, 426] on app-card-role "[PERSON_NAME] 0/1 11:00-17:00 (6h) single-neutral-actions" at bounding box center [538, 431] width 167 height 51
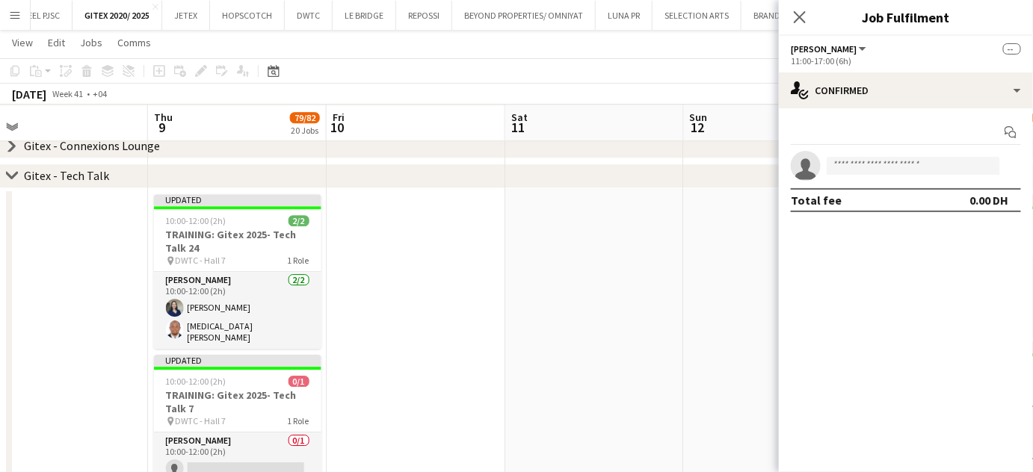
drag, startPoint x: 279, startPoint y: 376, endPoint x: 693, endPoint y: 399, distance: 414.7
click at [693, 399] on app-calendar-viewport "Mon 6 Tue 7 Wed 8 Thu 9 79/82 20 Jobs Fri 10 Sat 11 Sun 12 10/11 1 Job Mon 13 9…" at bounding box center [516, 247] width 1033 height 3172
click at [243, 447] on app-card-role "[PERSON_NAME] 0/1 10:00-12:00 (2h) single-neutral-actions" at bounding box center [237, 458] width 167 height 51
click at [924, 165] on input at bounding box center [913, 166] width 173 height 18
paste input "**********"
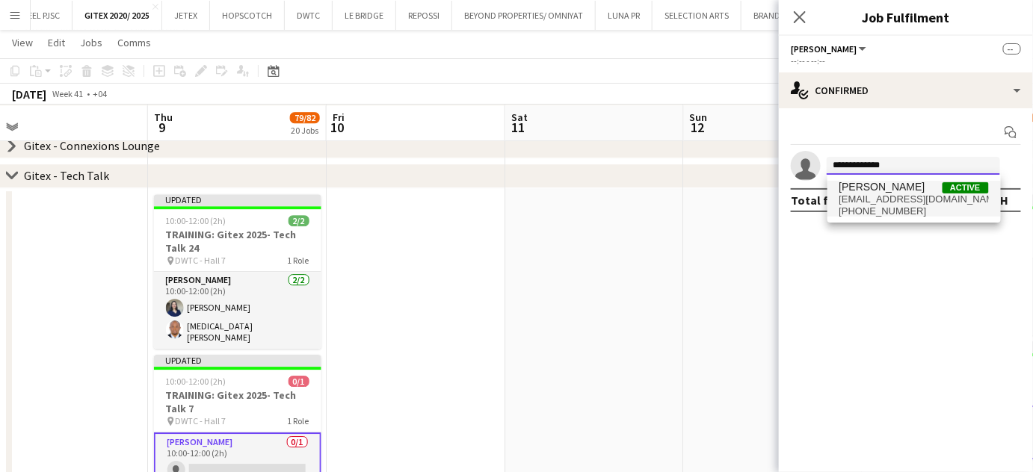
type input "**********"
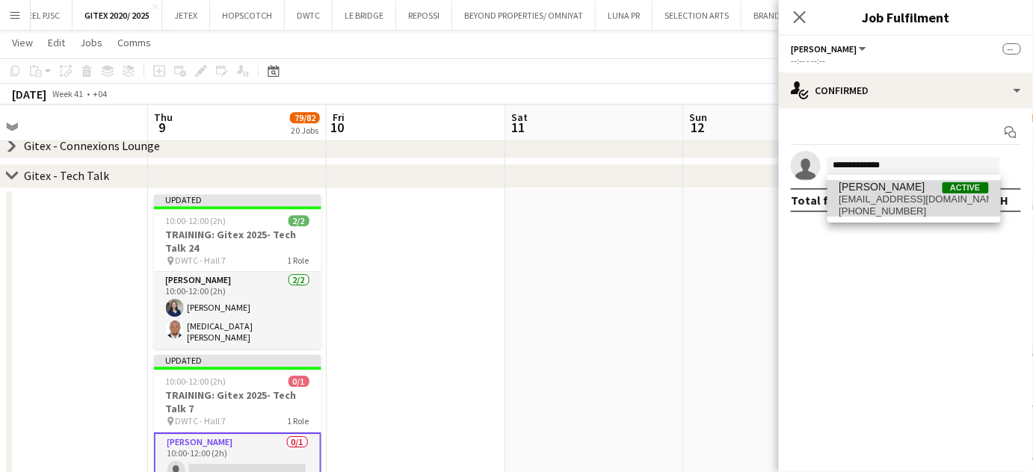
click at [911, 201] on span "[EMAIL_ADDRESS][DOMAIN_NAME]" at bounding box center [913, 200] width 149 height 12
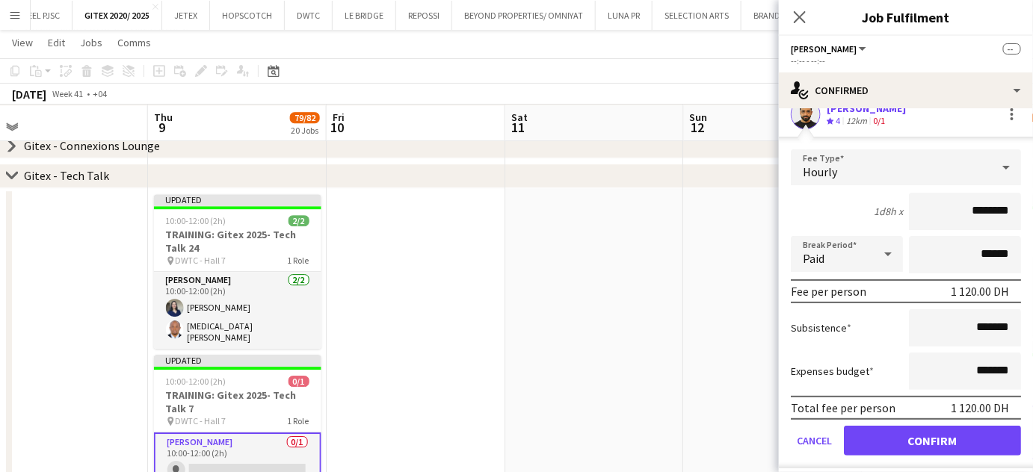
scroll to position [87, 0]
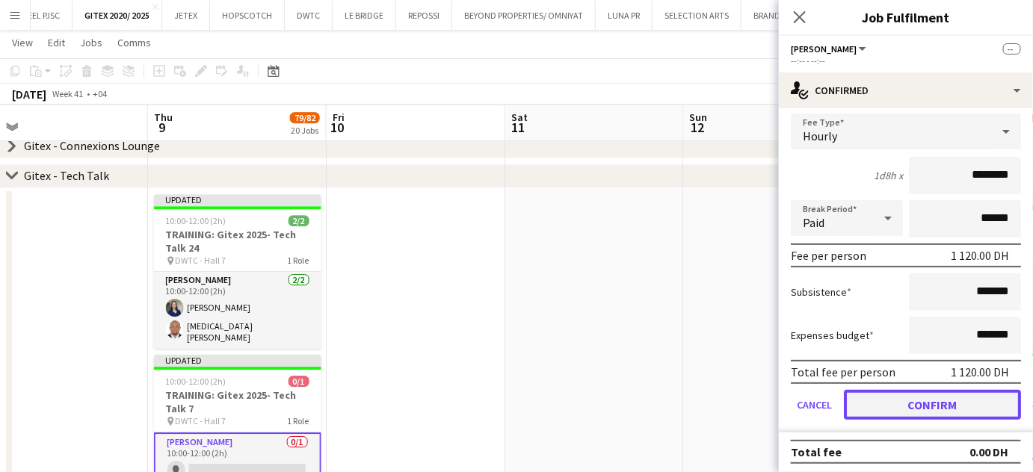
click at [934, 408] on button "Confirm" at bounding box center [932, 405] width 177 height 30
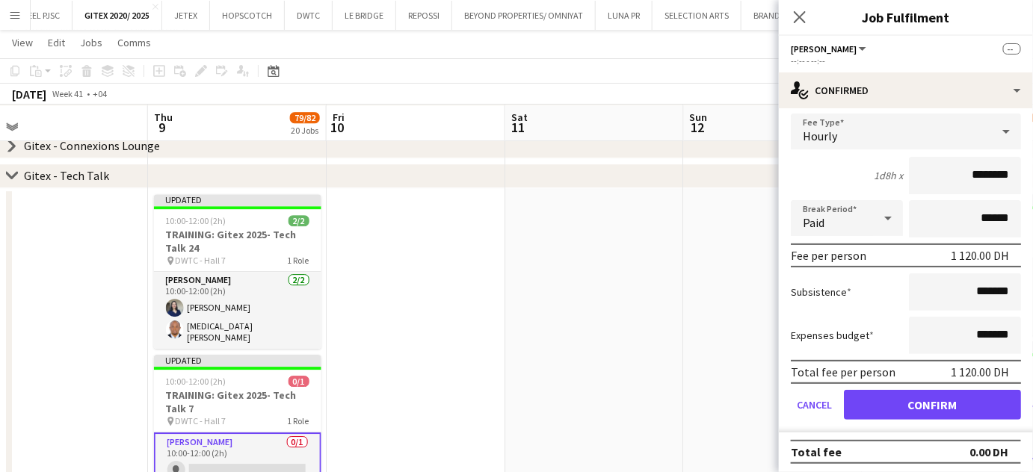
scroll to position [0, 0]
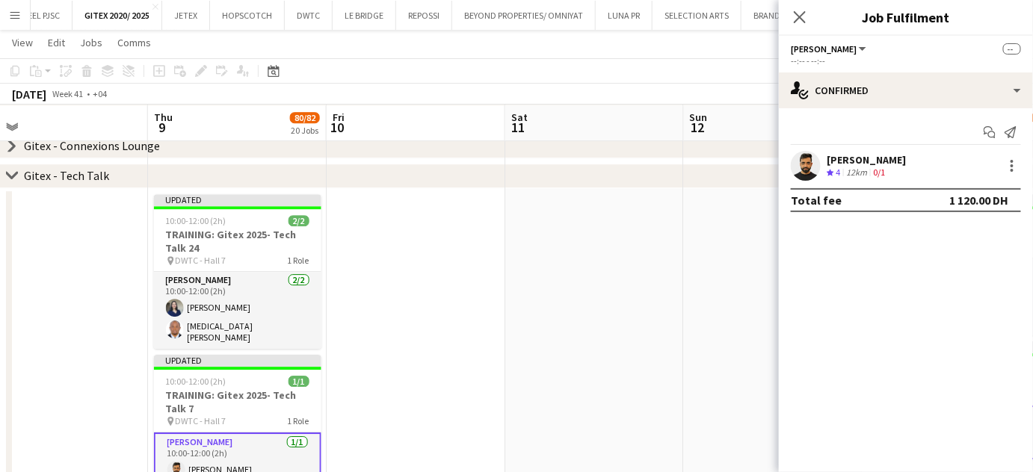
click at [630, 325] on app-date-cell at bounding box center [594, 349] width 179 height 323
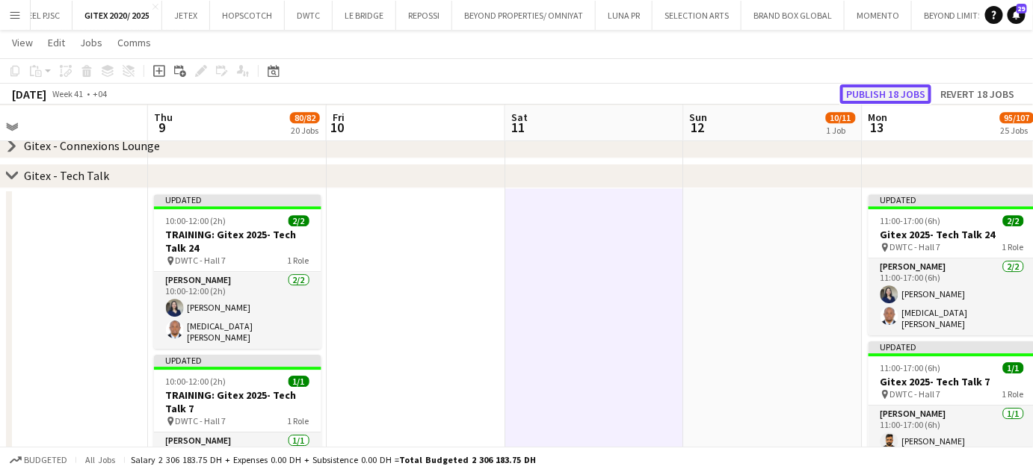
click at [899, 93] on button "Publish 18 jobs" at bounding box center [885, 93] width 91 height 19
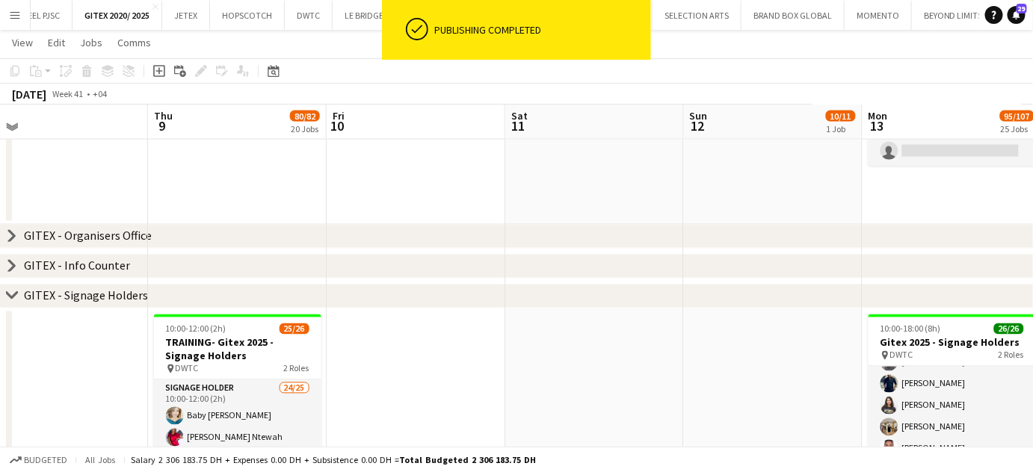
scroll to position [922, 0]
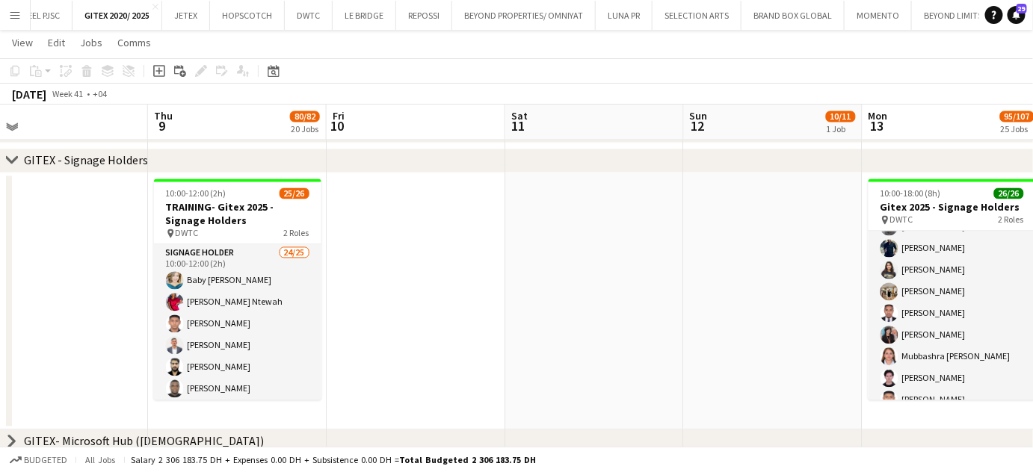
click at [558, 291] on app-date-cell at bounding box center [594, 301] width 179 height 257
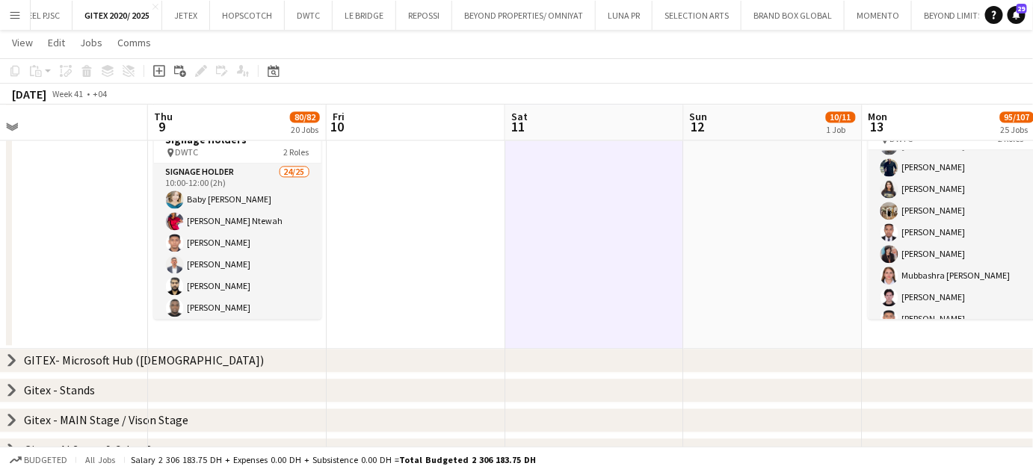
scroll to position [854, 0]
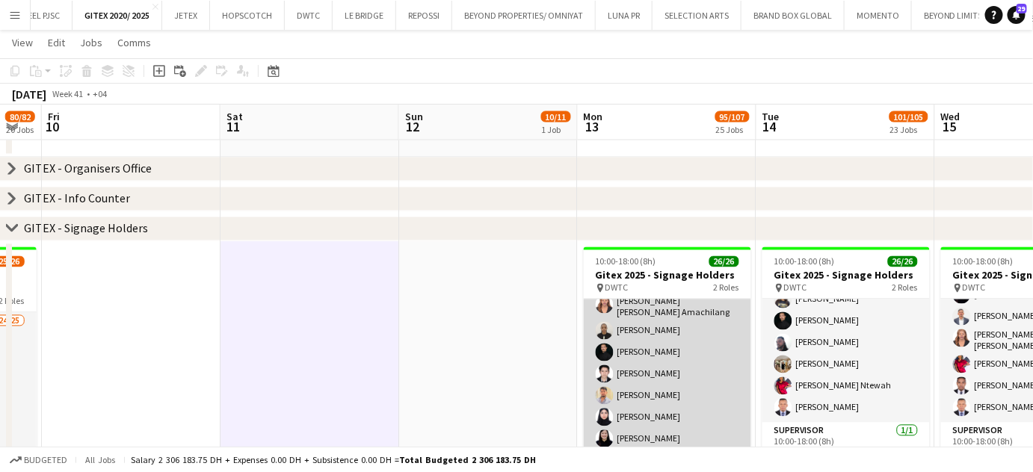
scroll to position [452, 0]
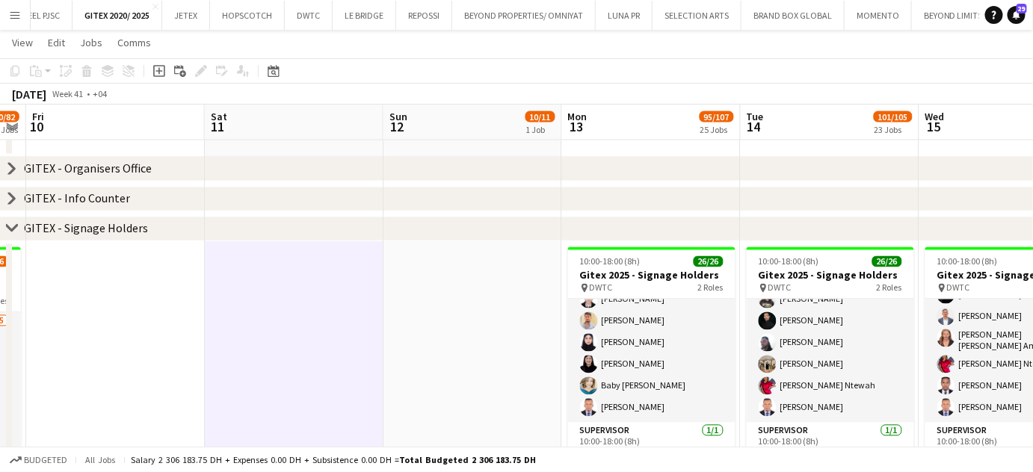
drag, startPoint x: 801, startPoint y: 339, endPoint x: 606, endPoint y: 340, distance: 195.1
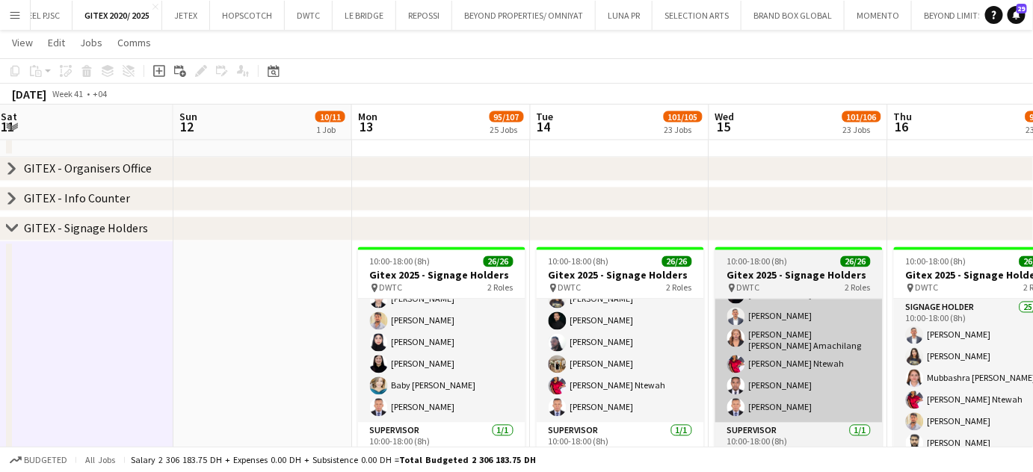
drag, startPoint x: 776, startPoint y: 352, endPoint x: 624, endPoint y: 345, distance: 152.6
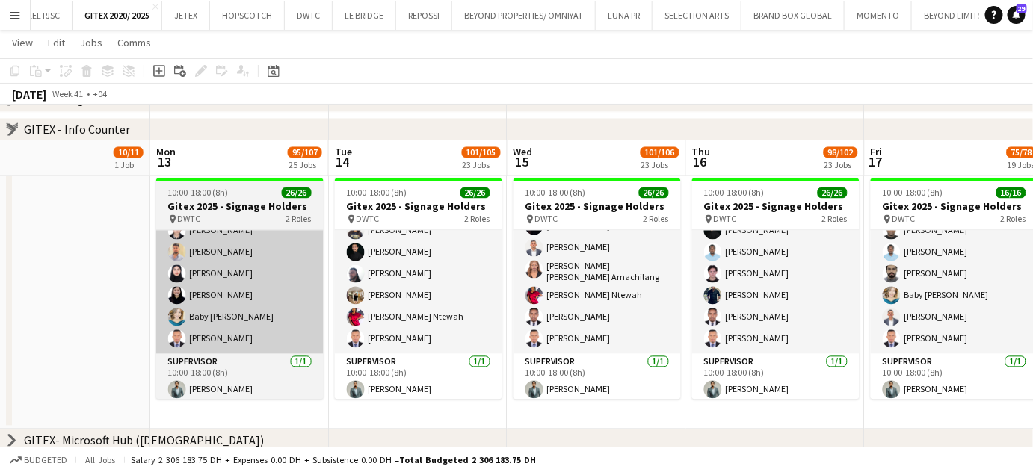
scroll to position [922, 0]
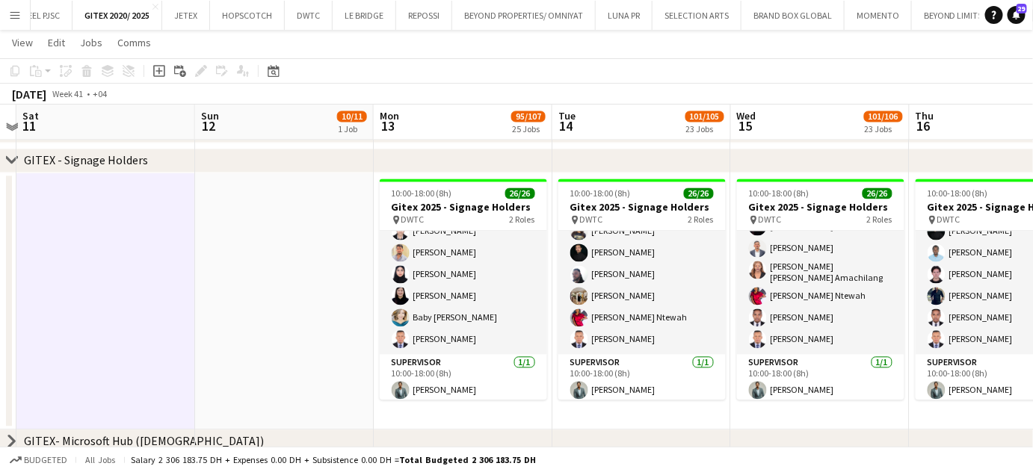
drag, startPoint x: 291, startPoint y: 324, endPoint x: 649, endPoint y: 324, distance: 358.7
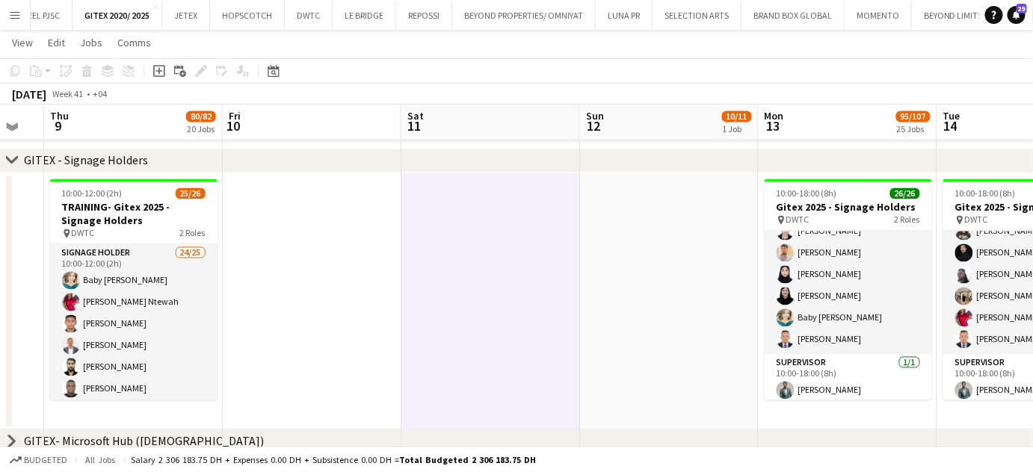
scroll to position [0, 419]
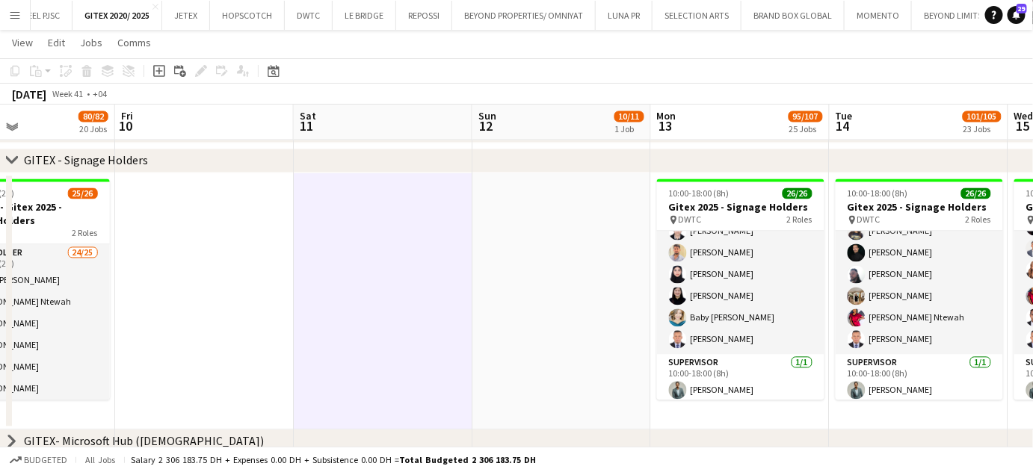
drag, startPoint x: 372, startPoint y: 326, endPoint x: 587, endPoint y: 328, distance: 214.5
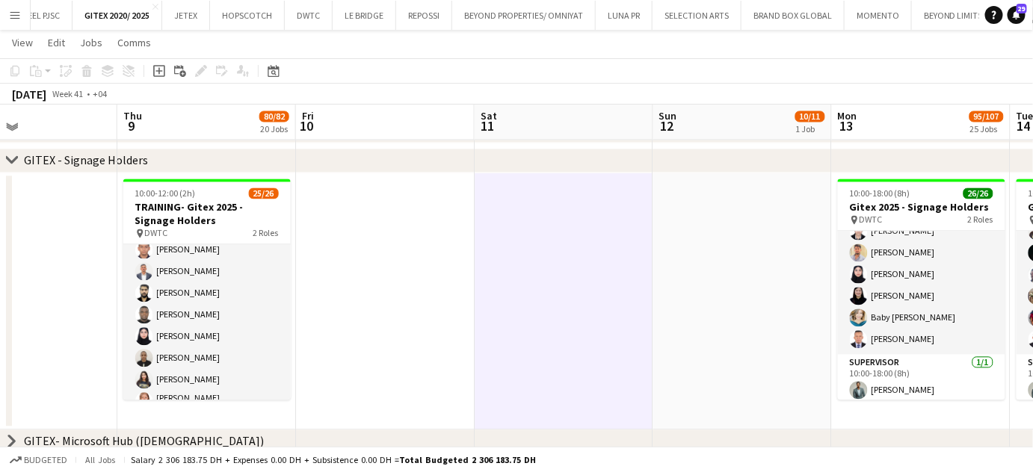
scroll to position [135, 0]
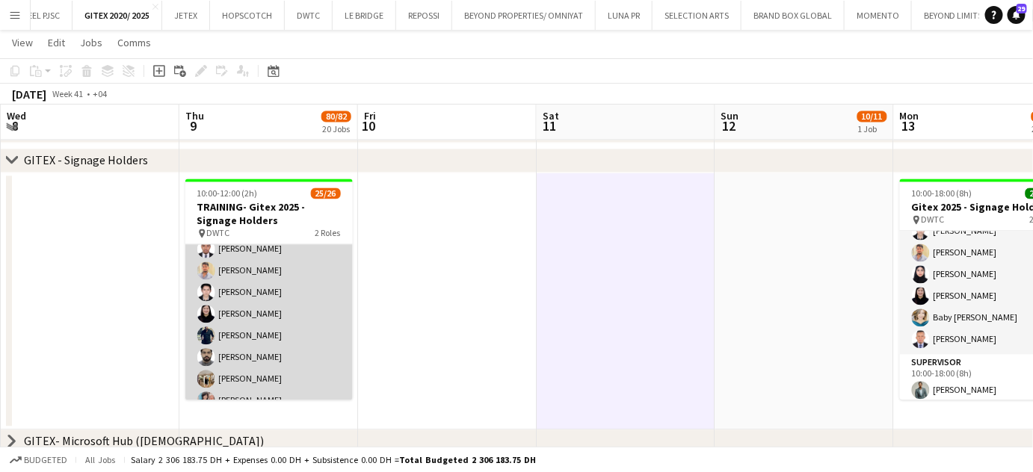
scroll to position [466, 0]
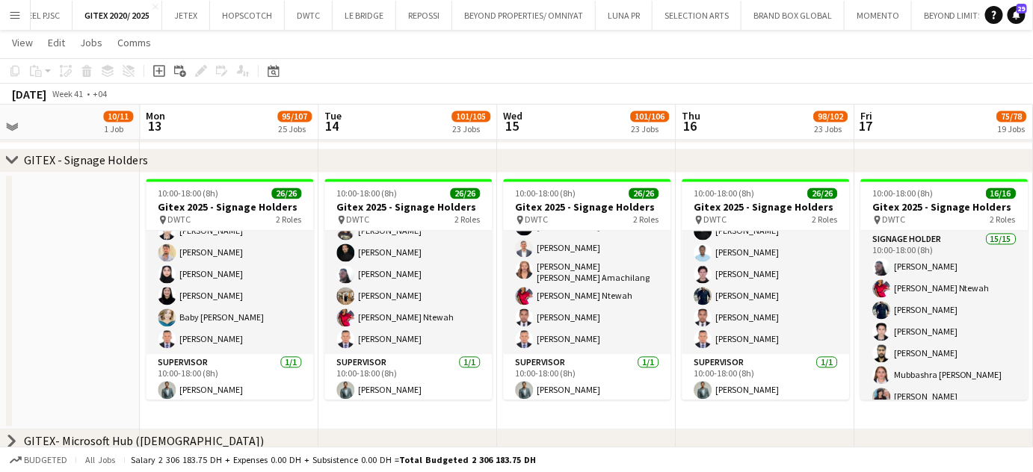
drag, startPoint x: 756, startPoint y: 315, endPoint x: 75, endPoint y: 316, distance: 680.1
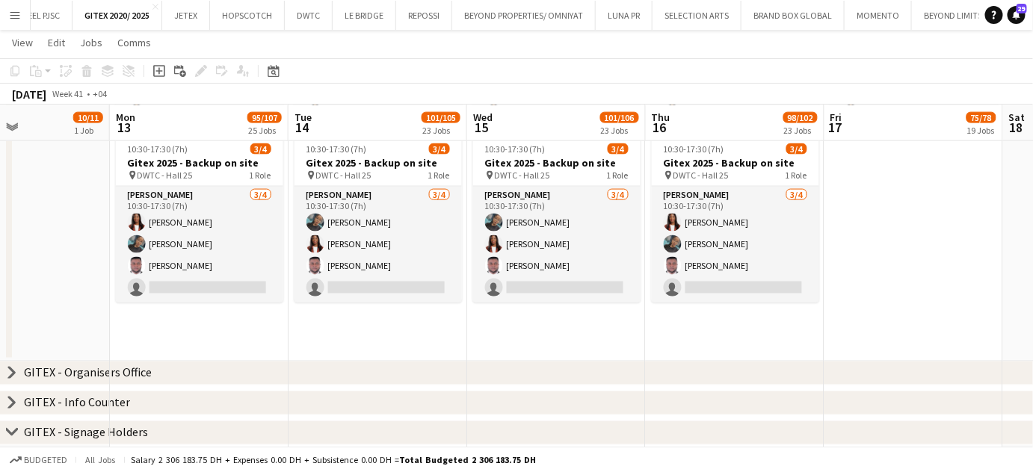
scroll to position [0, 353]
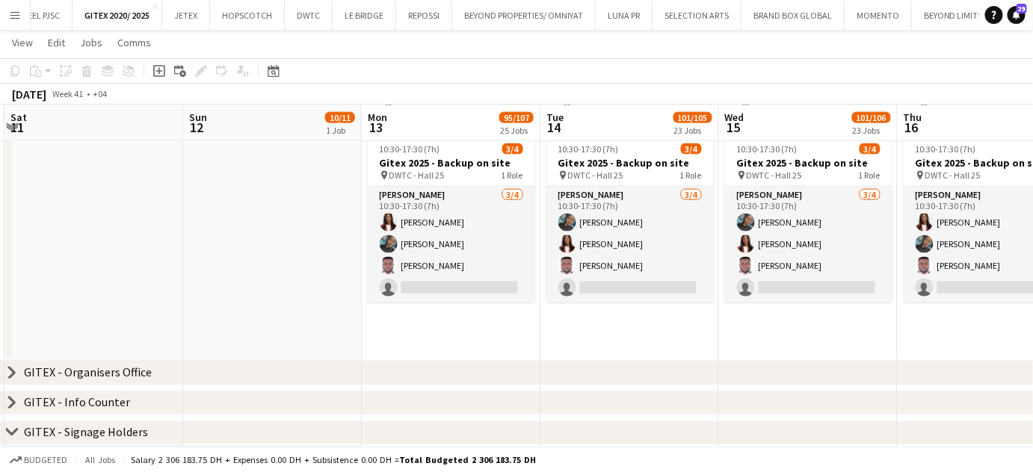
drag, startPoint x: 180, startPoint y: 268, endPoint x: 432, endPoint y: 277, distance: 252.0
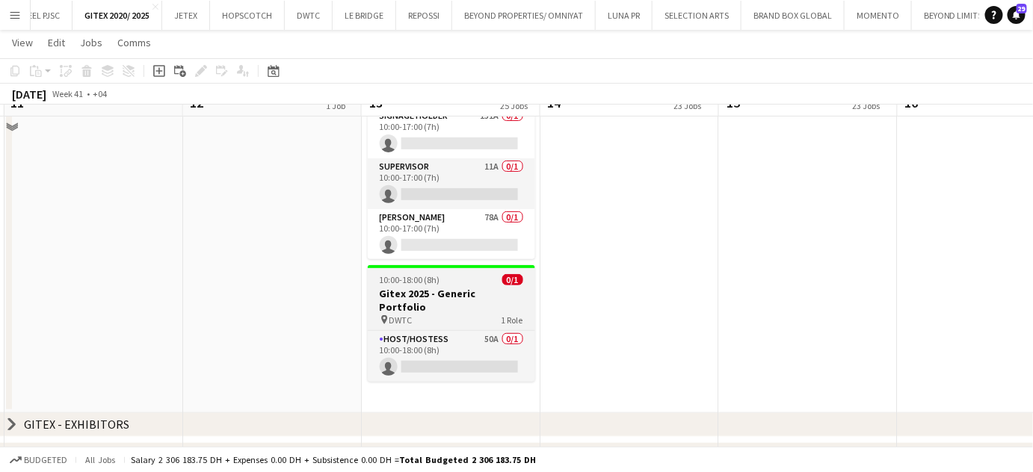
scroll to position [107, 0]
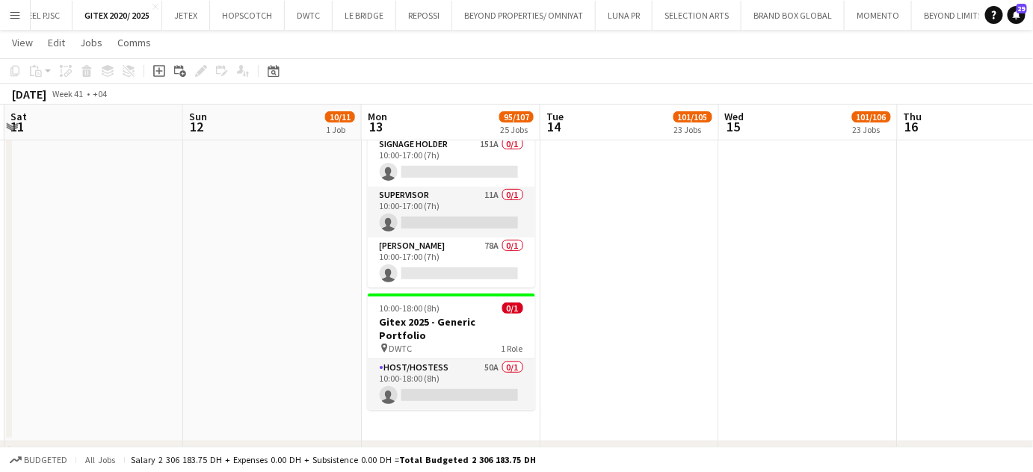
drag, startPoint x: 458, startPoint y: 156, endPoint x: 737, endPoint y: 194, distance: 281.2
click at [458, 157] on app-card-role "Signage Holder 151A 0/1 10:00-17:00 (7h) single-neutral-actions" at bounding box center [451, 161] width 167 height 51
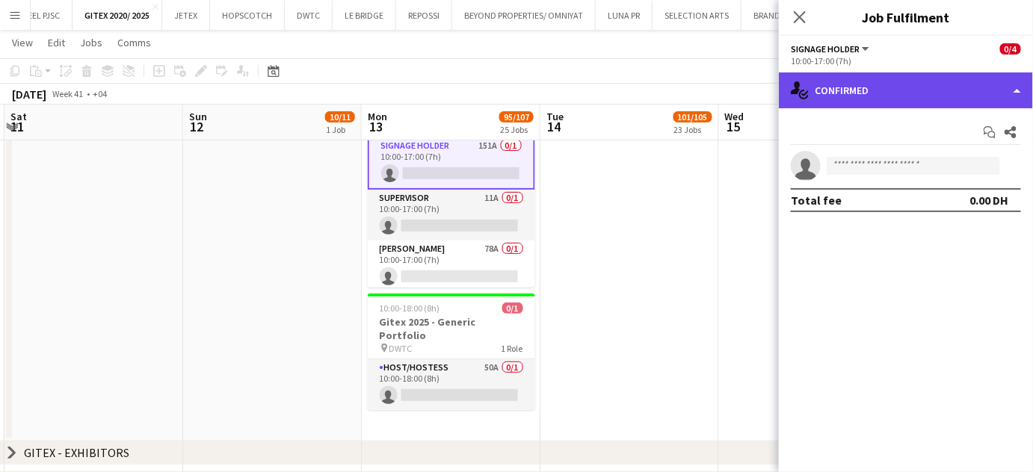
click at [1011, 83] on div "single-neutral-actions-check-2 Confirmed" at bounding box center [906, 90] width 254 height 36
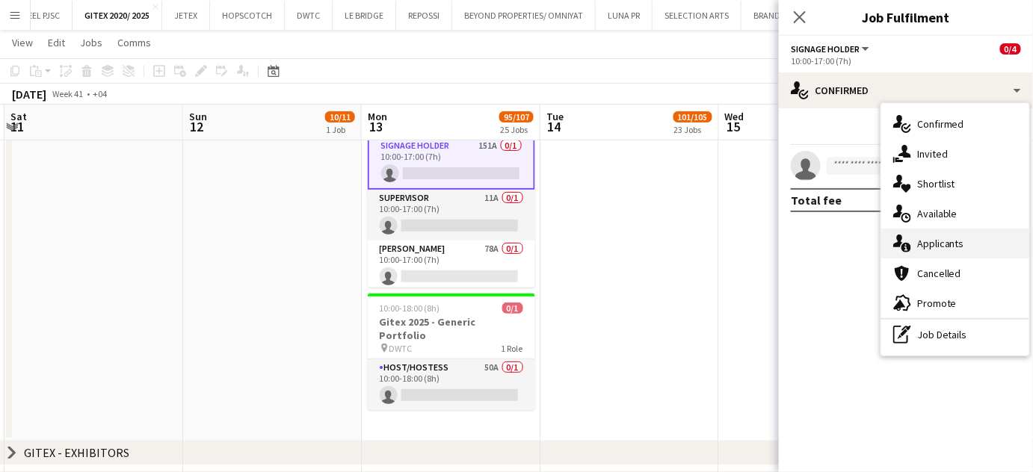
click at [952, 241] on span "Applicants" at bounding box center [940, 243] width 47 height 13
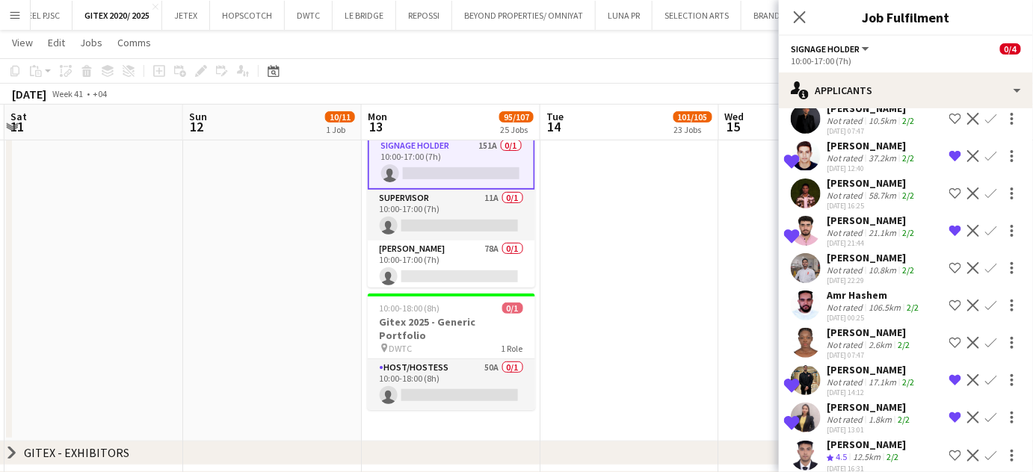
scroll to position [4006, 0]
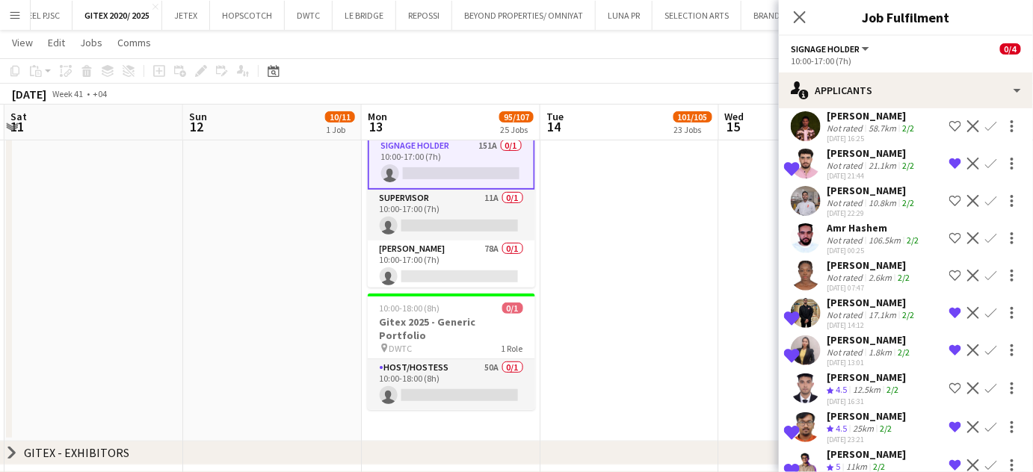
click at [666, 318] on app-date-cell at bounding box center [629, 251] width 179 height 381
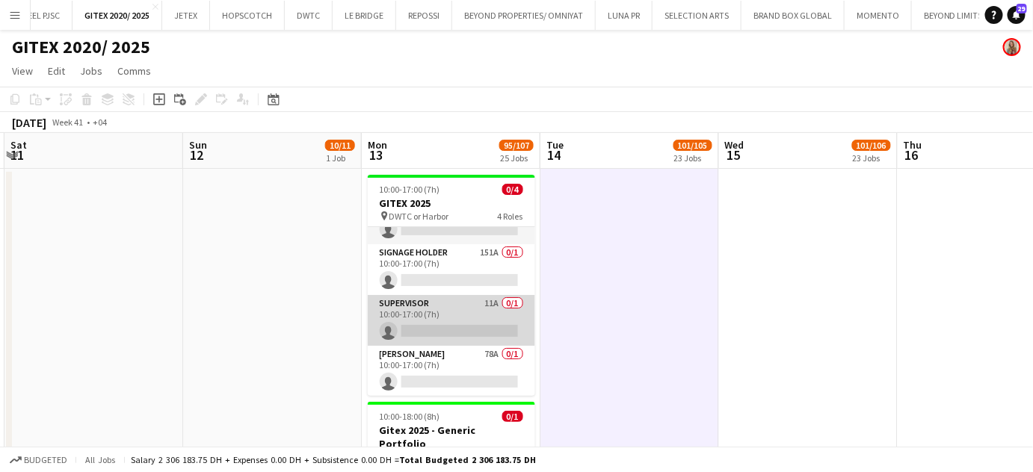
scroll to position [0, 0]
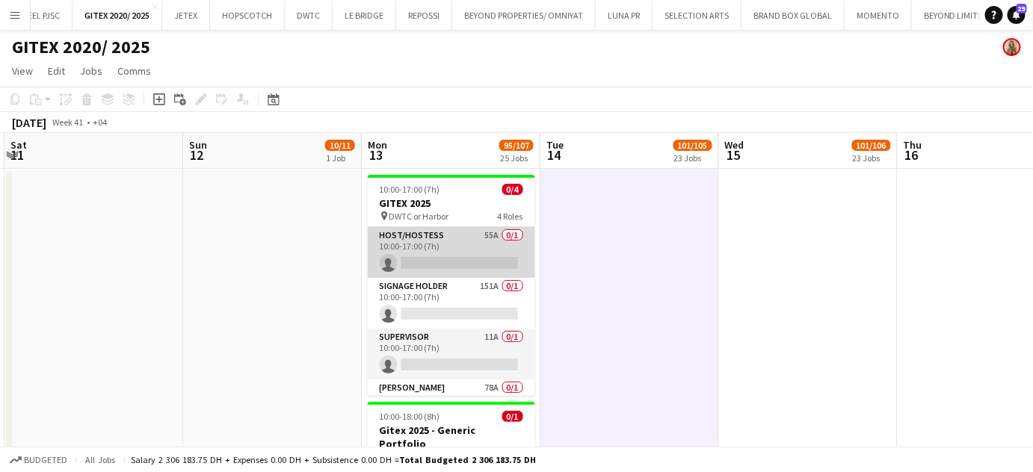
drag, startPoint x: 475, startPoint y: 250, endPoint x: 484, endPoint y: 242, distance: 11.7
click at [475, 250] on app-card-role "Host/Hostess 55A 0/1 10:00-17:00 (7h) single-neutral-actions" at bounding box center [451, 252] width 167 height 51
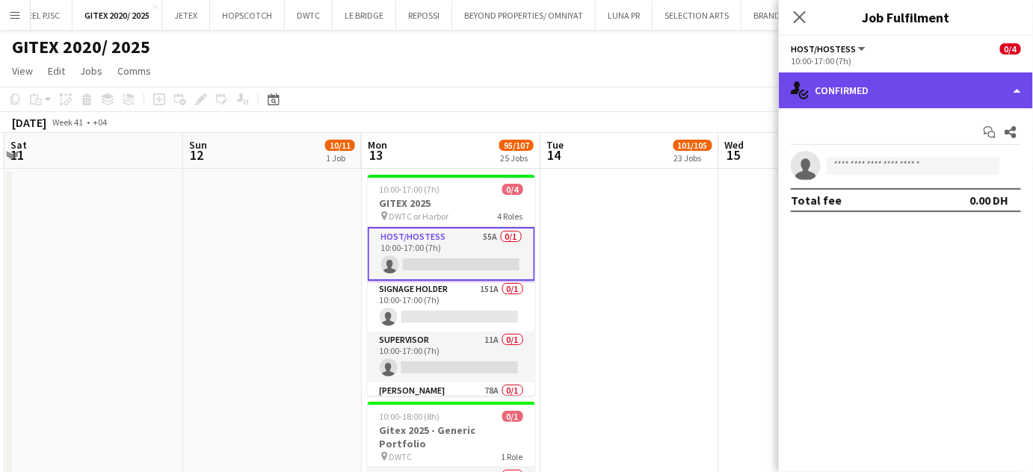
click at [1016, 85] on div "single-neutral-actions-check-2 Confirmed" at bounding box center [906, 90] width 254 height 36
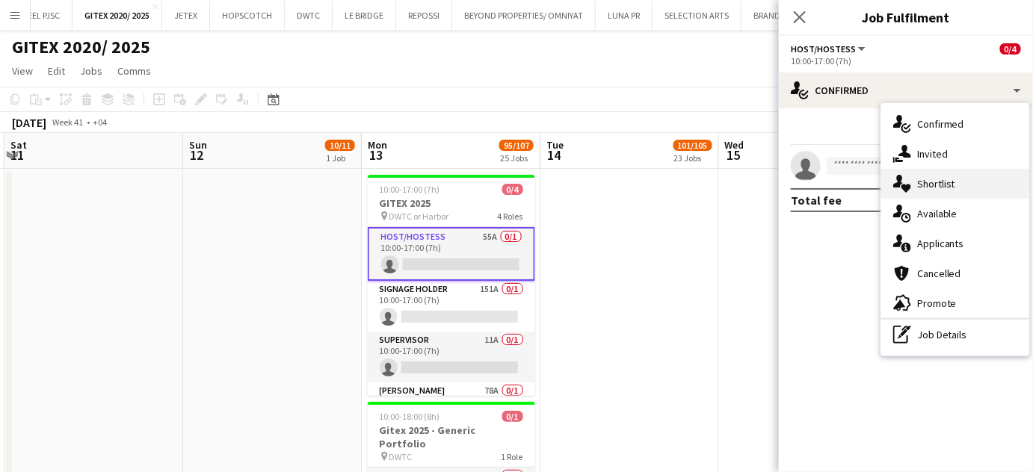
click at [917, 188] on span "Shortlist" at bounding box center [936, 183] width 38 height 13
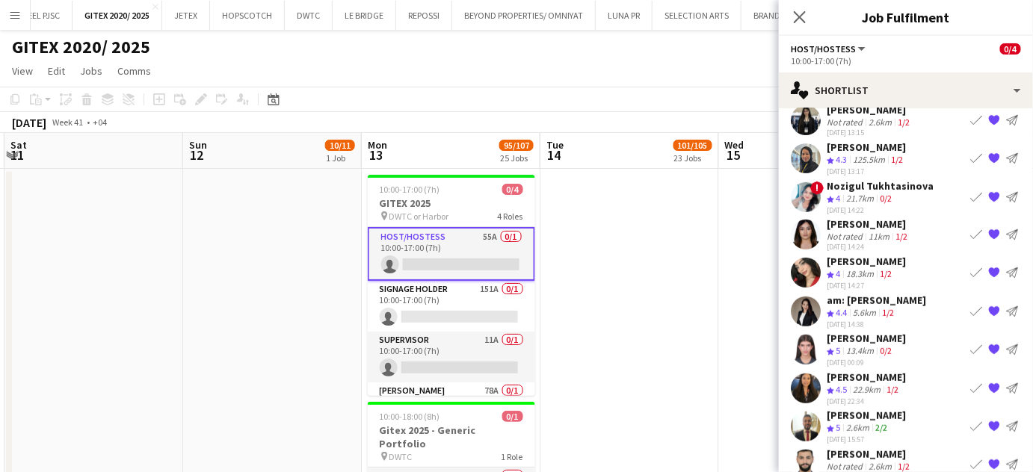
scroll to position [217, 0]
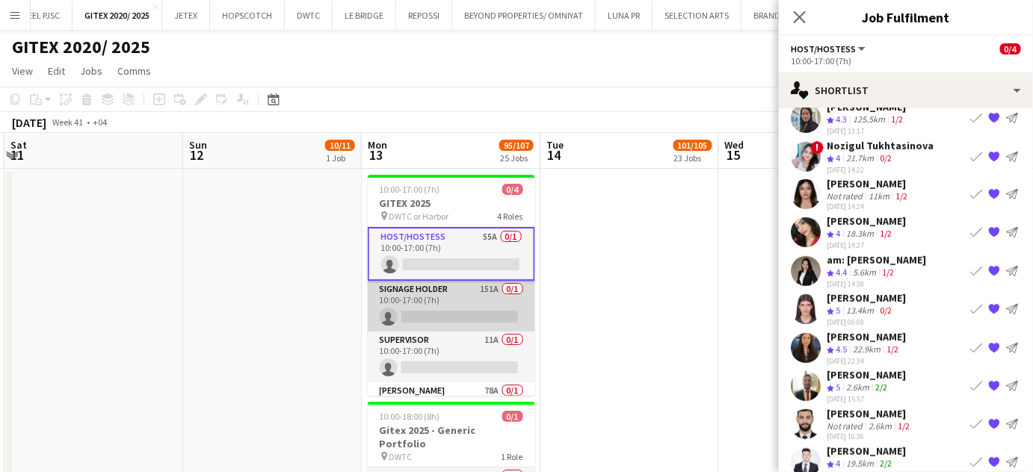
click at [488, 311] on app-card-role "Signage Holder 151A 0/1 10:00-17:00 (7h) single-neutral-actions" at bounding box center [451, 306] width 167 height 51
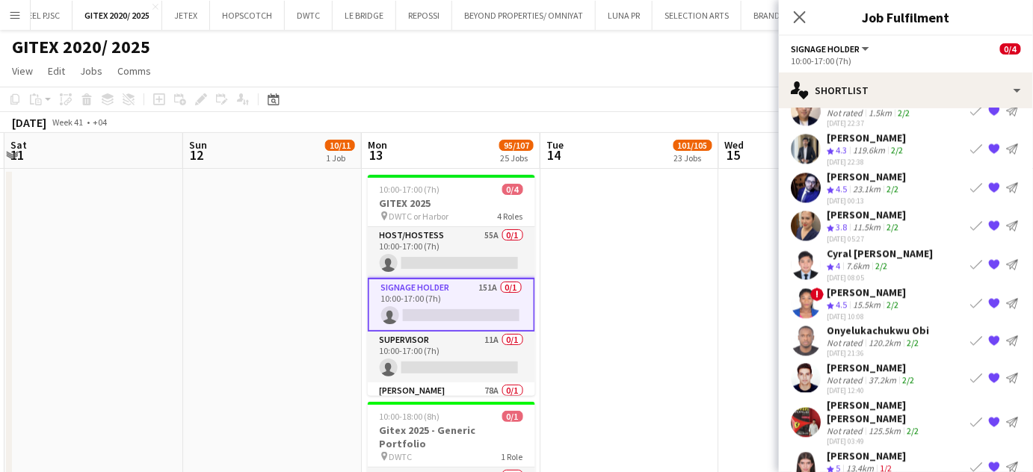
scroll to position [1072, 0]
click at [988, 462] on app-icon "{{ spriteTitle }}" at bounding box center [994, 468] width 12 height 12
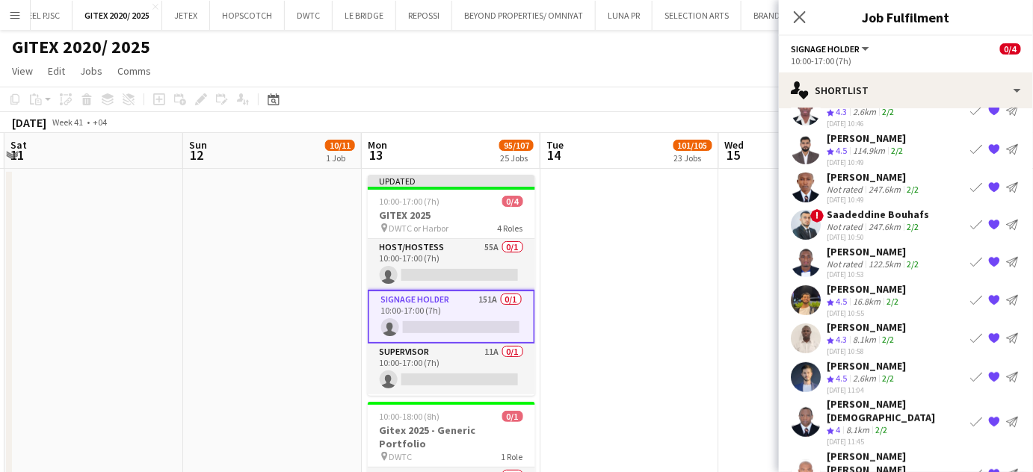
scroll to position [0, 0]
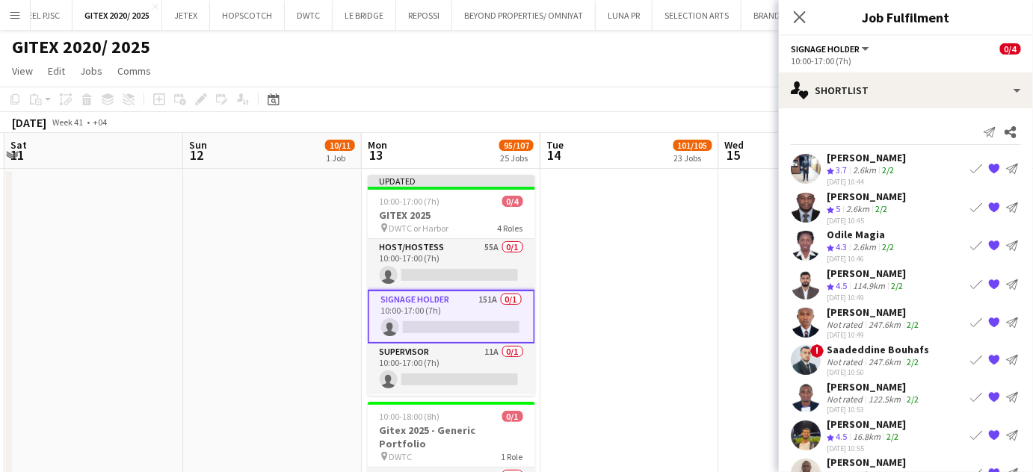
click at [988, 243] on app-icon "{{ spriteTitle }}" at bounding box center [994, 246] width 12 height 12
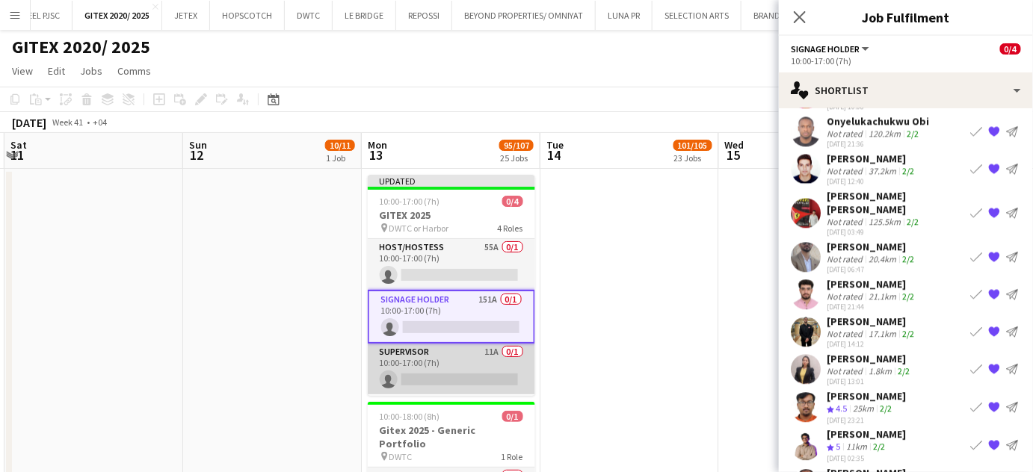
click at [463, 359] on app-card-role "Supervisor 11A 0/1 10:00-17:00 (7h) single-neutral-actions" at bounding box center [451, 369] width 167 height 51
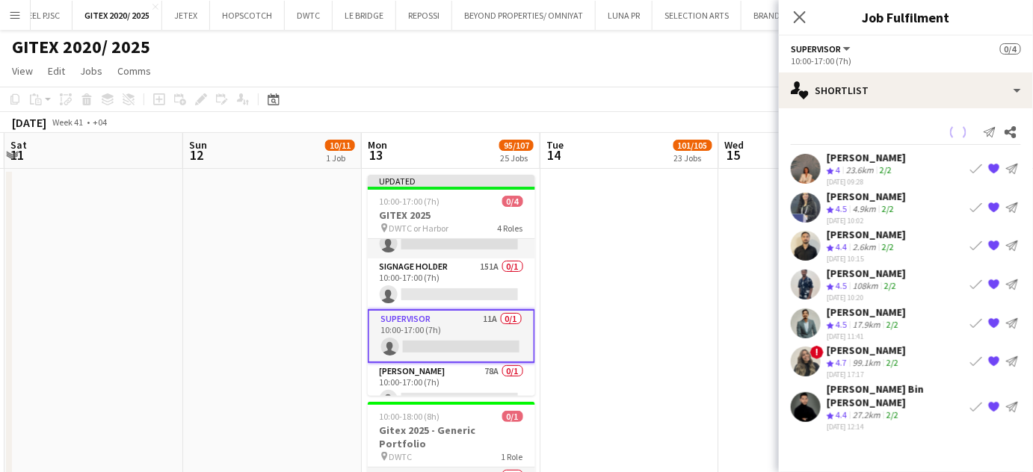
scroll to position [48, 0]
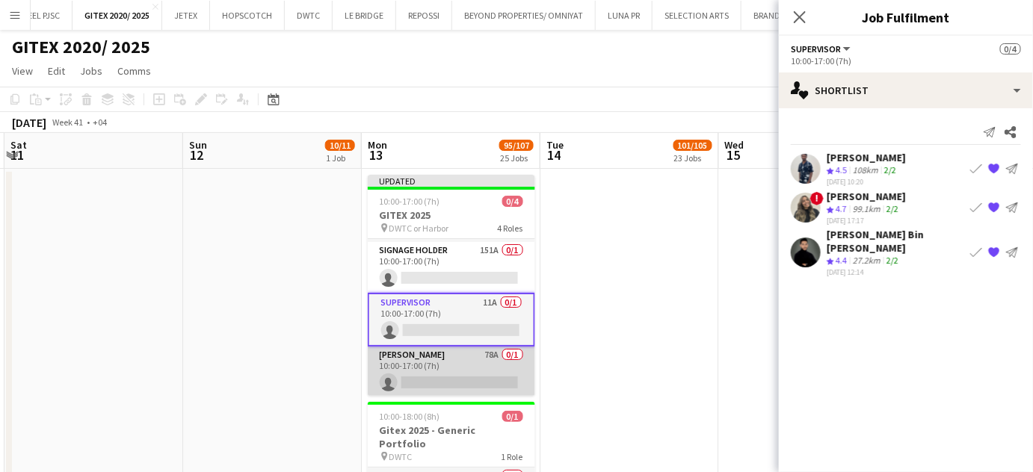
click at [429, 369] on app-card-role "[PERSON_NAME] 78A 0/1 10:00-17:00 (7h) single-neutral-actions" at bounding box center [451, 372] width 167 height 51
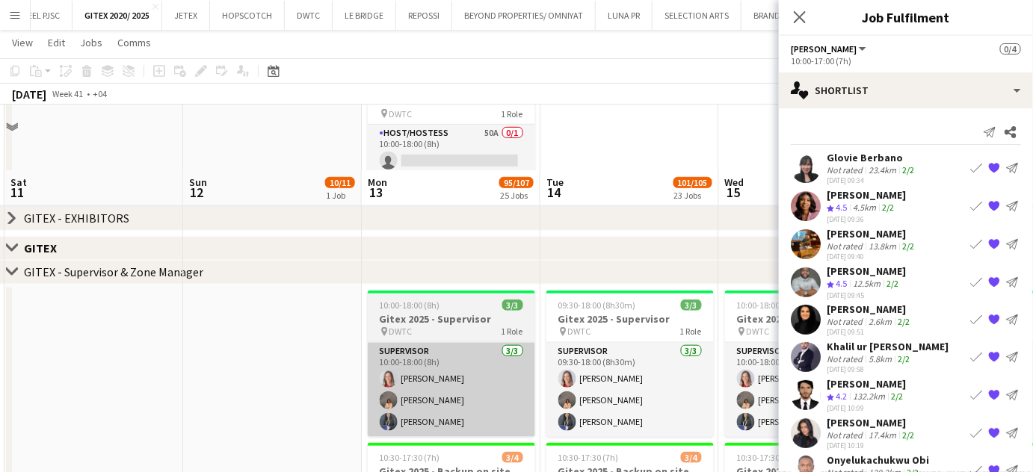
scroll to position [407, 0]
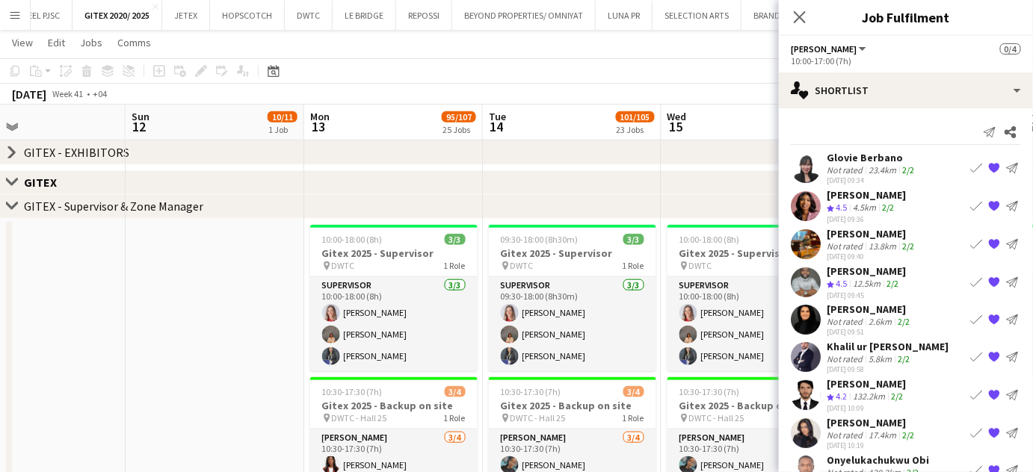
drag, startPoint x: 371, startPoint y: 336, endPoint x: 599, endPoint y: 330, distance: 228.8
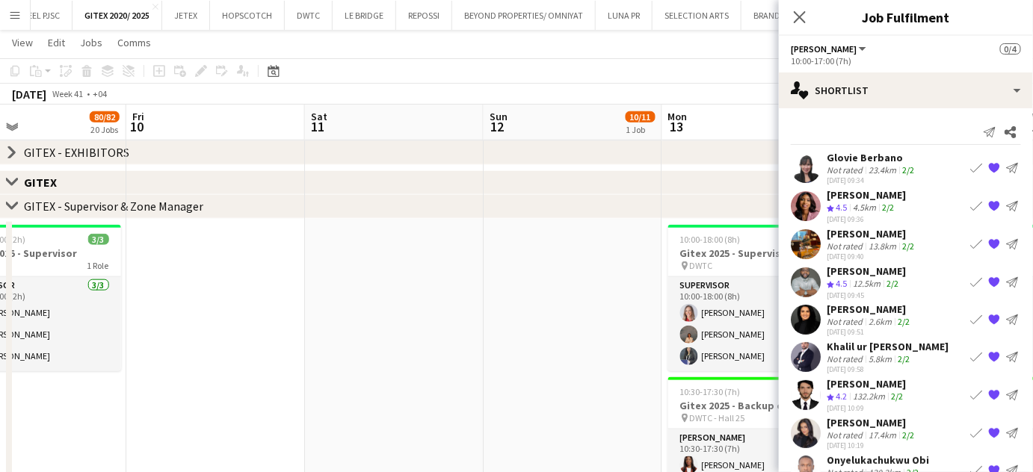
scroll to position [0, 415]
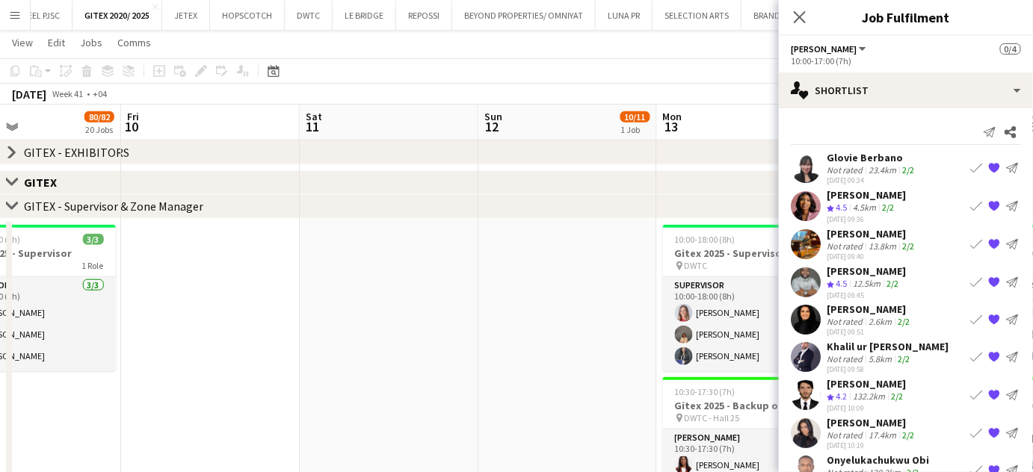
drag, startPoint x: 275, startPoint y: 336, endPoint x: 448, endPoint y: 334, distance: 173.4
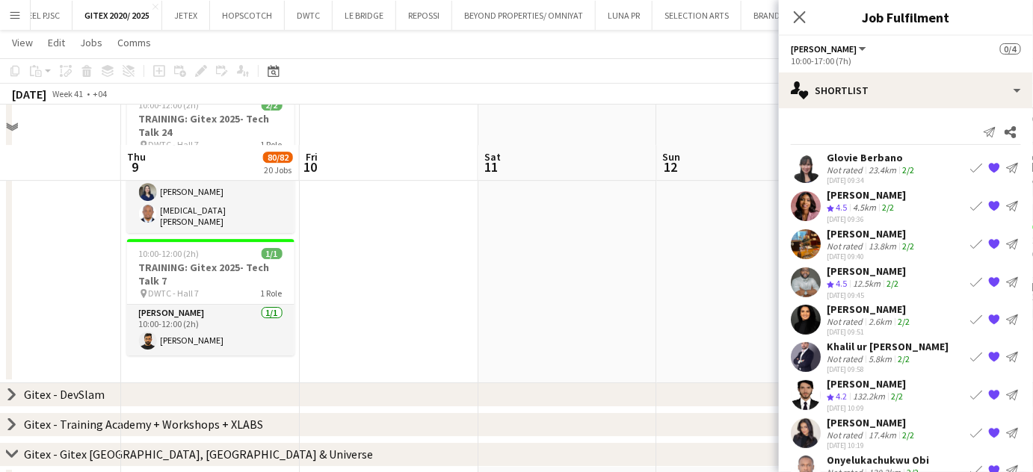
scroll to position [1495, 0]
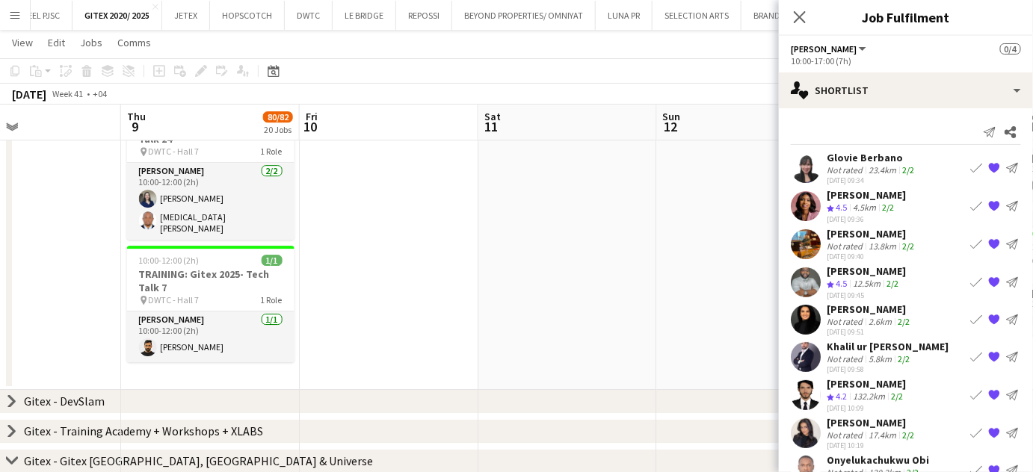
click at [454, 275] on app-date-cell at bounding box center [389, 240] width 179 height 299
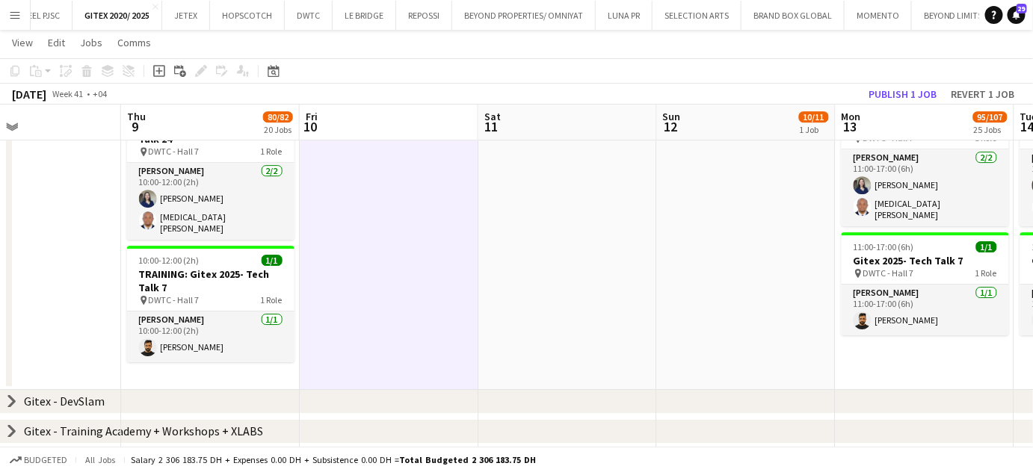
scroll to position [46, 0]
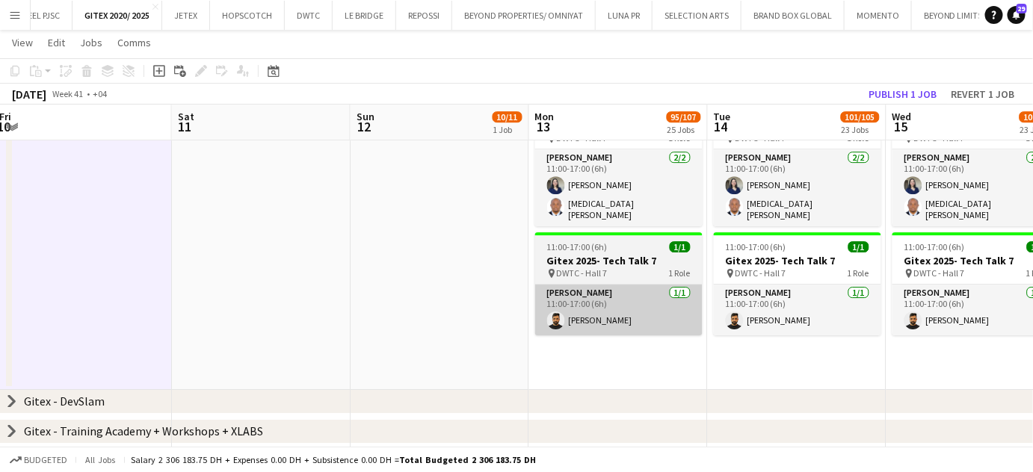
drag, startPoint x: 605, startPoint y: 282, endPoint x: 593, endPoint y: 280, distance: 11.4
click at [603, 282] on app-calendar-viewport "Tue 7 Wed 8 Thu 9 80/82 20 Jobs Fri 10 Sat 11 Sun 12 10/11 1 Job Mon 13 95/107 …" at bounding box center [516, 138] width 1033 height 3148
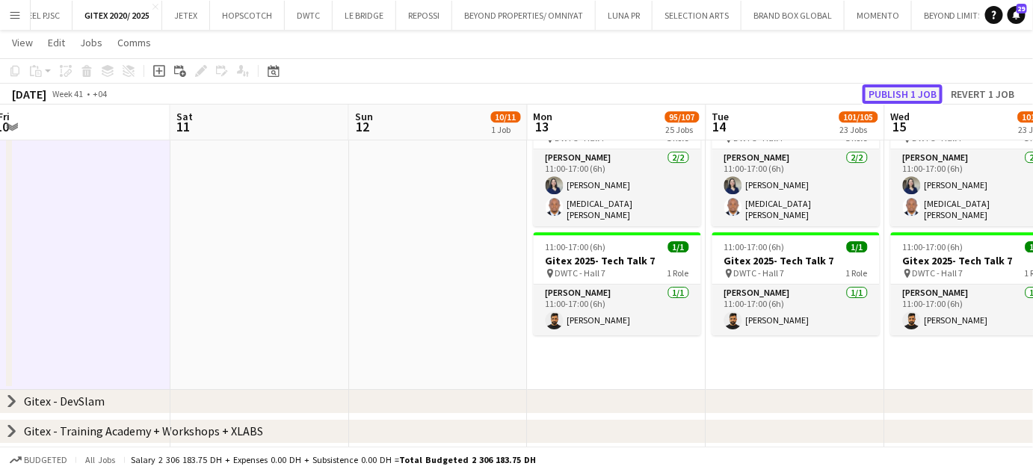
click at [891, 87] on button "Publish 1 job" at bounding box center [902, 93] width 80 height 19
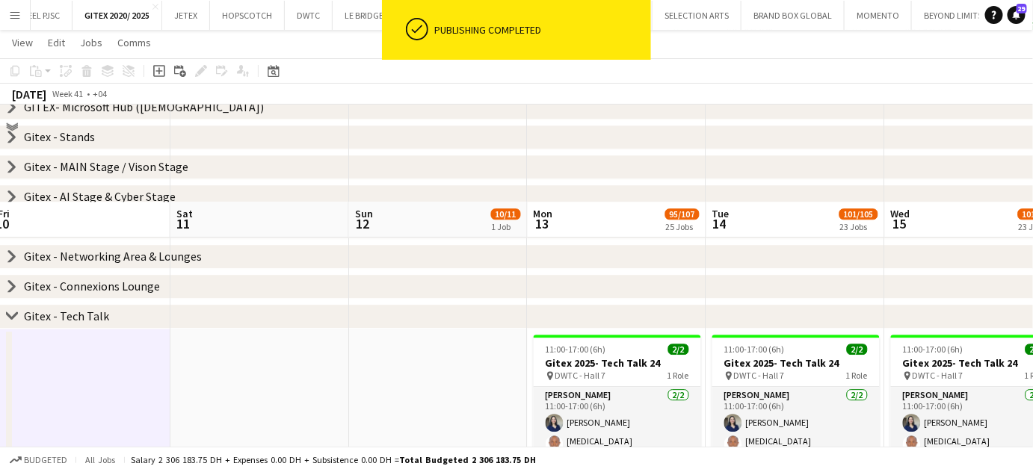
scroll to position [1359, 0]
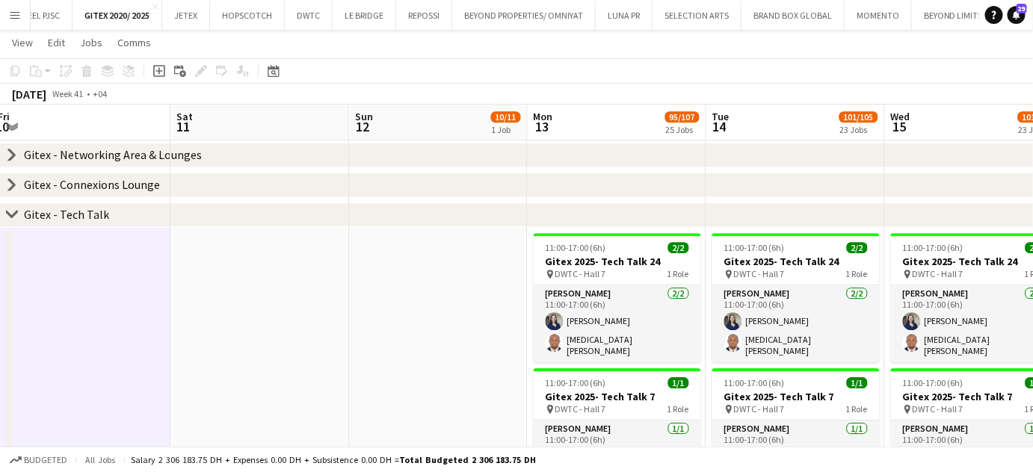
click at [12, 187] on icon at bounding box center [12, 184] width 6 height 11
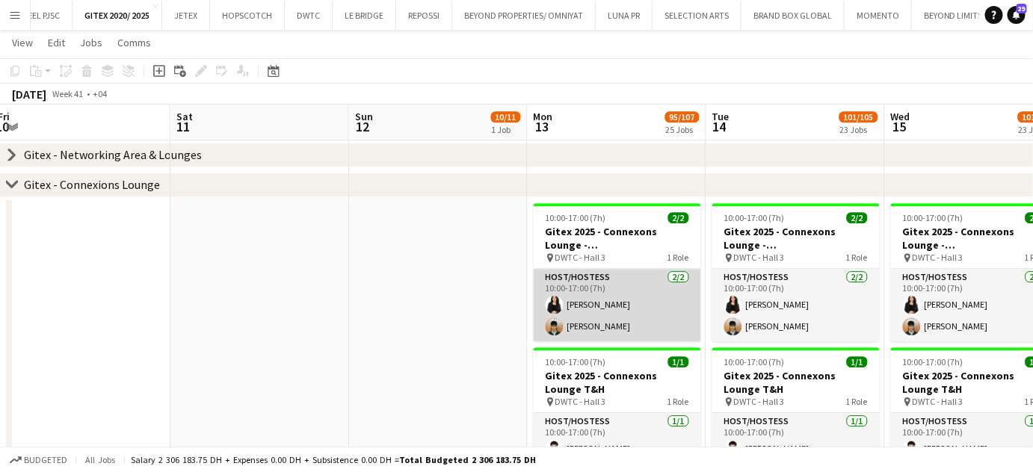
click at [607, 316] on app-card-role "Host/Hostess [DATE] 10:00-17:00 (7h) [PERSON_NAME]" at bounding box center [617, 305] width 167 height 72
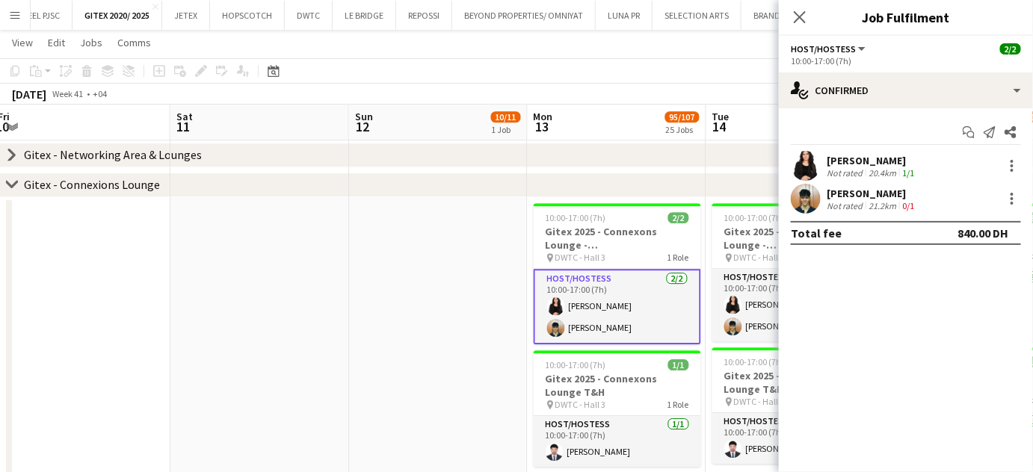
click at [851, 167] on div "Not rated" at bounding box center [846, 172] width 39 height 11
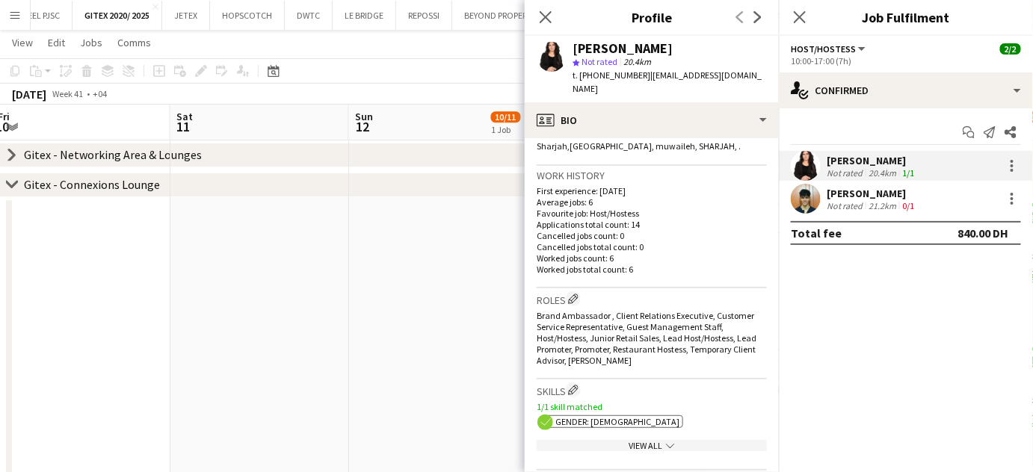
scroll to position [0, 0]
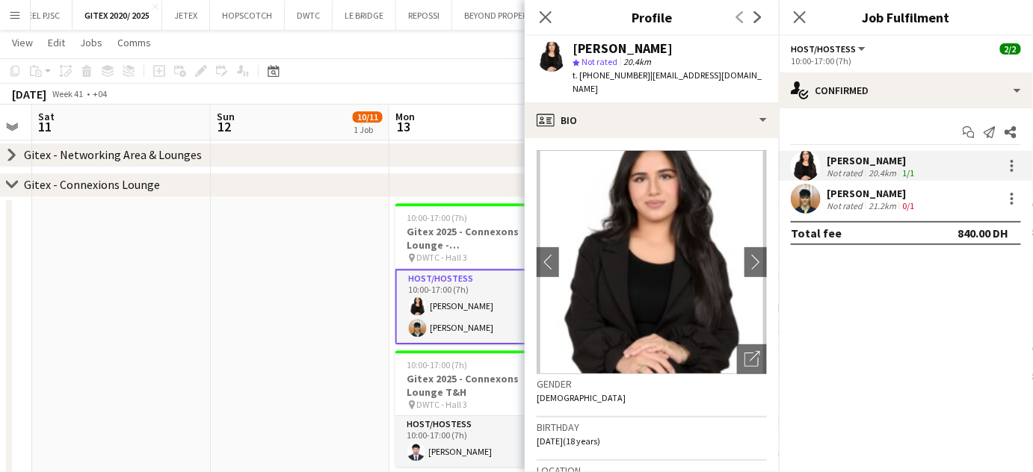
drag, startPoint x: 521, startPoint y: 346, endPoint x: 199, endPoint y: 312, distance: 323.9
click at [199, 312] on app-calendar-viewport "Wed 8 Thu 9 80/82 20 Jobs Fri 10 Sat 11 Sun 12 10/11 1 Job Mon 13 95/107 25 Job…" at bounding box center [516, 420] width 1033 height 3441
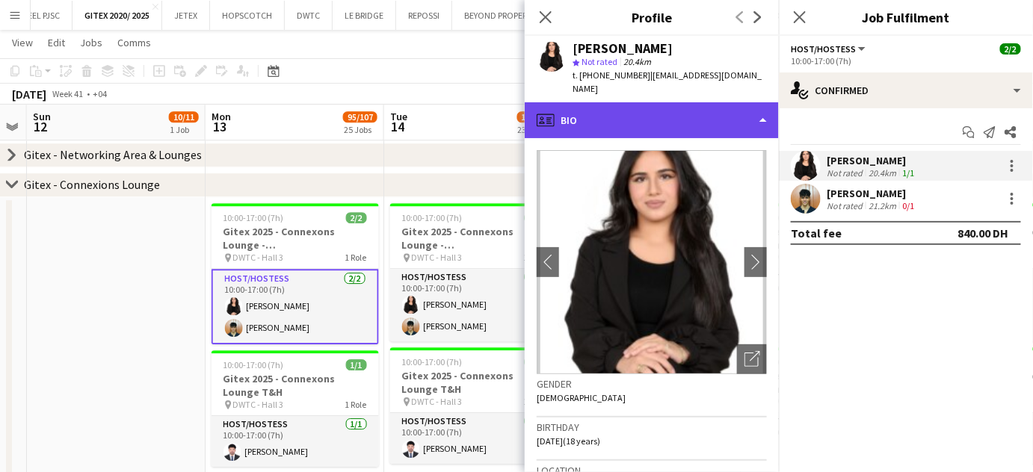
click at [720, 105] on div "profile Bio" at bounding box center [652, 120] width 254 height 36
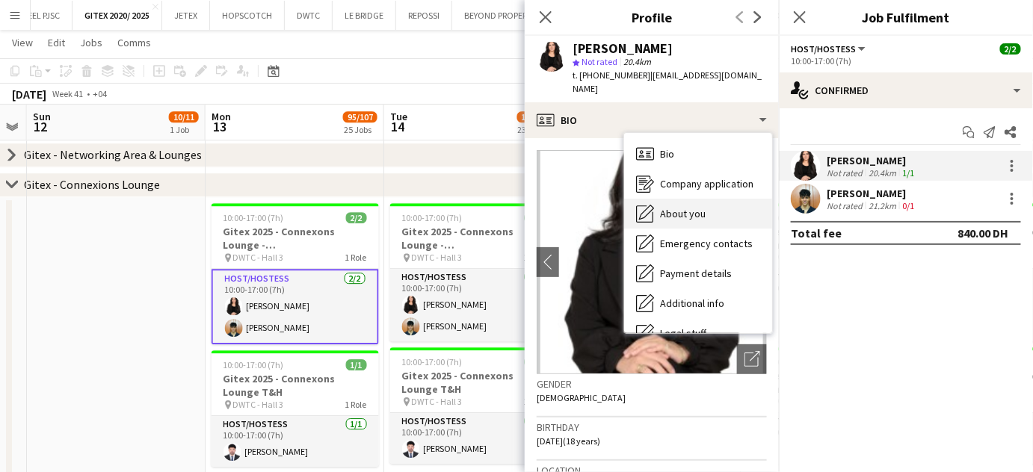
click at [682, 207] on span "About you" at bounding box center [683, 213] width 46 height 13
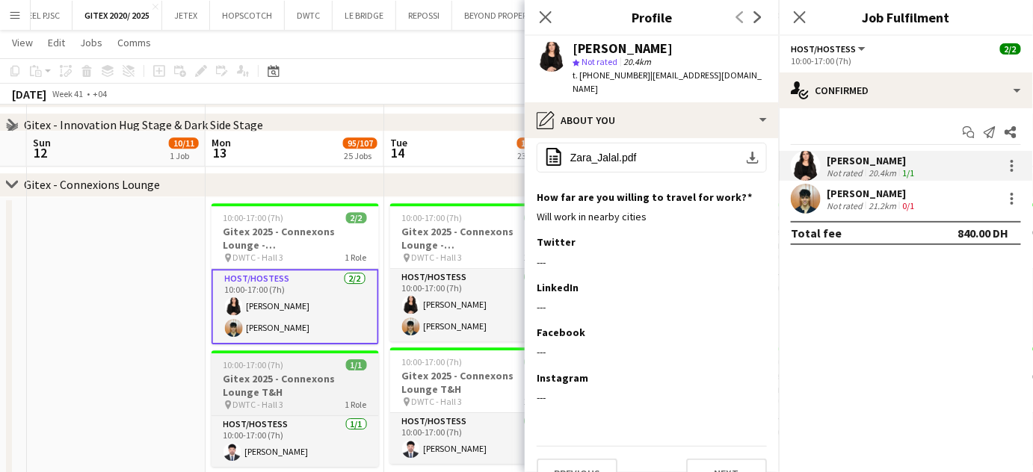
scroll to position [1427, 0]
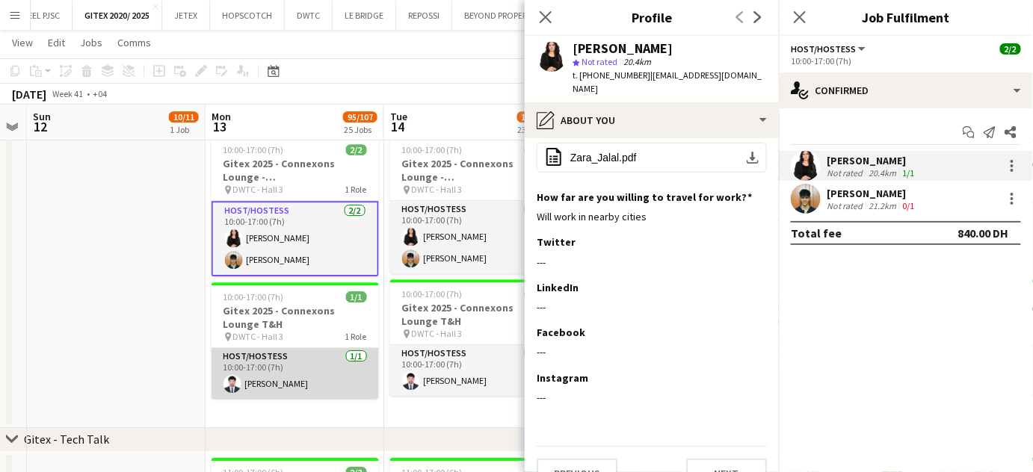
click at [287, 370] on app-card-role "Host/Hostess [DATE] 10:00-17:00 (7h) [PERSON_NAME]" at bounding box center [294, 373] width 167 height 51
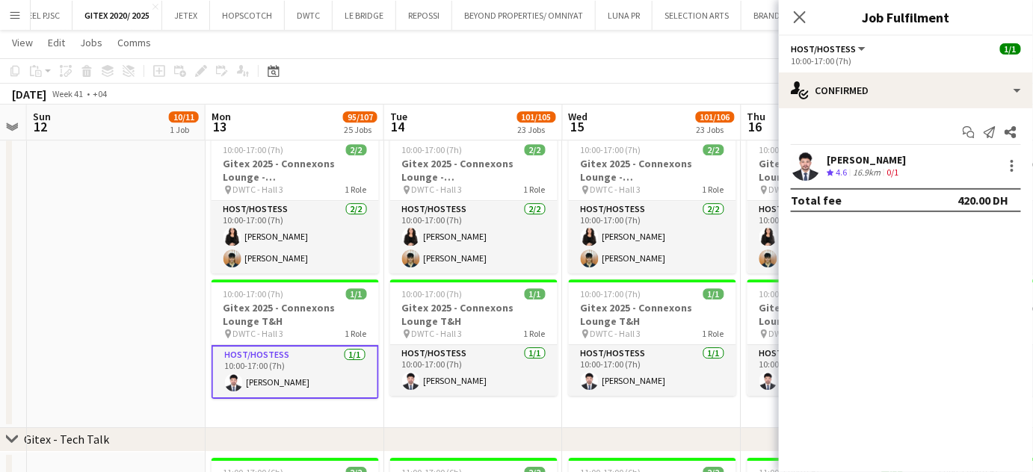
click at [872, 165] on div "[PERSON_NAME]" at bounding box center [866, 159] width 79 height 13
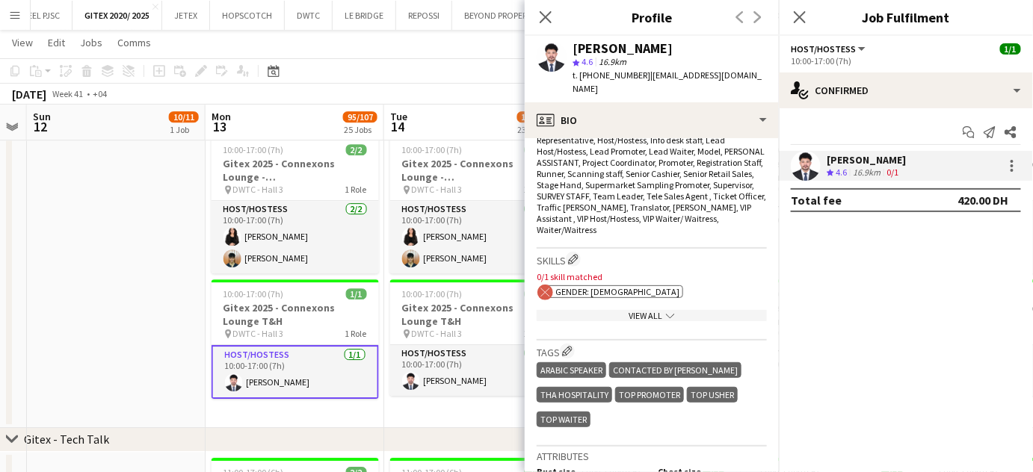
scroll to position [611, 0]
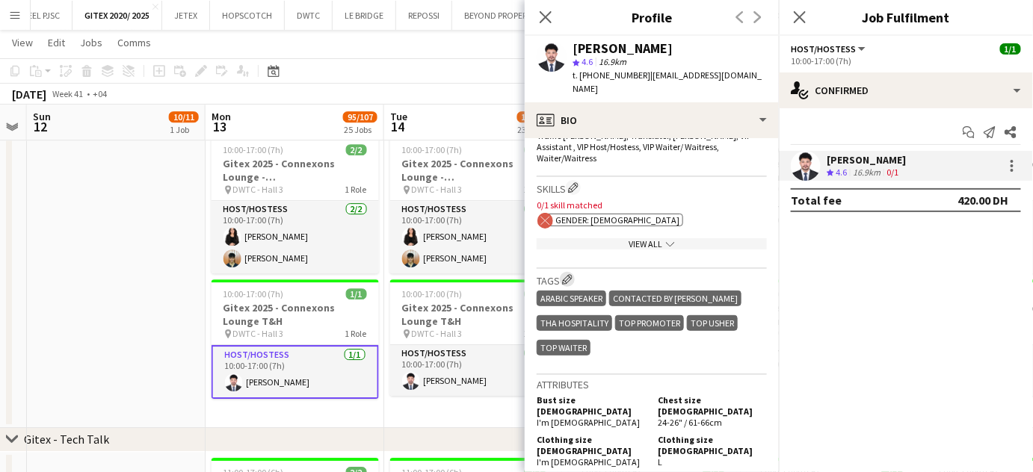
click at [566, 274] on app-icon "Edit crew company tags" at bounding box center [567, 279] width 10 height 10
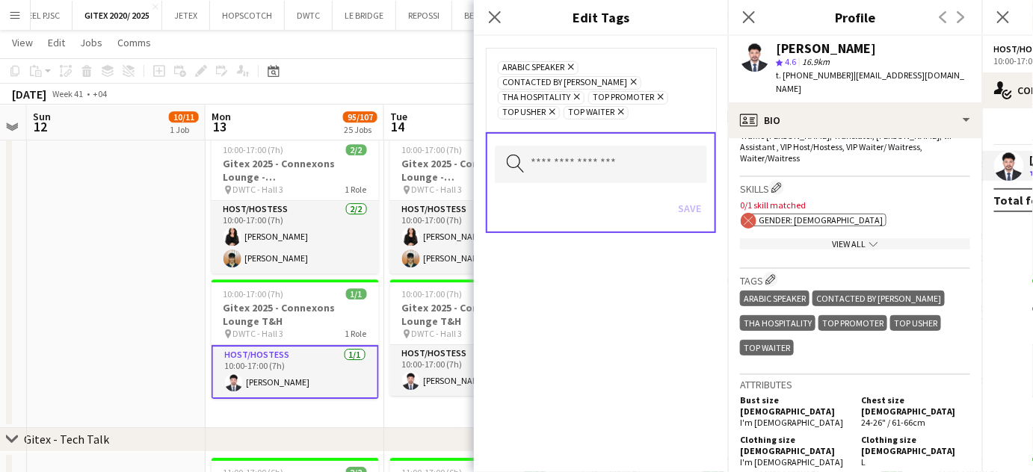
click at [637, 77] on icon "Remove" at bounding box center [632, 82] width 10 height 10
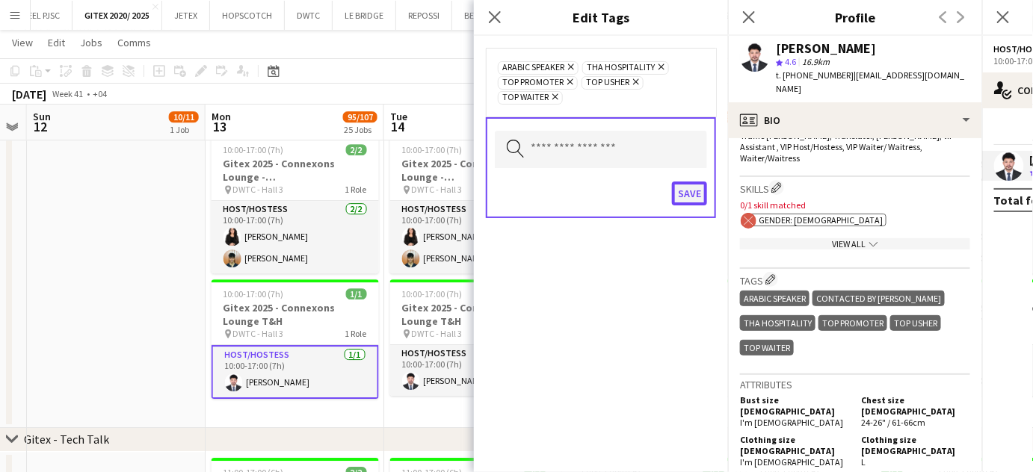
click at [697, 193] on button "Save" at bounding box center [689, 194] width 35 height 24
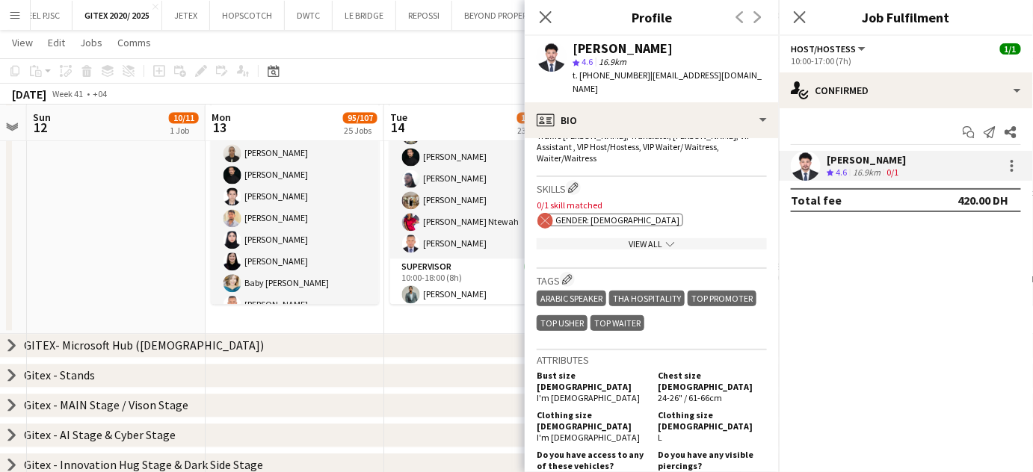
scroll to position [317, 0]
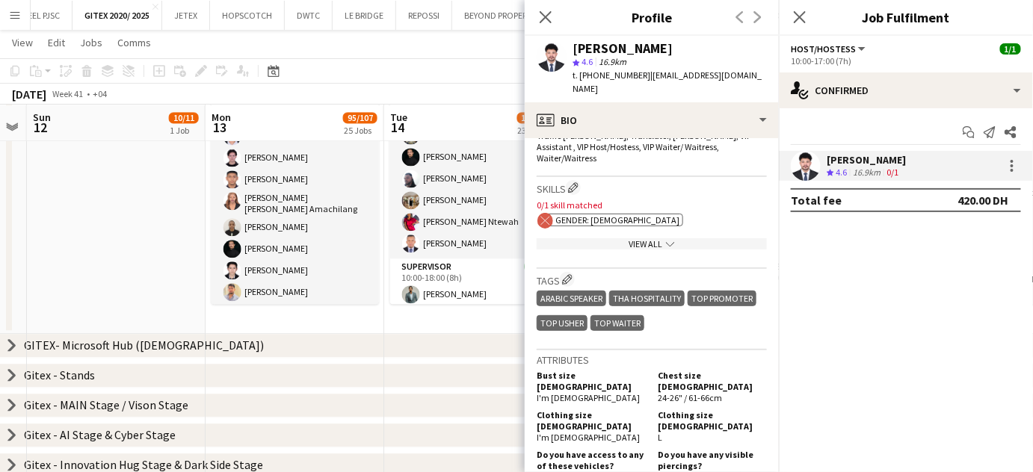
click at [7, 346] on icon "chevron-right" at bounding box center [12, 345] width 12 height 12
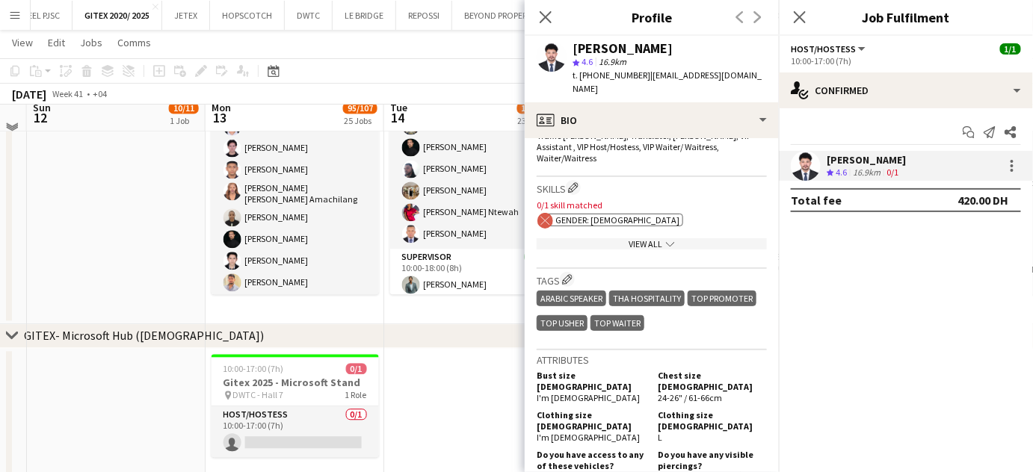
scroll to position [1155, 0]
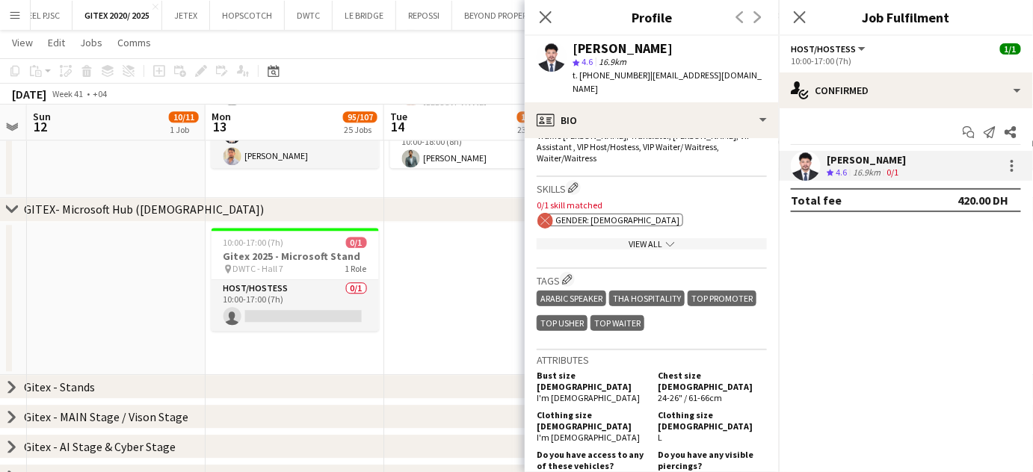
click at [10, 389] on icon at bounding box center [12, 386] width 6 height 11
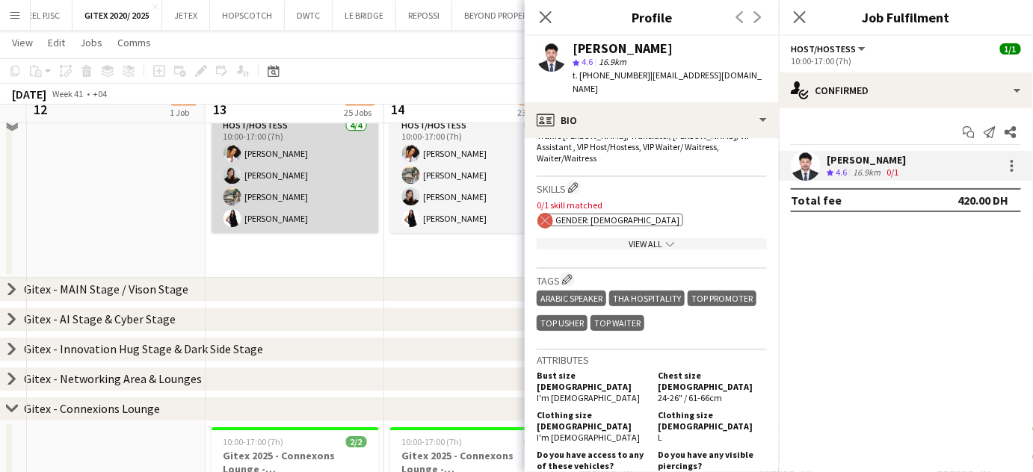
scroll to position [1359, 0]
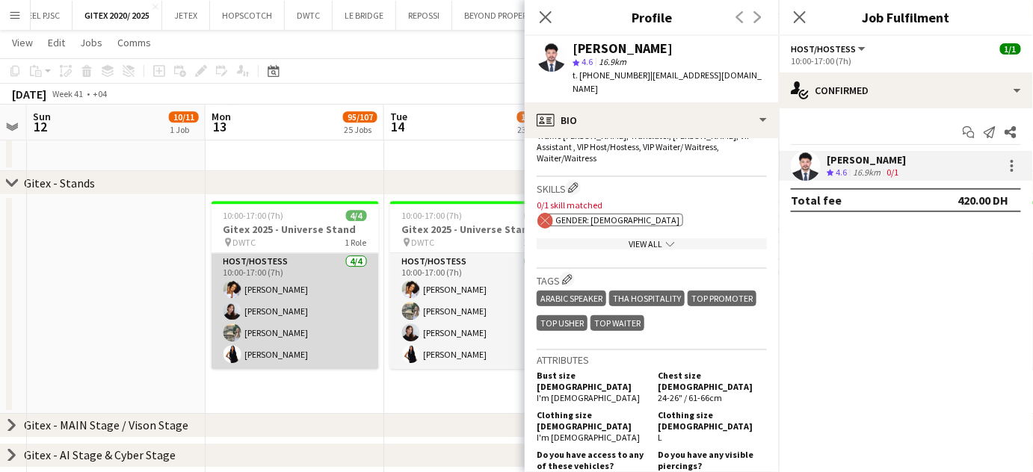
click at [255, 320] on app-card-role "Host/Hostess [DATE] 10:00-17:00 (7h) [PERSON_NAME] [PERSON_NAME] [PERSON_NAME] …" at bounding box center [294, 311] width 167 height 116
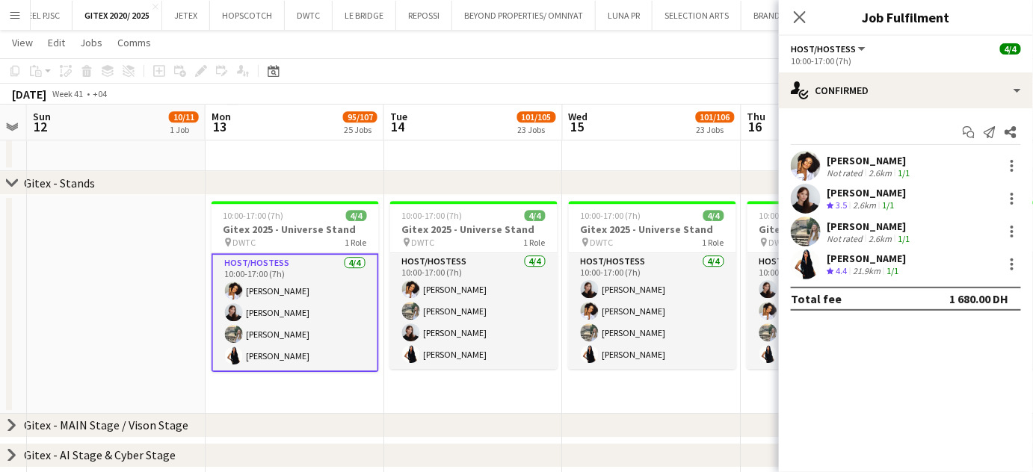
click at [855, 160] on div "[PERSON_NAME]" at bounding box center [870, 160] width 86 height 13
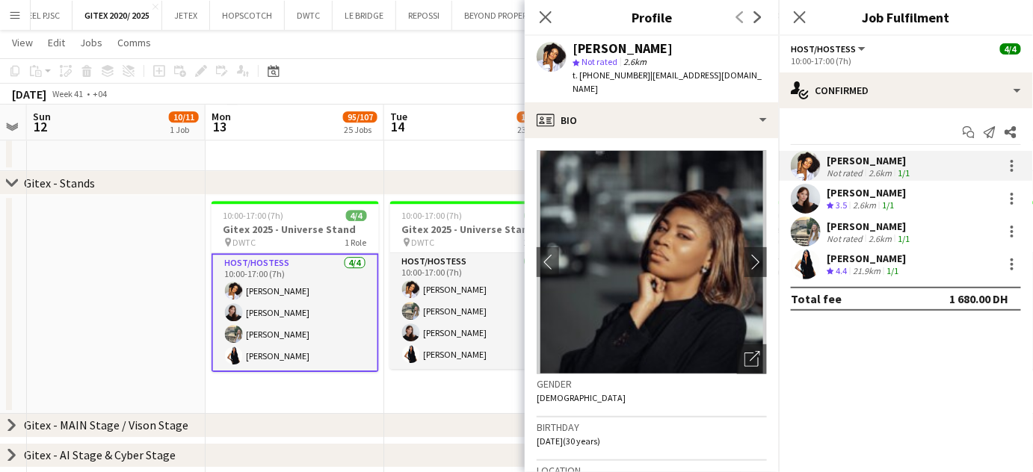
click at [835, 197] on div "[PERSON_NAME]" at bounding box center [866, 192] width 79 height 13
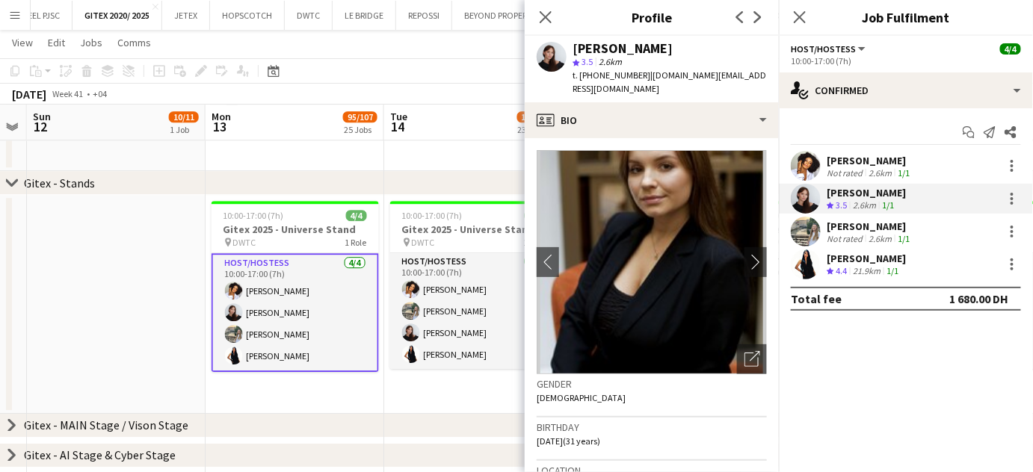
click at [840, 224] on div "[PERSON_NAME]" at bounding box center [870, 226] width 86 height 13
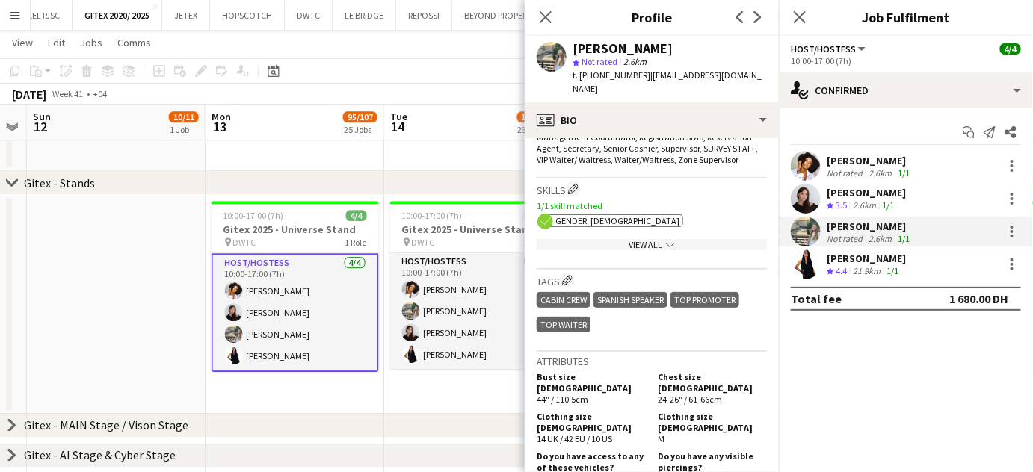
scroll to position [679, 0]
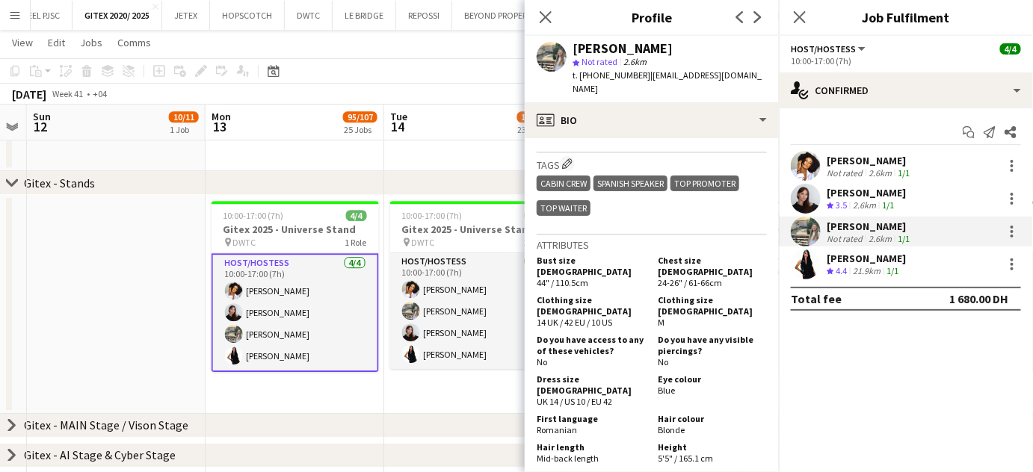
click at [859, 253] on div "[PERSON_NAME]" at bounding box center [866, 258] width 79 height 13
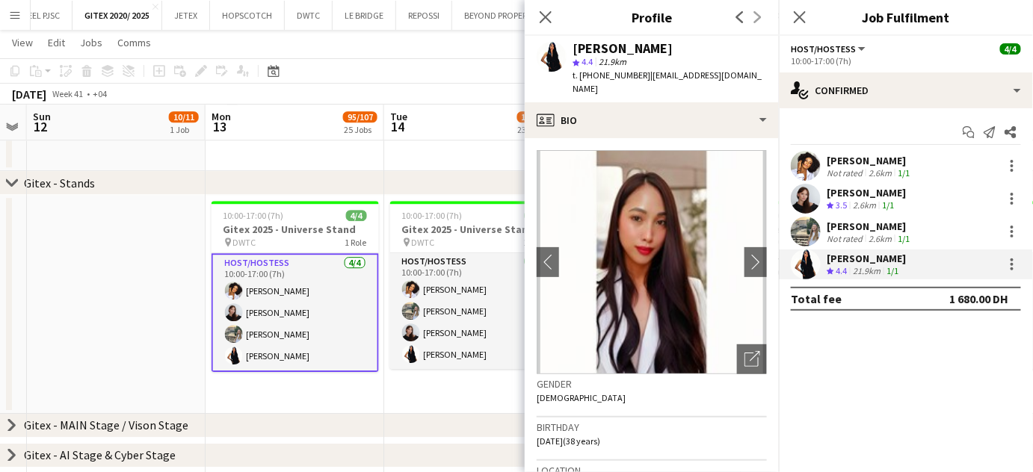
scroll to position [271, 0]
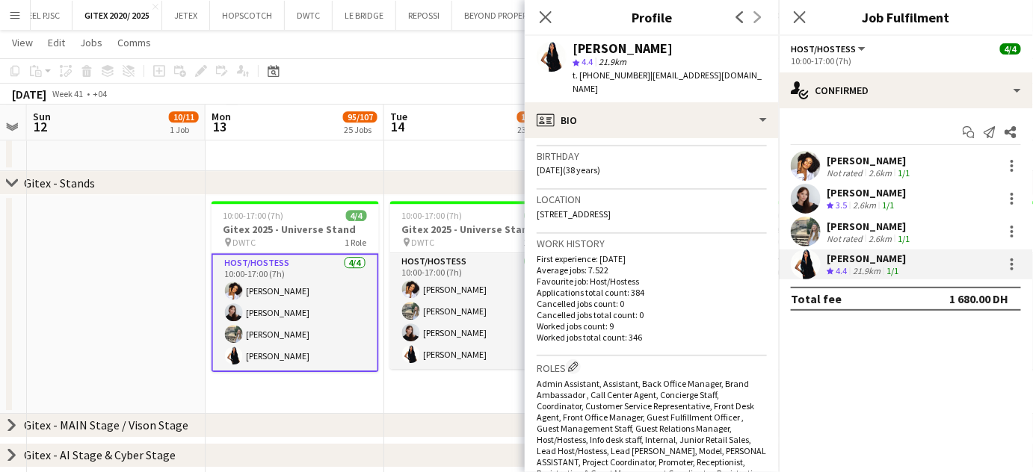
click at [170, 326] on app-date-cell at bounding box center [116, 304] width 179 height 219
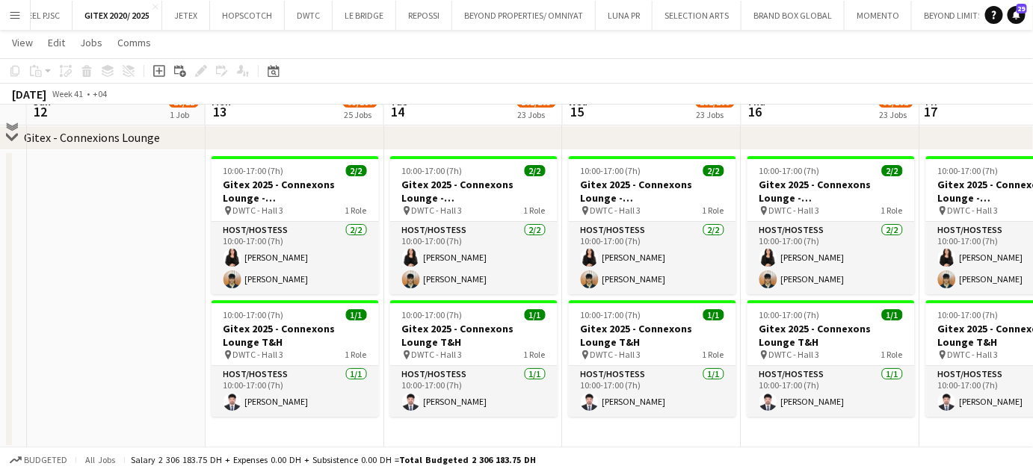
scroll to position [1562, 0]
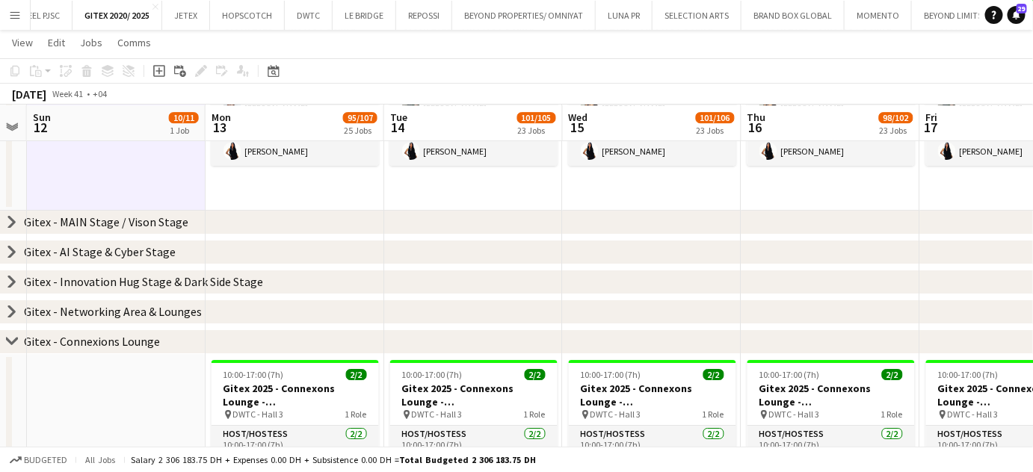
click at [9, 220] on icon "chevron-right" at bounding box center [12, 222] width 12 height 12
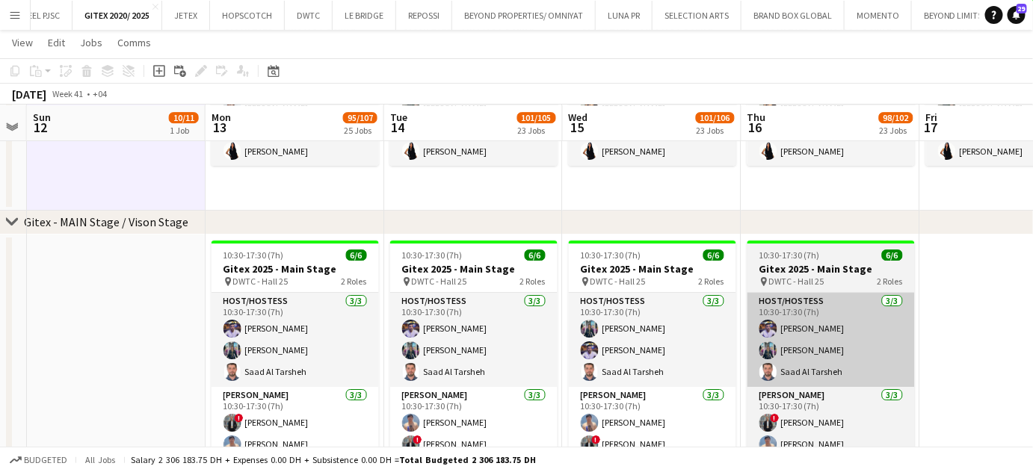
drag, startPoint x: 285, startPoint y: 345, endPoint x: 784, endPoint y: 331, distance: 499.4
click at [284, 345] on app-card-role "Host/Hostess [DATE] 10:30-17:30 (7h) [PERSON_NAME] Nuriza [PERSON_NAME] Al Tars…" at bounding box center [294, 340] width 167 height 94
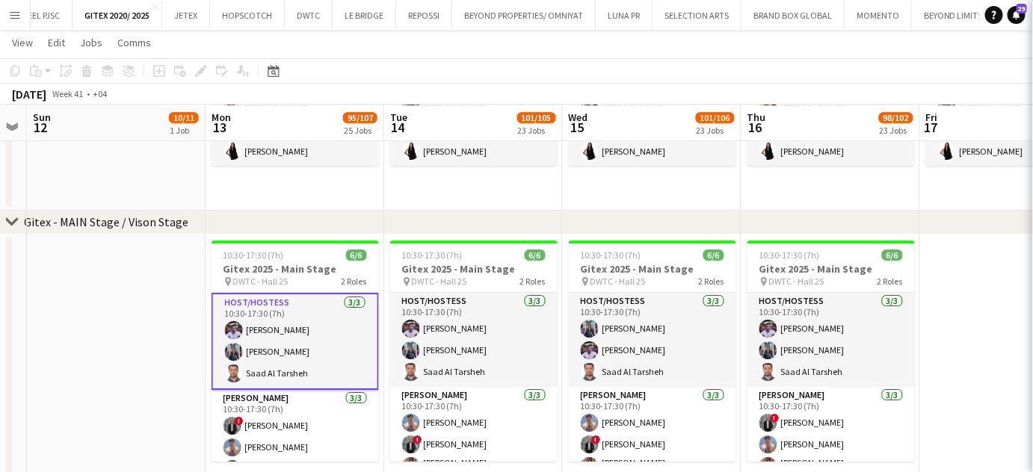
scroll to position [0, 510]
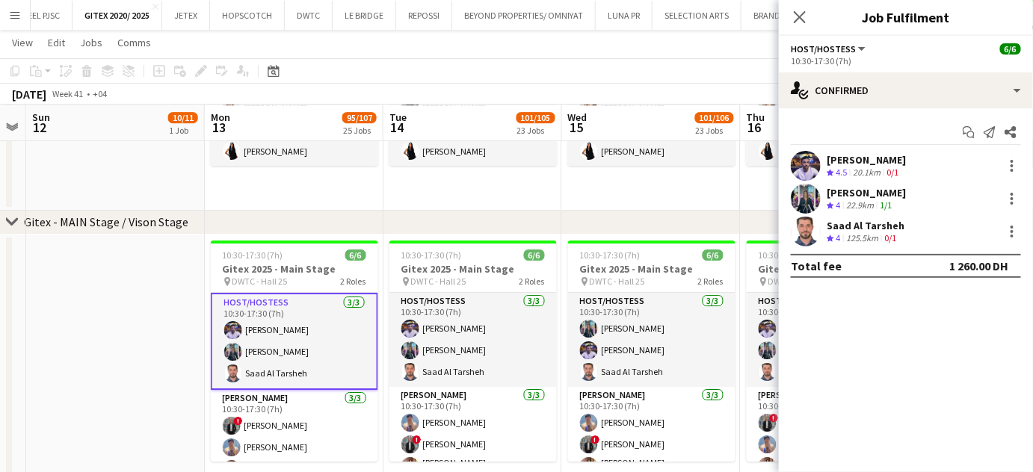
click at [845, 197] on div "[PERSON_NAME]" at bounding box center [866, 192] width 79 height 13
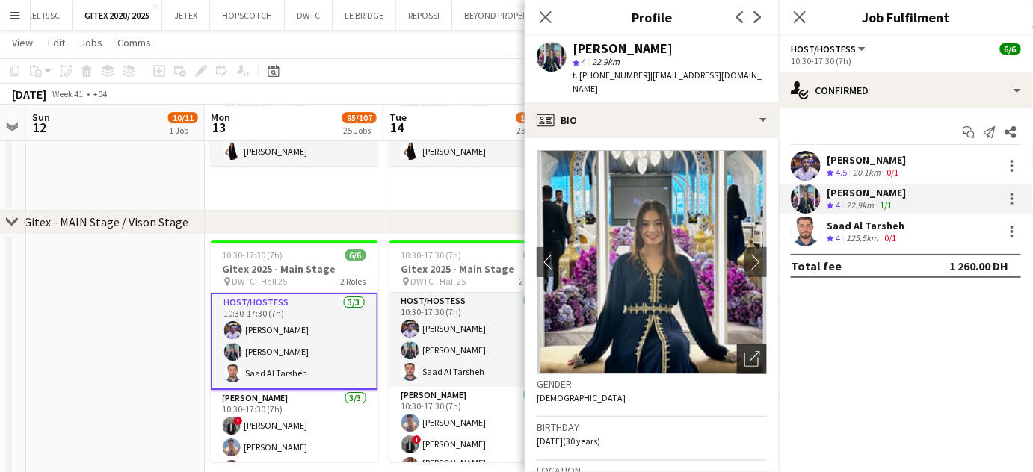
click at [737, 348] on div "Open photos pop-in" at bounding box center [752, 360] width 30 height 30
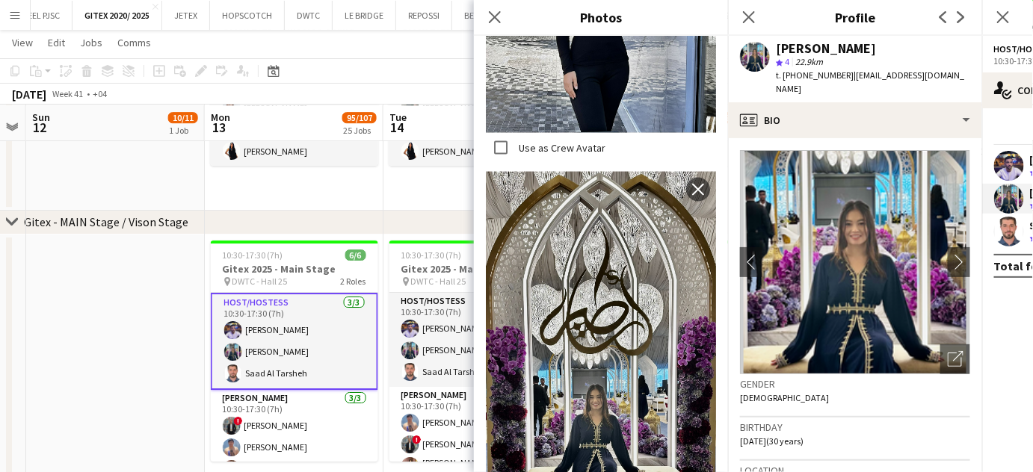
scroll to position [2717, 0]
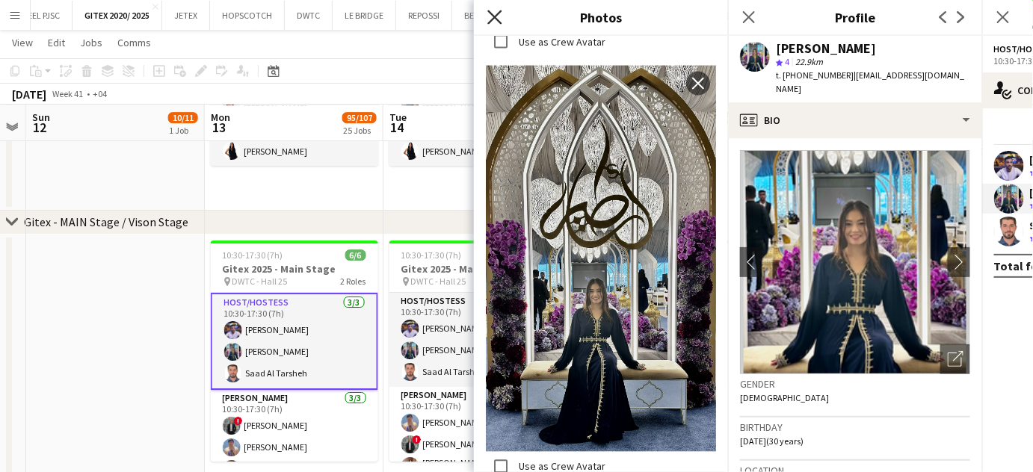
click at [495, 16] on icon at bounding box center [494, 17] width 14 height 14
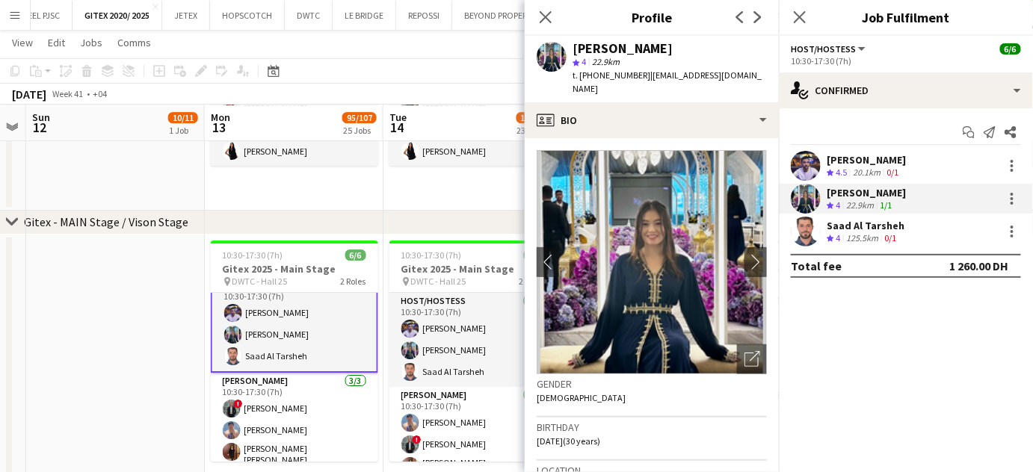
scroll to position [25, 0]
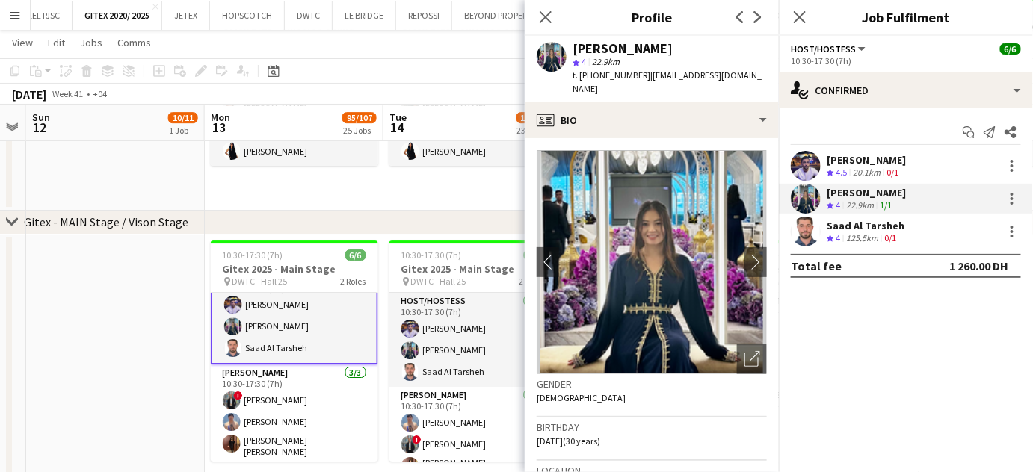
click at [114, 412] on app-date-cell at bounding box center [115, 363] width 179 height 257
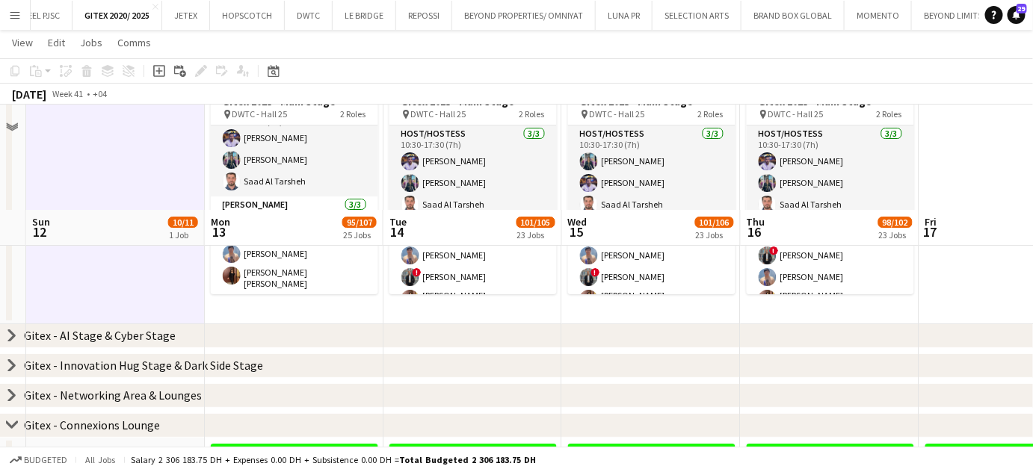
scroll to position [1834, 0]
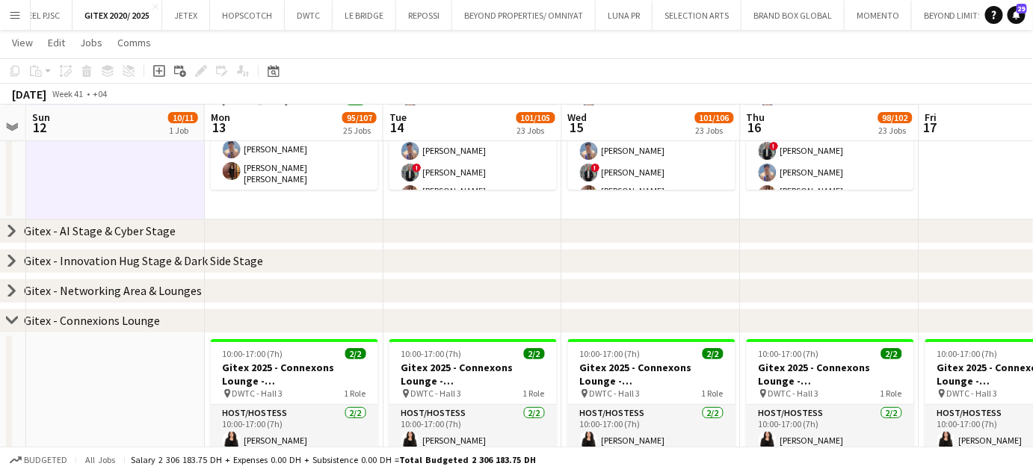
click at [13, 231] on icon at bounding box center [12, 231] width 6 height 11
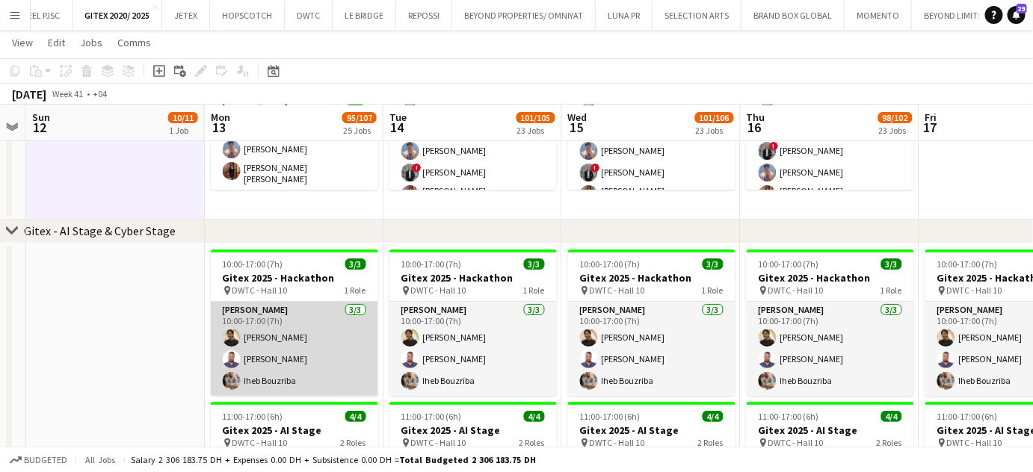
click at [289, 355] on app-card-role "[PERSON_NAME] [DATE] 10:00-17:00 (7h) [PERSON_NAME] Taremwa [PERSON_NAME] Iheb …" at bounding box center [294, 349] width 167 height 94
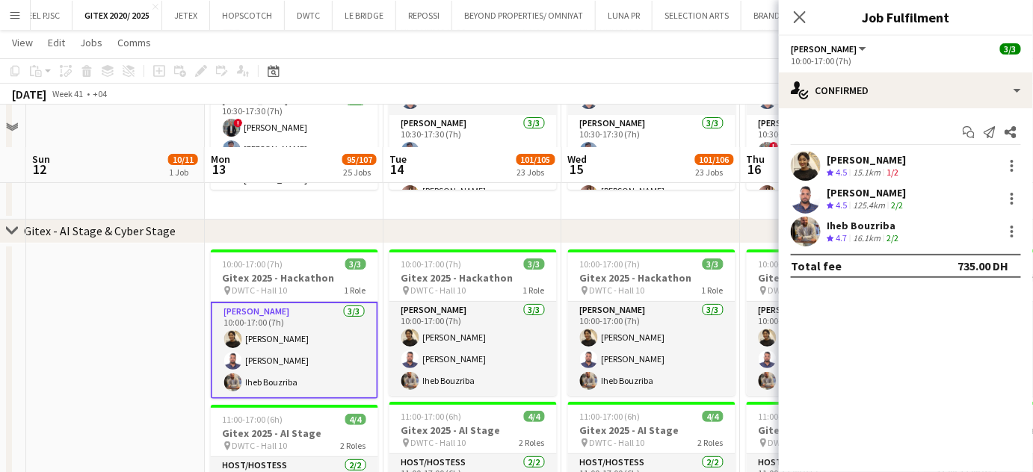
scroll to position [1970, 0]
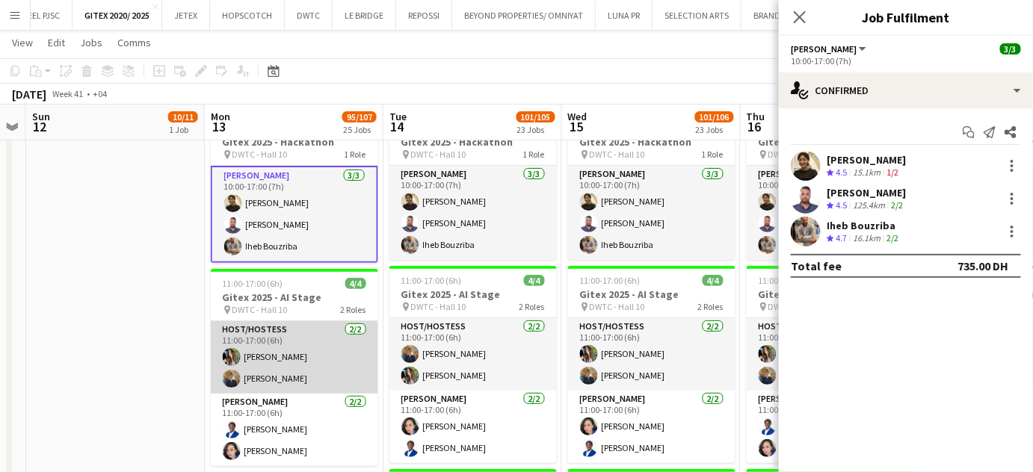
click at [290, 364] on app-card-role "Host/Hostess [DATE] 11:00-17:00 (6h) [PERSON_NAME] [PERSON_NAME]" at bounding box center [294, 357] width 167 height 72
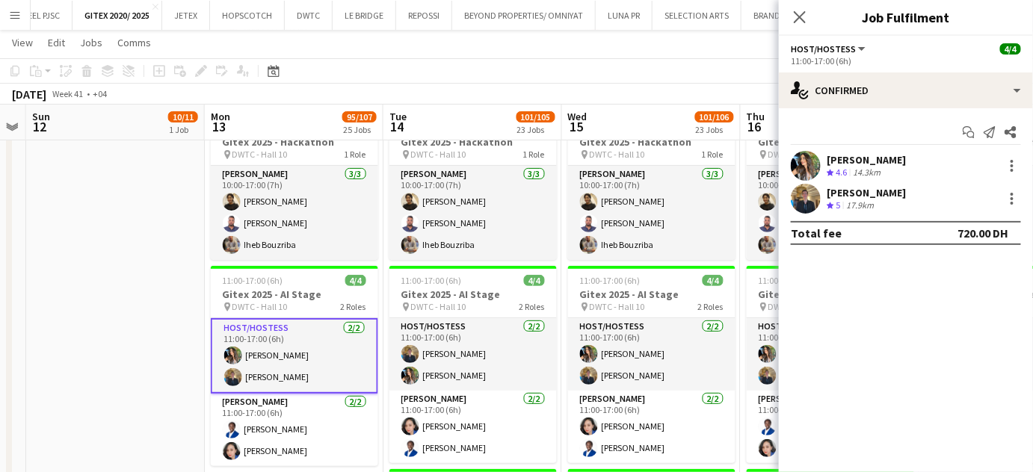
click at [830, 164] on div "[PERSON_NAME]" at bounding box center [866, 159] width 79 height 13
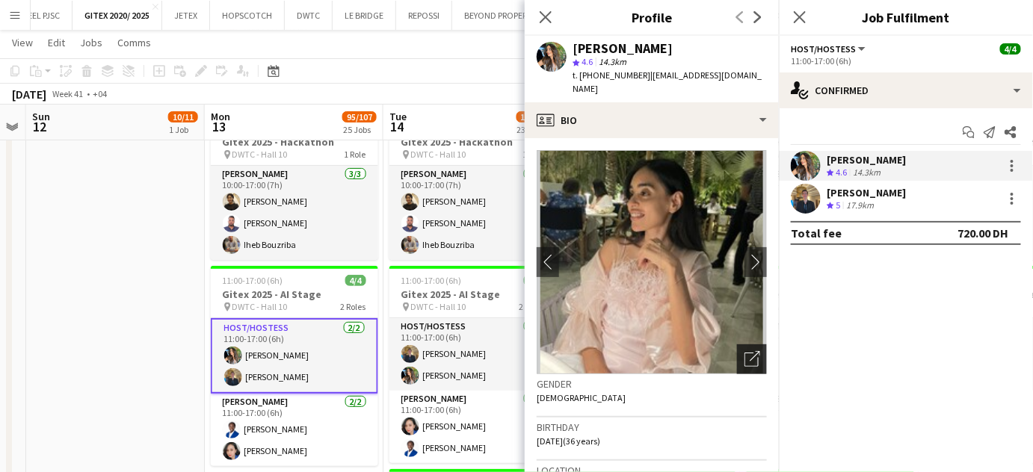
click at [744, 351] on icon "Open photos pop-in" at bounding box center [752, 359] width 16 height 16
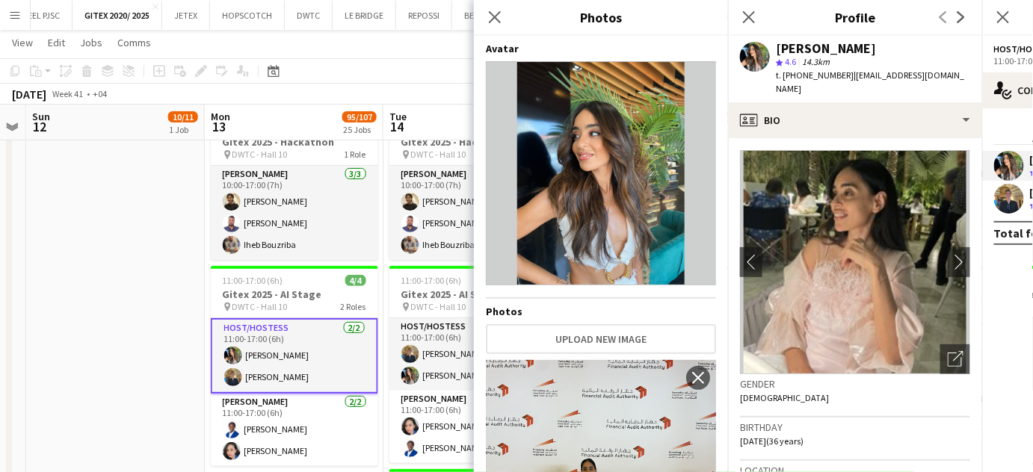
click at [153, 374] on app-date-cell at bounding box center [115, 413] width 179 height 611
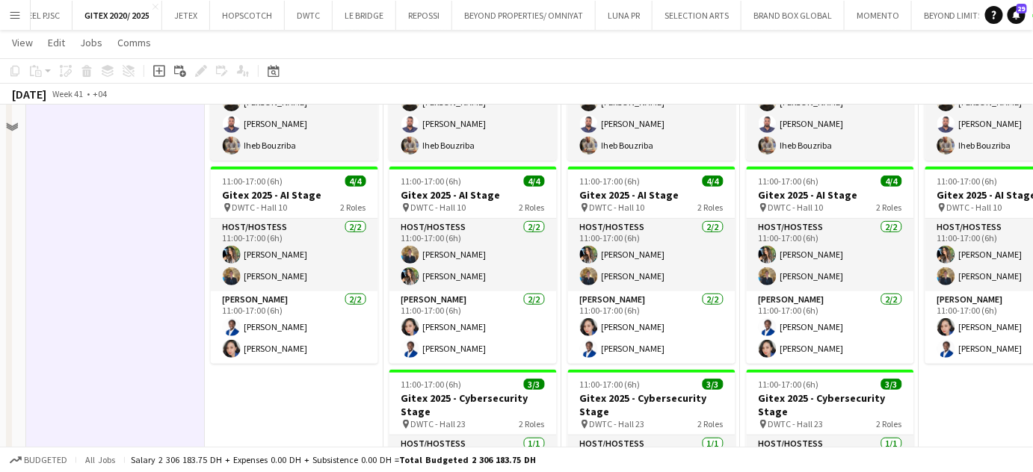
scroll to position [2106, 0]
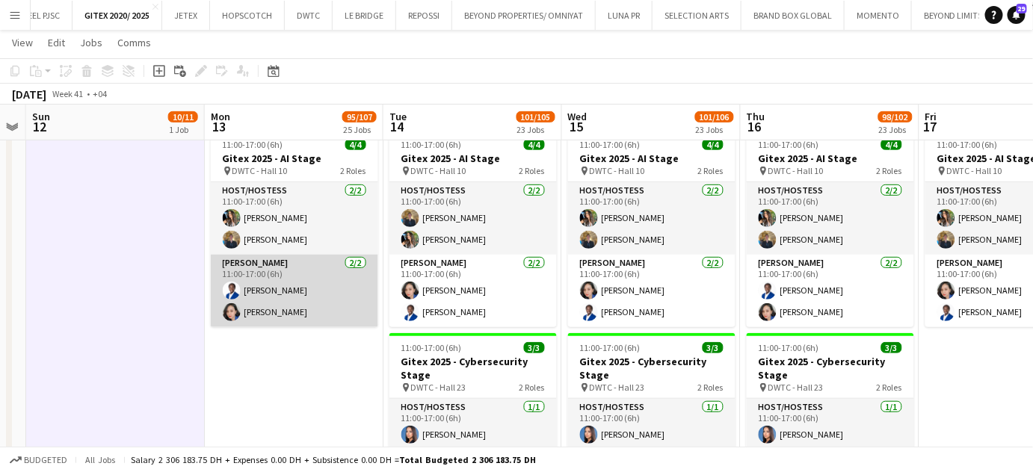
click at [259, 294] on app-card-role "[PERSON_NAME] [DATE] 11:00-17:00 (6h) [PERSON_NAME] Cherubim [PERSON_NAME]" at bounding box center [294, 291] width 167 height 72
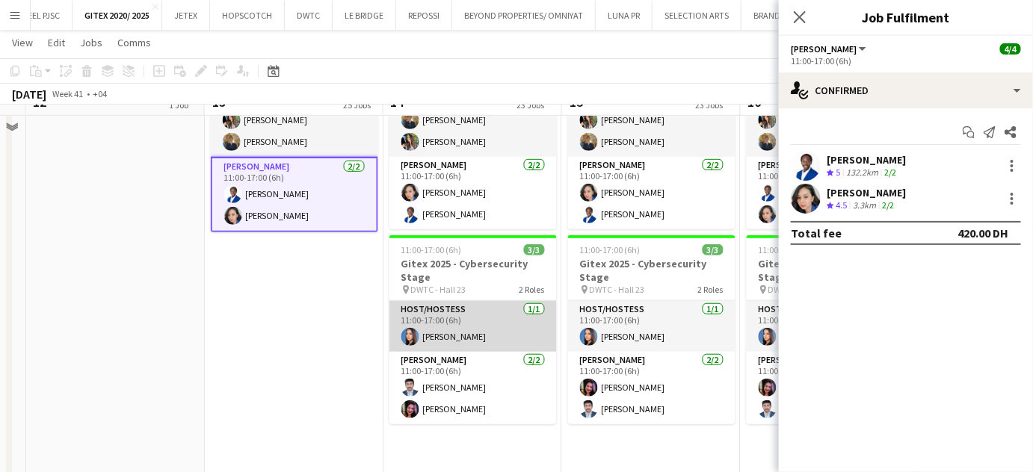
scroll to position [2242, 0]
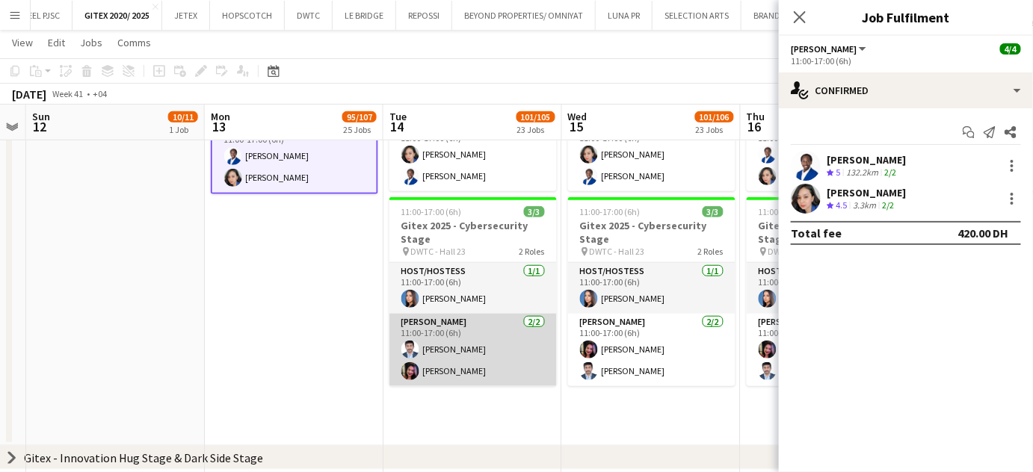
click at [430, 360] on app-card-role "[PERSON_NAME] [DATE] 11:00-17:00 (6h) [PERSON_NAME] [PERSON_NAME] Lanzuela" at bounding box center [472, 350] width 167 height 72
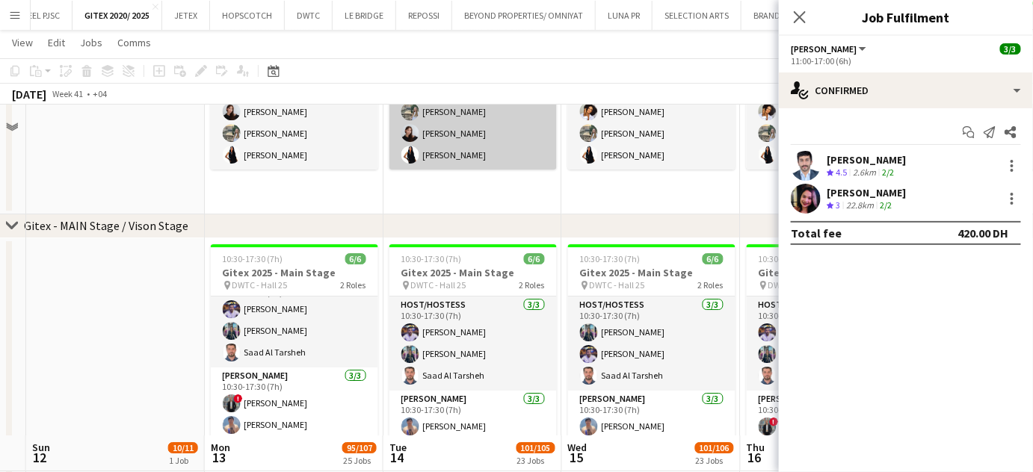
scroll to position [1427, 0]
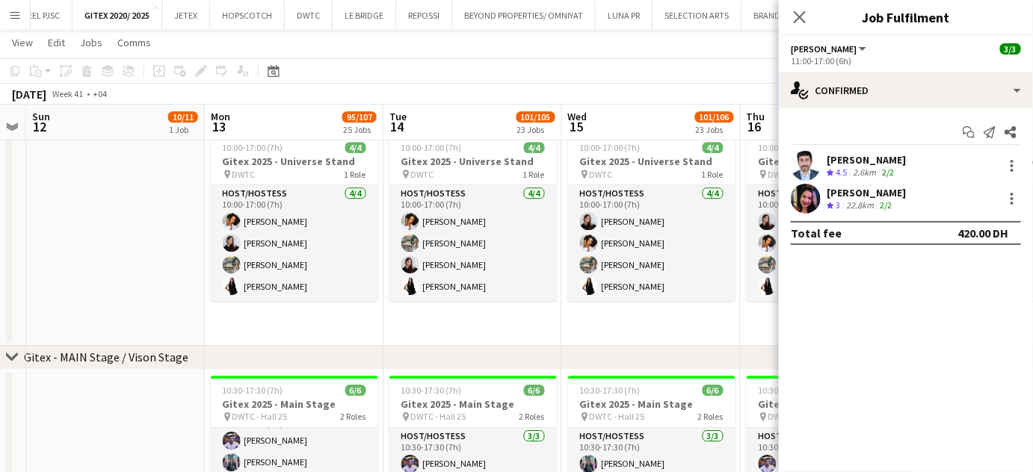
click at [133, 228] on app-date-cell at bounding box center [115, 236] width 179 height 219
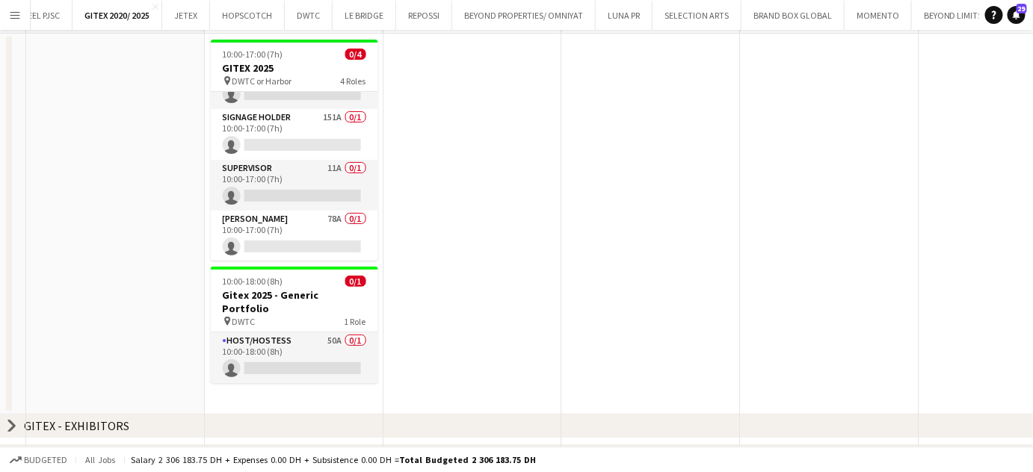
scroll to position [0, 0]
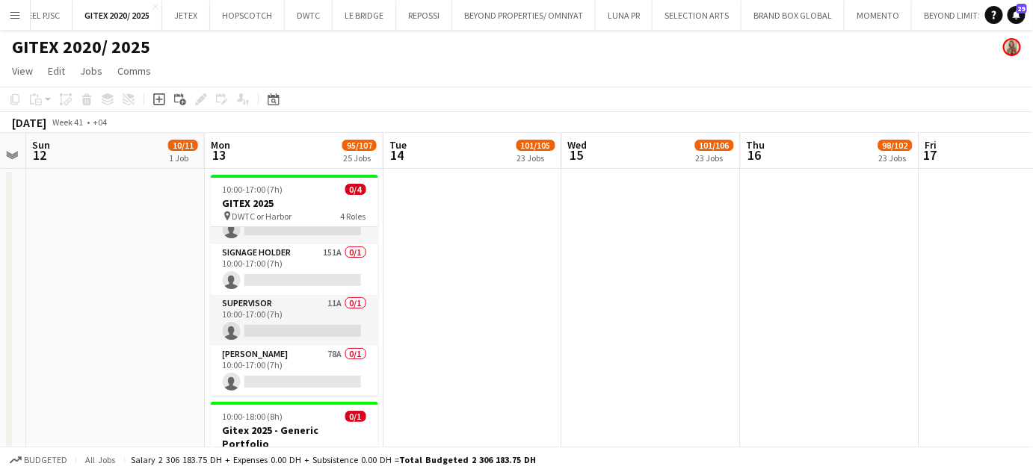
click at [512, 281] on app-date-cell at bounding box center [472, 359] width 179 height 381
